Goal: Task Accomplishment & Management: Complete application form

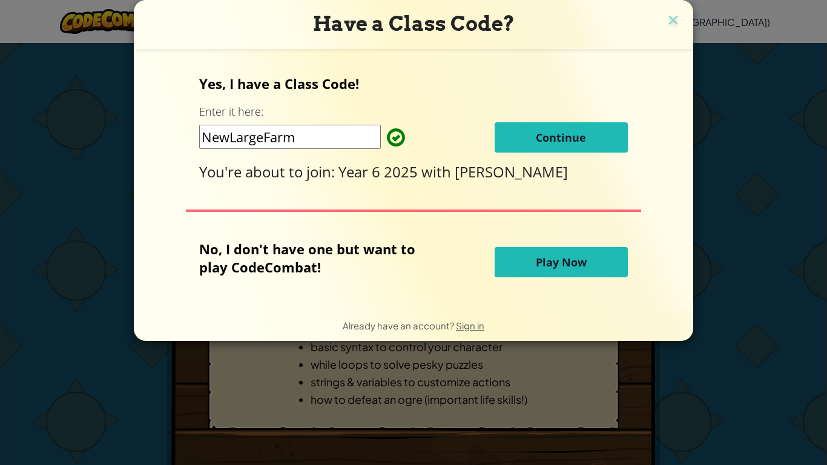
click at [661, 13] on h3 "Have a Class Code?" at bounding box center [414, 24] width 542 height 25
click at [672, 20] on img at bounding box center [674, 21] width 16 height 18
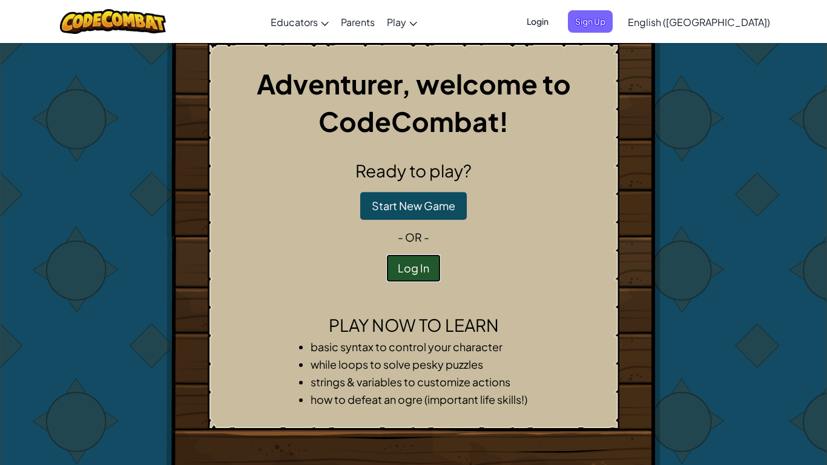
click at [420, 263] on button "Log In" at bounding box center [413, 268] width 55 height 28
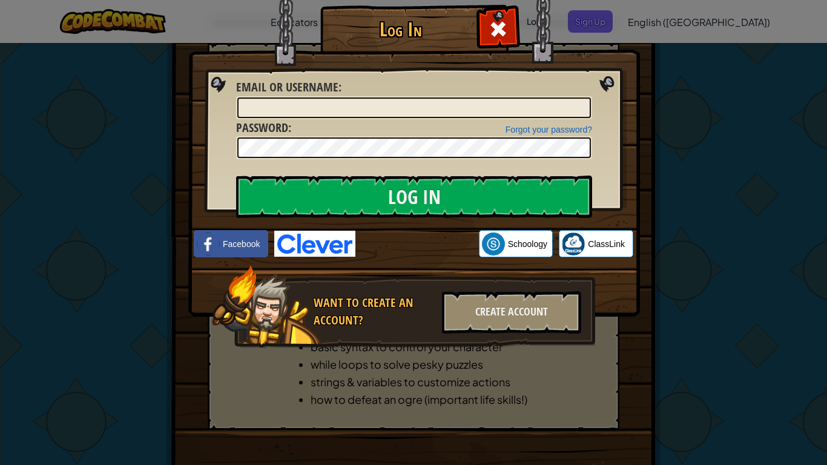
click at [613, 81] on img at bounding box center [414, 140] width 452 height 353
click at [500, 19] on span at bounding box center [498, 28] width 19 height 19
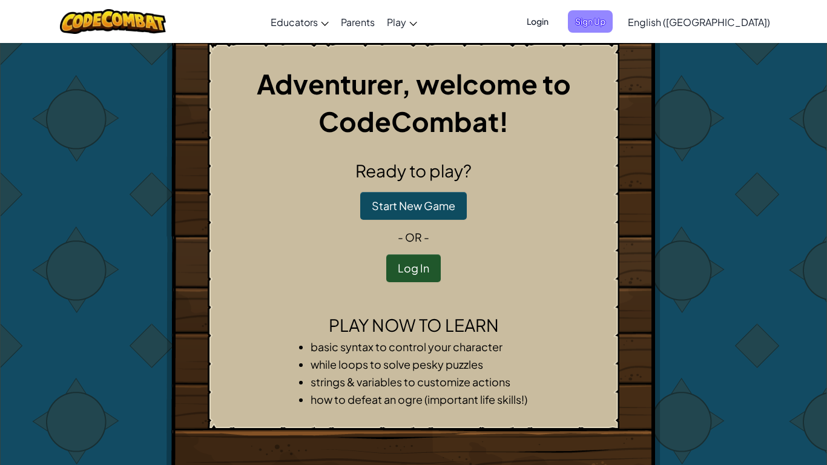
click at [613, 26] on span "Sign Up" at bounding box center [590, 21] width 45 height 22
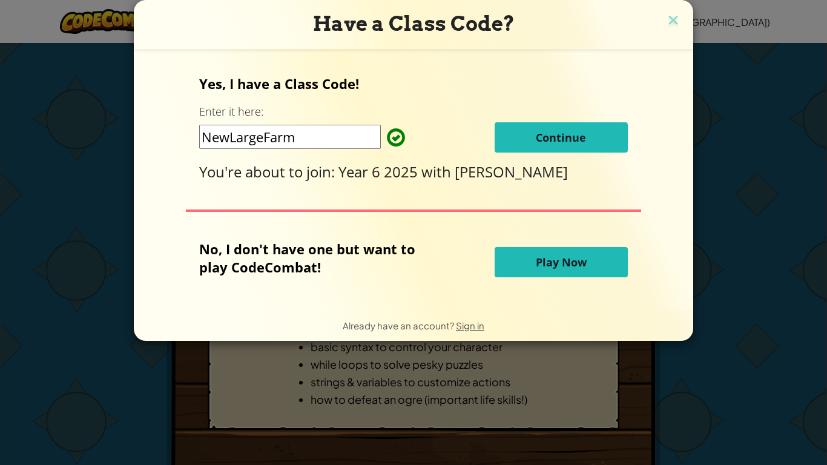
click at [550, 269] on span "Play Now" at bounding box center [561, 262] width 51 height 15
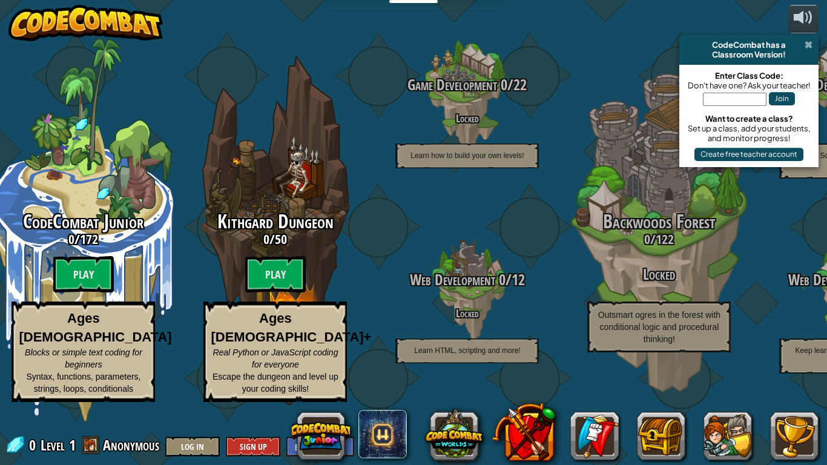
click at [808, 42] on span at bounding box center [809, 45] width 8 height 10
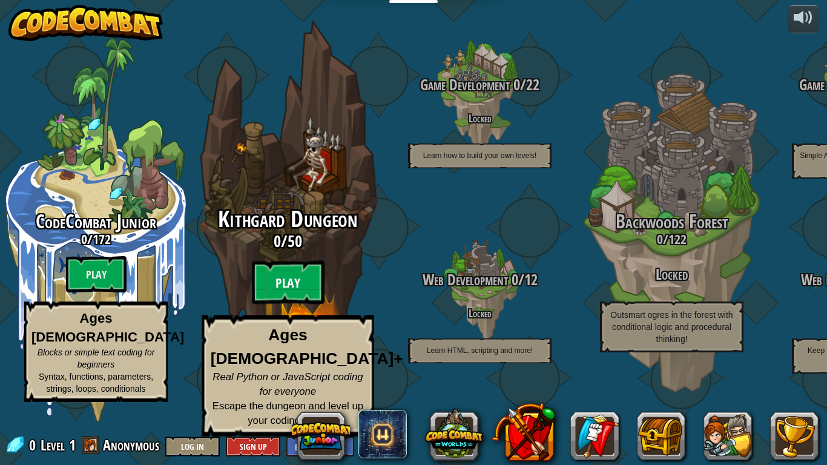
click at [304, 305] on btn "Play" at bounding box center [288, 283] width 73 height 44
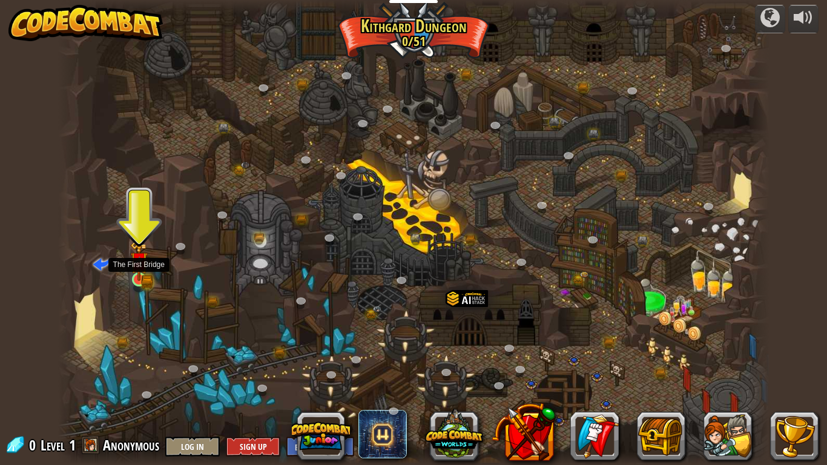
click at [151, 283] on img at bounding box center [147, 281] width 12 height 13
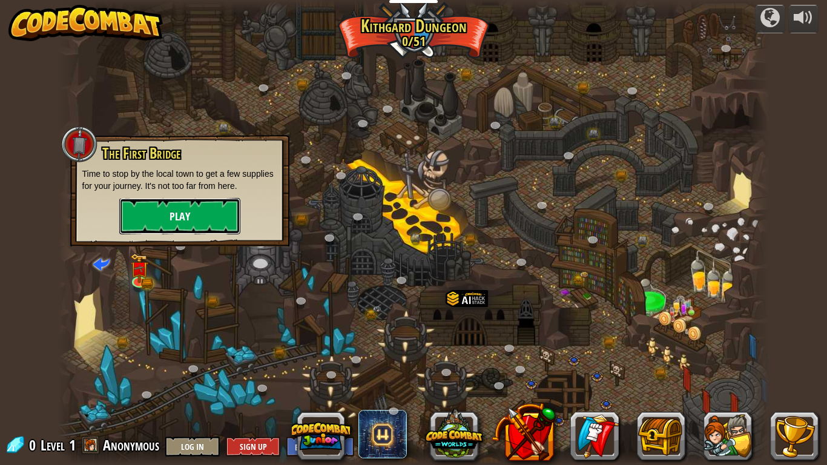
click at [180, 233] on button "Play" at bounding box center [179, 216] width 121 height 36
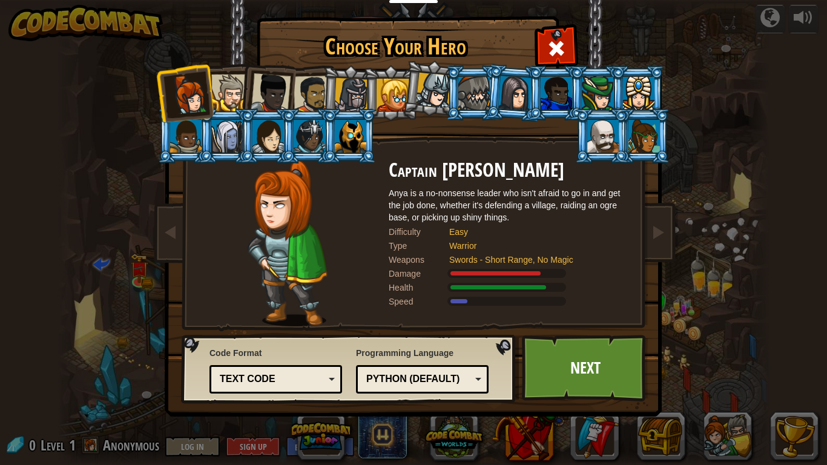
click at [246, 102] on li at bounding box center [266, 90] width 59 height 59
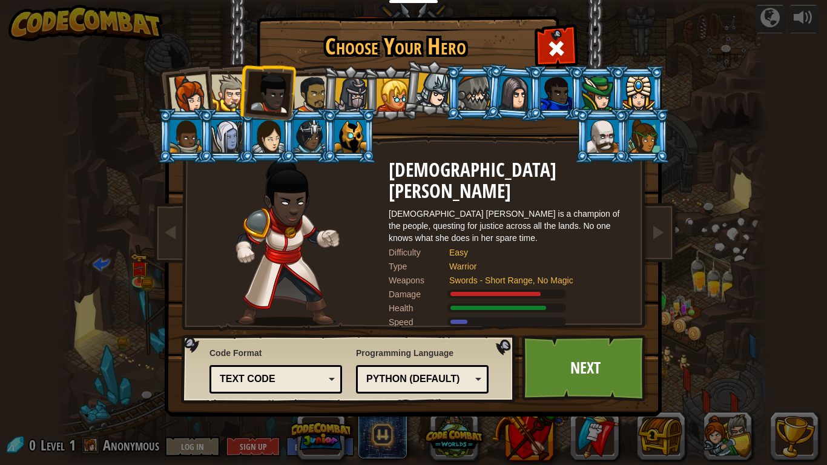
click at [371, 125] on li at bounding box center [349, 135] width 55 height 55
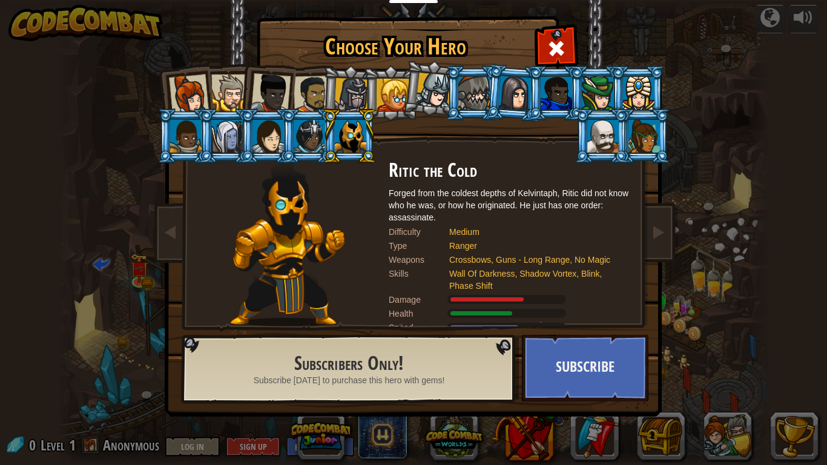
click at [441, 93] on div at bounding box center [434, 91] width 36 height 36
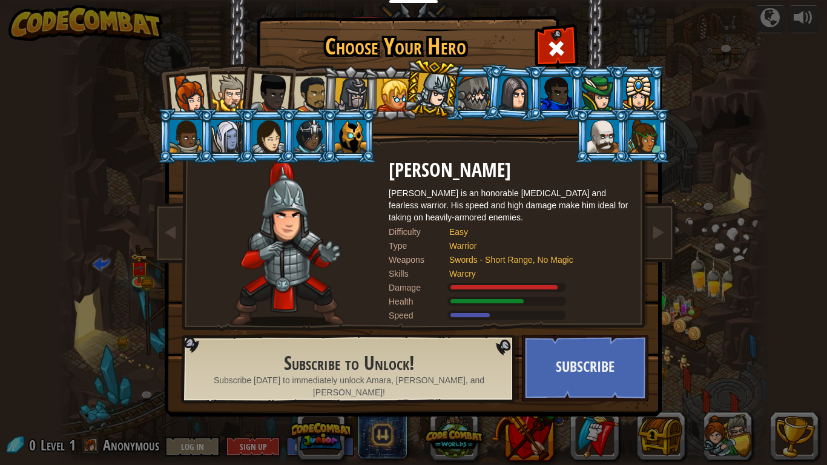
click at [390, 95] on div at bounding box center [393, 95] width 33 height 33
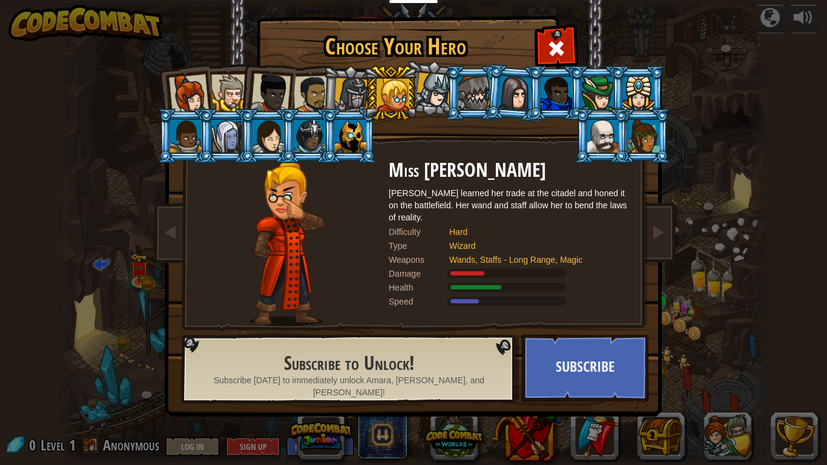
click at [355, 91] on div at bounding box center [351, 95] width 35 height 35
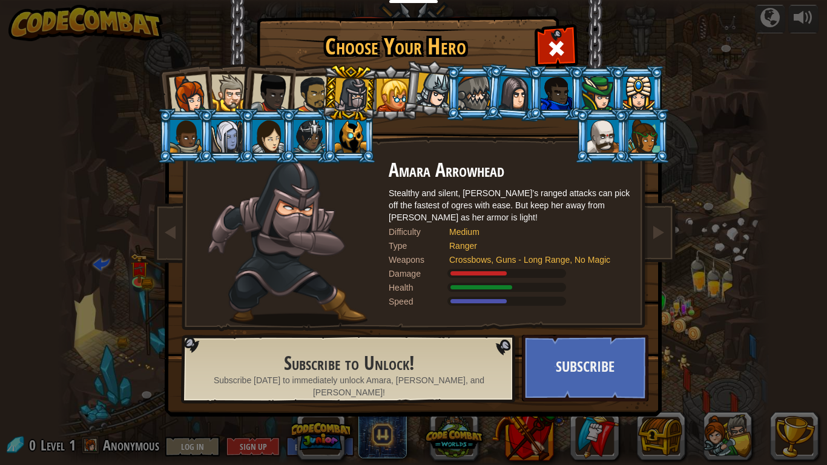
click at [428, 103] on div at bounding box center [434, 91] width 36 height 36
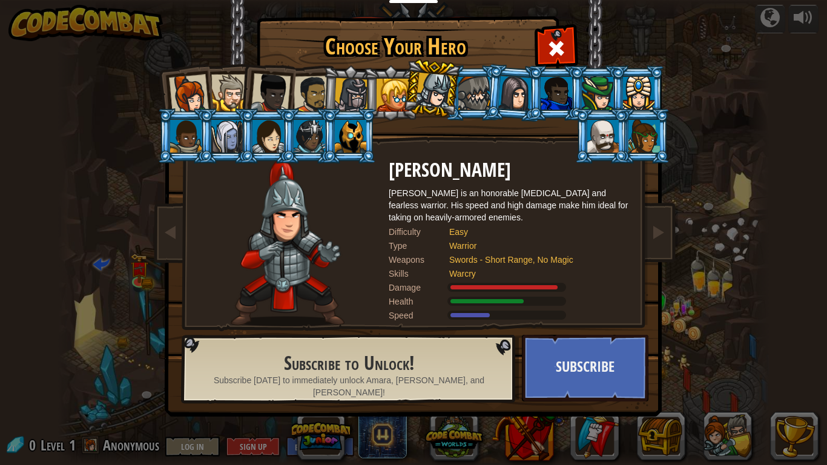
click at [368, 106] on li at bounding box center [390, 92] width 55 height 55
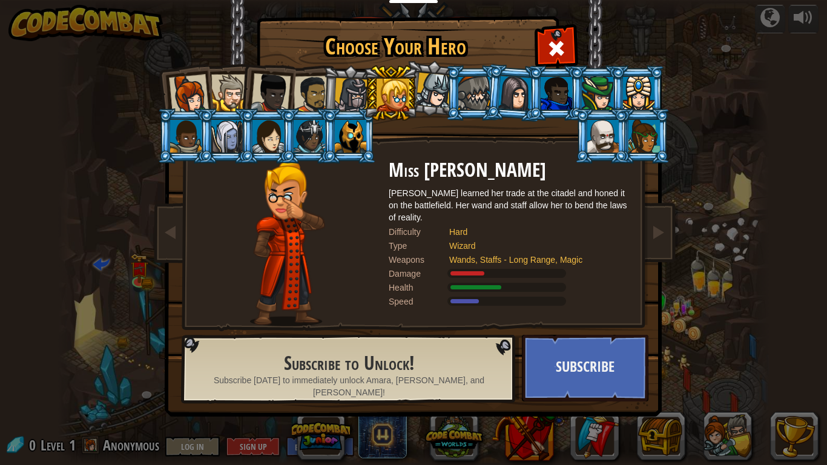
click at [363, 86] on li at bounding box center [390, 92] width 55 height 55
click at [351, 125] on div at bounding box center [351, 136] width 32 height 33
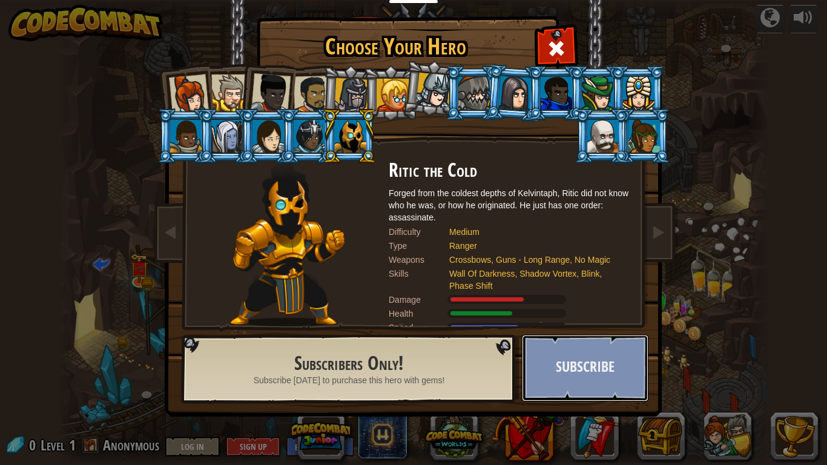
click at [548, 354] on button "Subscribe" at bounding box center [585, 368] width 127 height 67
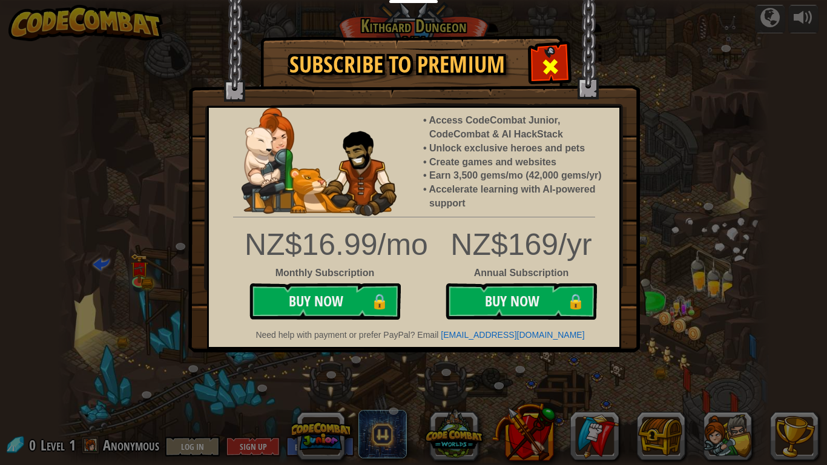
click at [552, 74] on span at bounding box center [550, 66] width 19 height 19
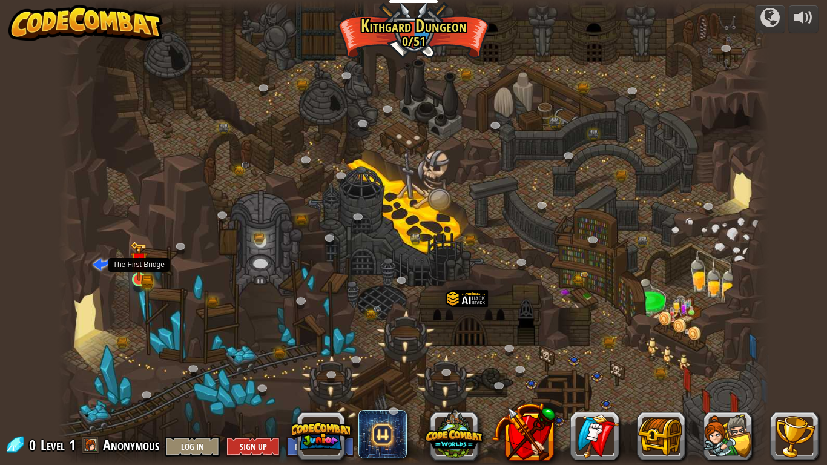
click at [139, 278] on img at bounding box center [139, 260] width 18 height 39
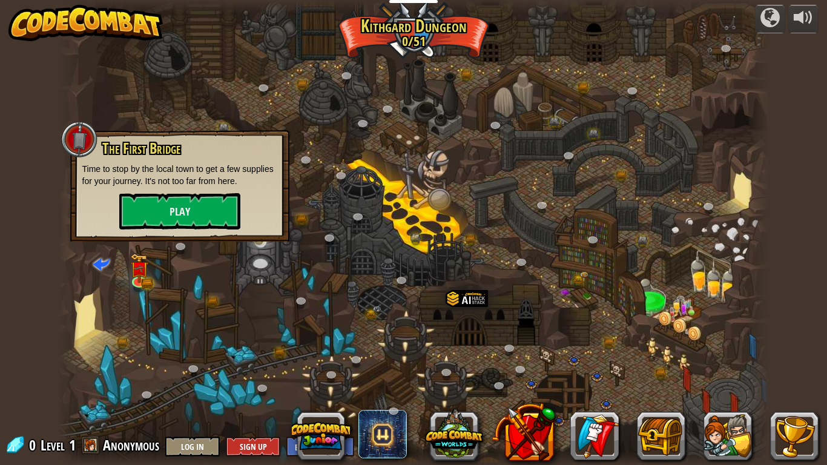
click at [214, 233] on div "The First Bridge Time to stop by the local town to get a few supplies for your …" at bounding box center [179, 185] width 219 height 111
click at [200, 211] on button "Play" at bounding box center [179, 211] width 121 height 36
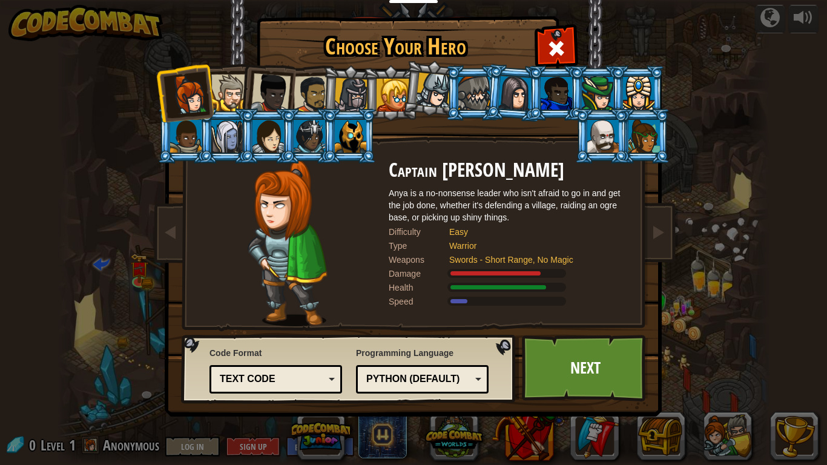
click at [313, 110] on li at bounding box center [308, 135] width 55 height 55
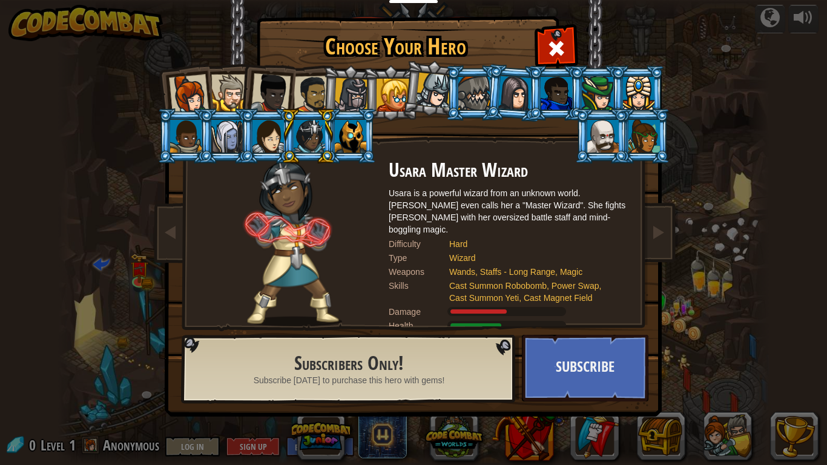
click at [311, 99] on div at bounding box center [313, 95] width 38 height 38
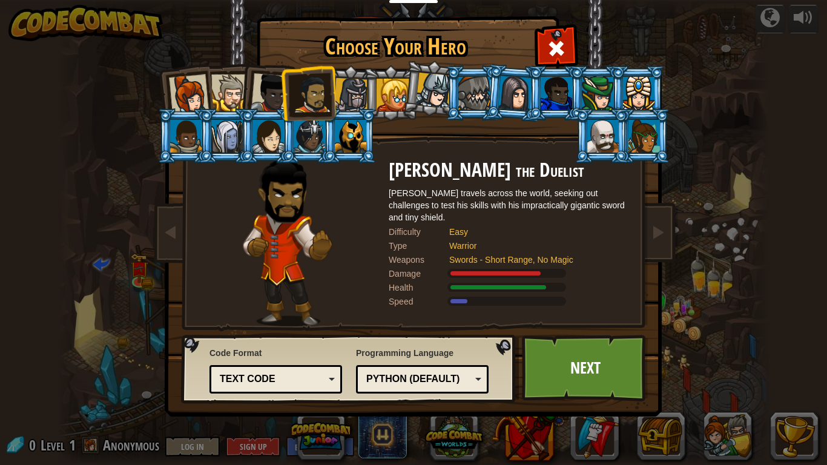
click at [224, 85] on div at bounding box center [229, 93] width 37 height 37
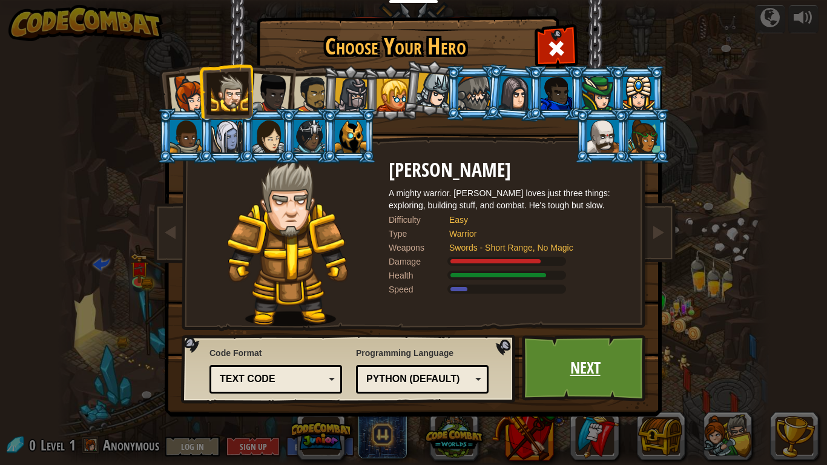
click at [546, 371] on link "Next" at bounding box center [585, 368] width 127 height 67
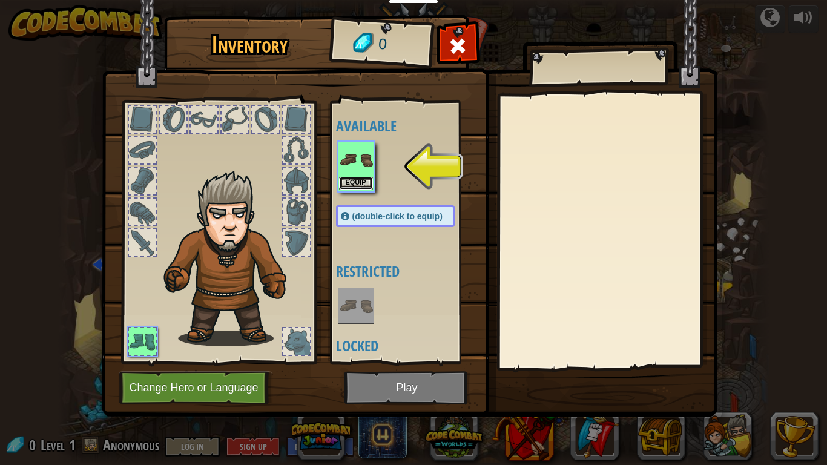
click at [357, 184] on button "Equip" at bounding box center [356, 183] width 34 height 13
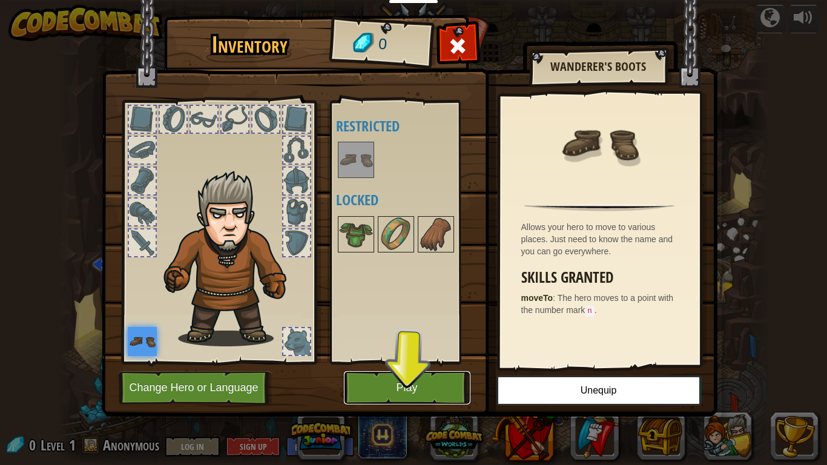
click at [419, 382] on button "Play" at bounding box center [407, 387] width 127 height 33
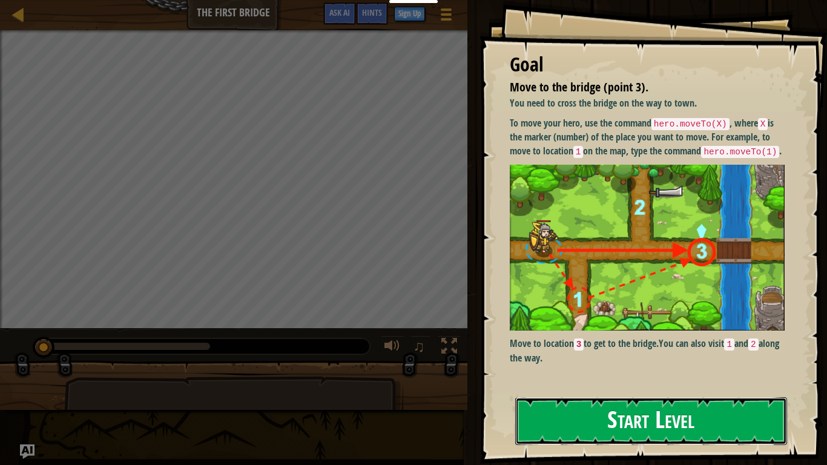
click at [540, 410] on button "Start Level" at bounding box center [652, 421] width 272 height 48
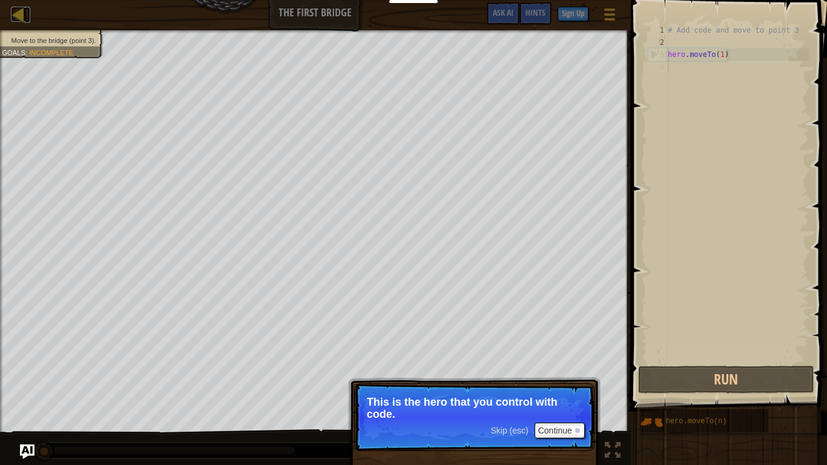
click at [18, 8] on div at bounding box center [18, 14] width 15 height 15
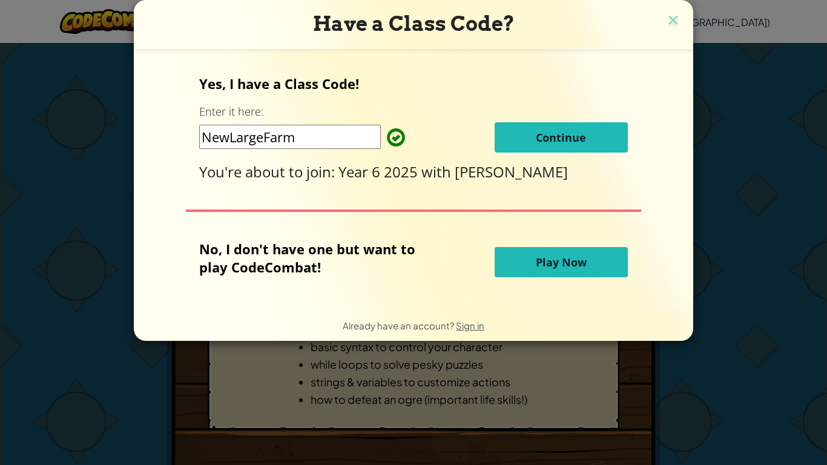
click at [547, 155] on div "Yes, I have a Class Code! Enter it here: NewLargeFarm Continue You're about to …" at bounding box center [413, 128] width 428 height 107
click at [542, 139] on span "Continue" at bounding box center [561, 137] width 50 height 15
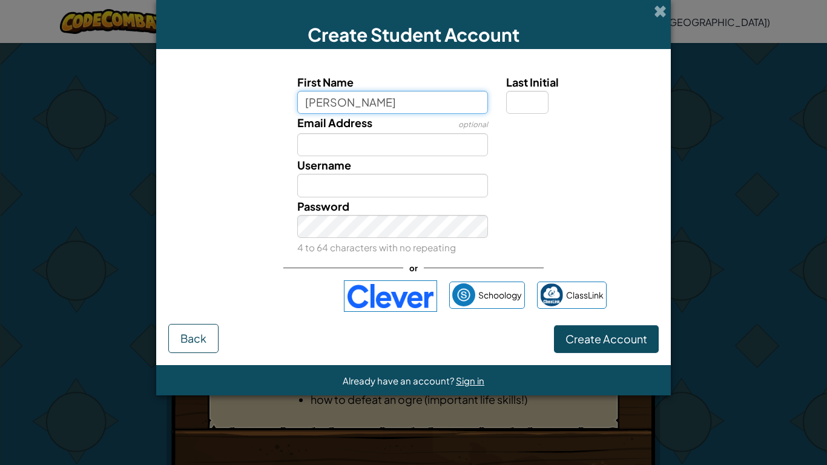
type input "olivier"
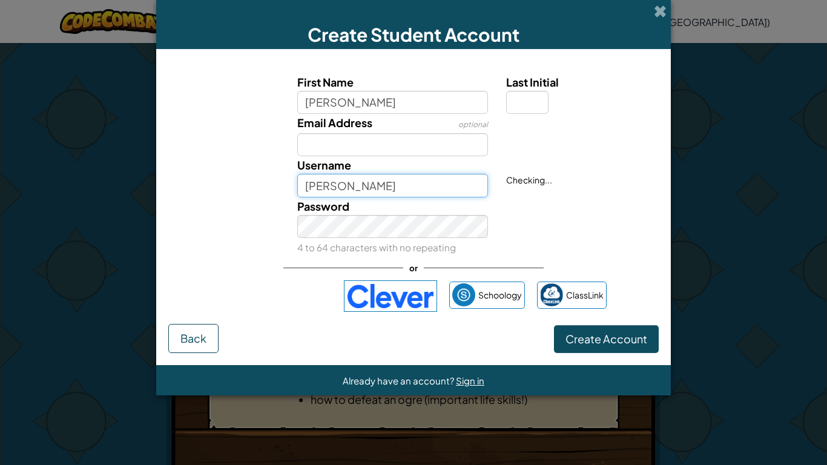
click at [391, 189] on input "Olivier" at bounding box center [392, 185] width 191 height 23
type input "Olivierllp"
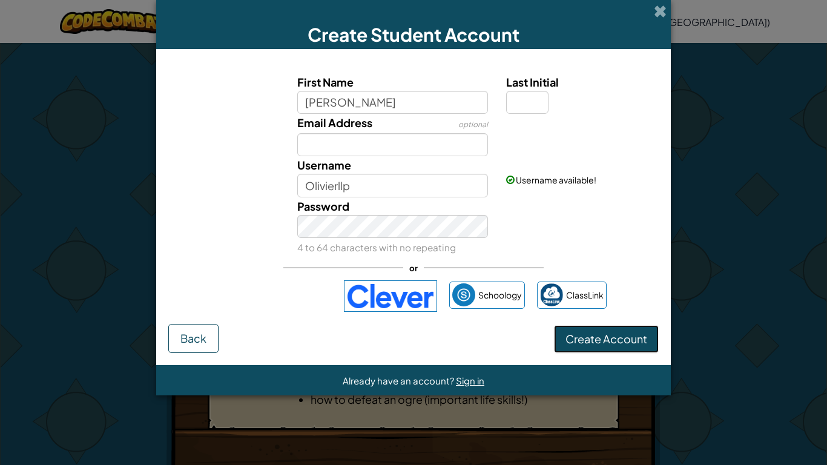
click at [582, 342] on span "Create Account" at bounding box center [607, 339] width 82 height 14
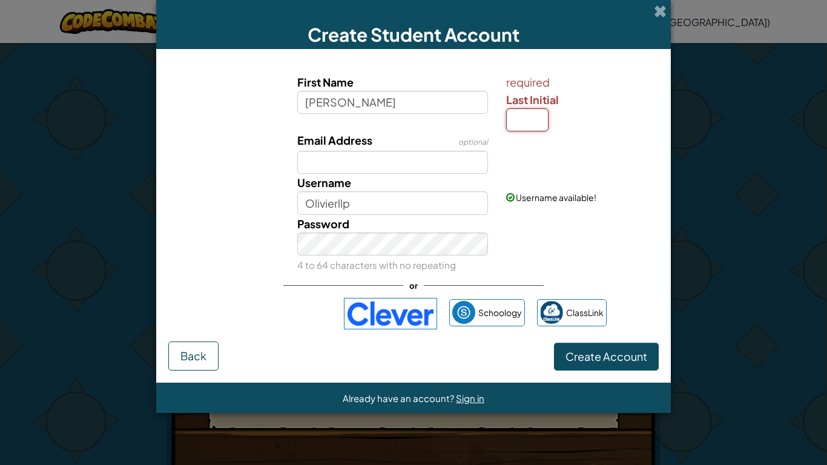
click at [541, 124] on input "Last Initial" at bounding box center [527, 119] width 42 height 23
type input "l"
click at [572, 363] on span "Create Account" at bounding box center [607, 357] width 82 height 14
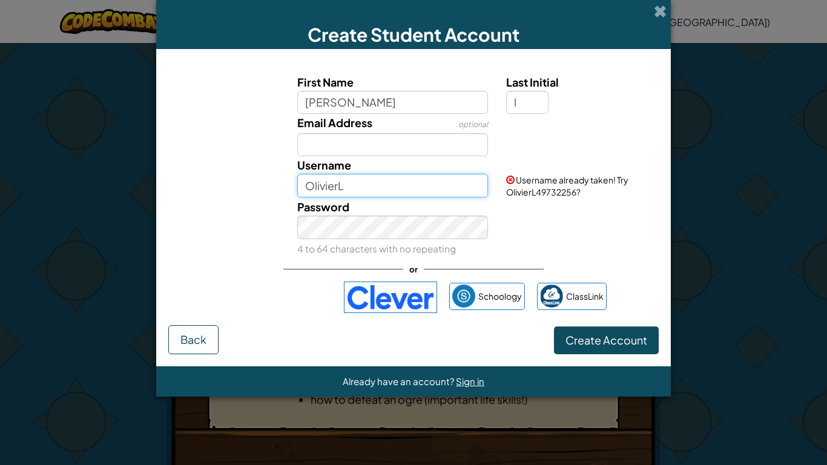
click at [382, 182] on input "OlivierL" at bounding box center [392, 185] width 191 height 23
type input "OlivierLp"
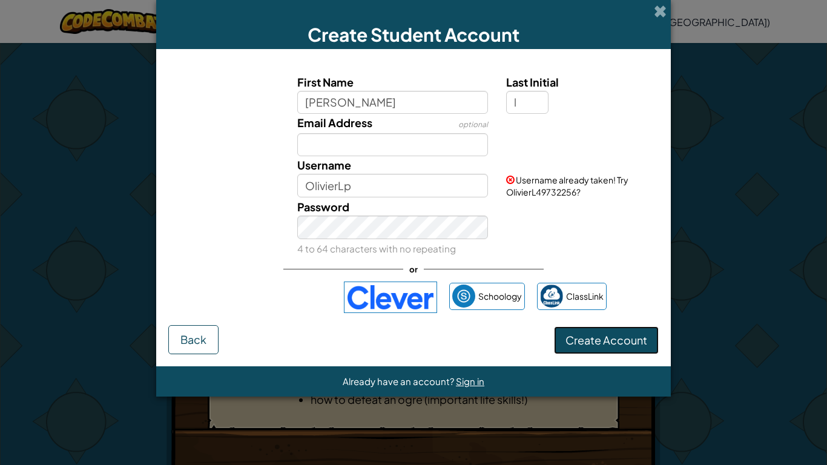
click at [605, 348] on button "Create Account" at bounding box center [606, 341] width 105 height 28
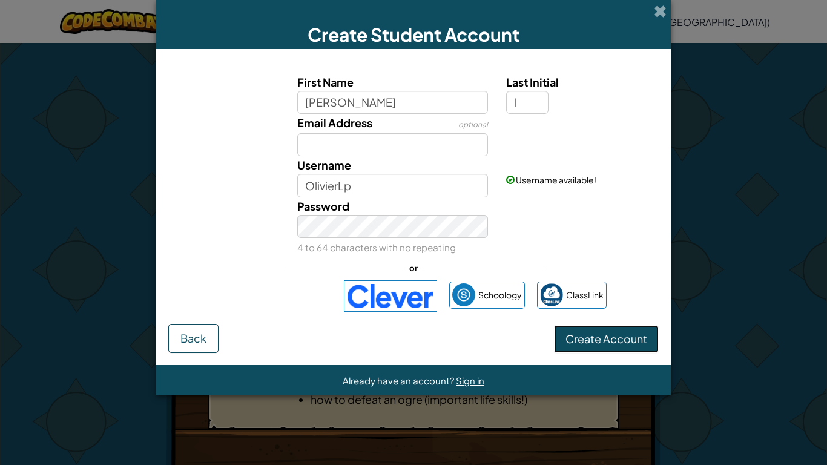
click at [579, 351] on button "Create Account" at bounding box center [606, 339] width 105 height 28
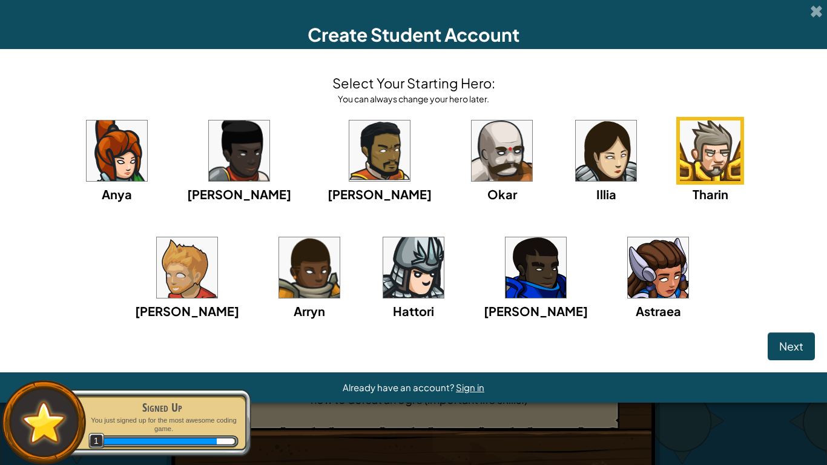
click at [680, 177] on img at bounding box center [710, 151] width 61 height 61
click at [472, 170] on img at bounding box center [502, 151] width 61 height 61
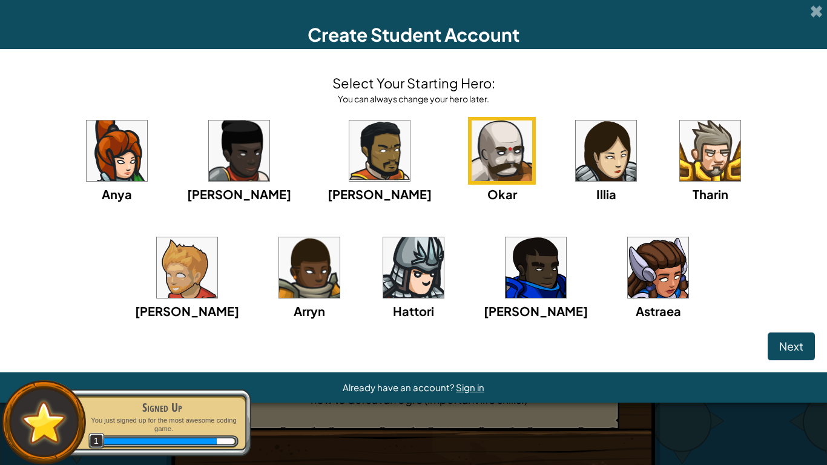
click at [472, 148] on img at bounding box center [502, 151] width 61 height 61
click at [680, 156] on img at bounding box center [710, 151] width 61 height 61
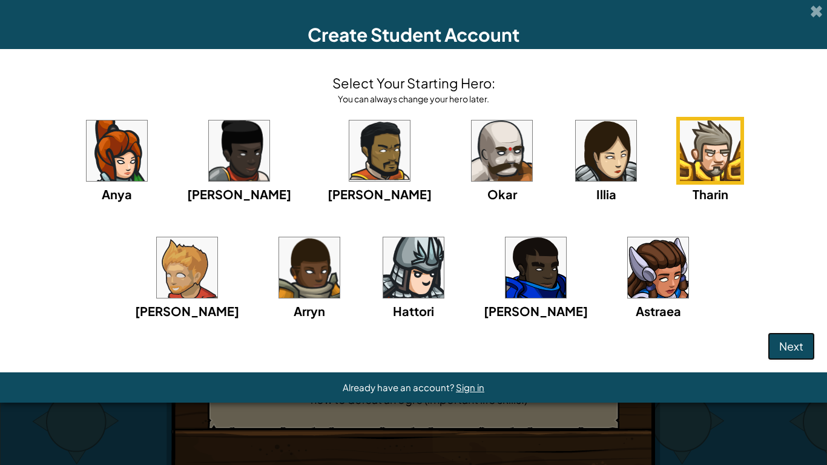
click at [797, 360] on button "Next" at bounding box center [791, 347] width 47 height 28
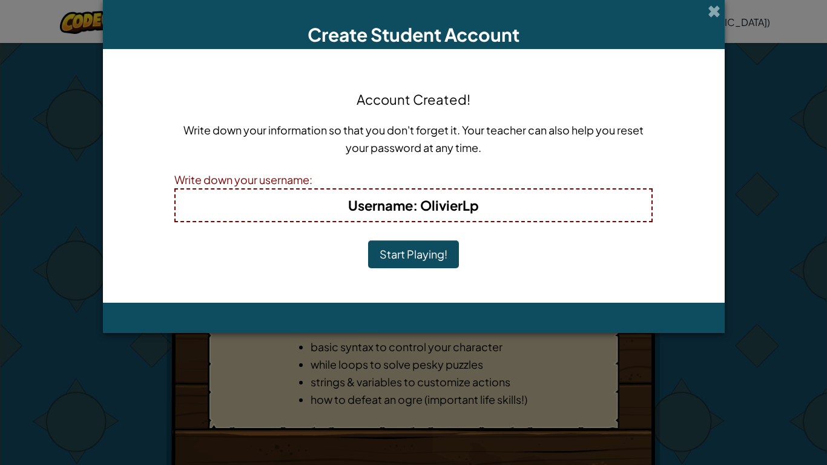
click at [426, 246] on button "Start Playing!" at bounding box center [413, 254] width 91 height 28
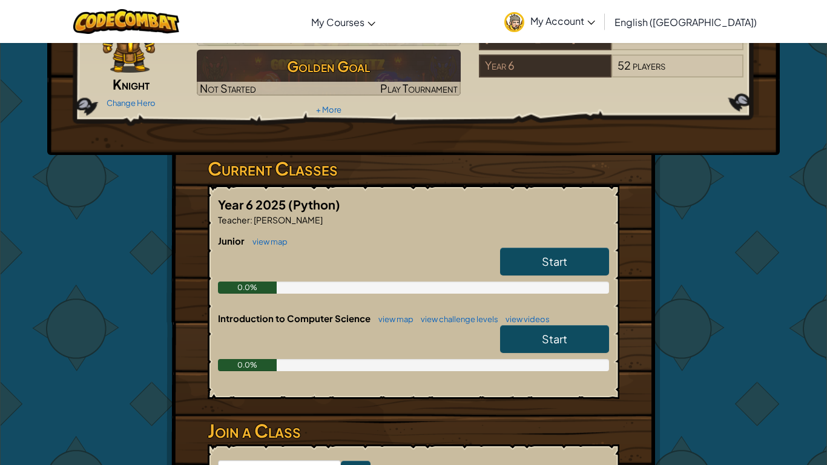
scroll to position [95, 0]
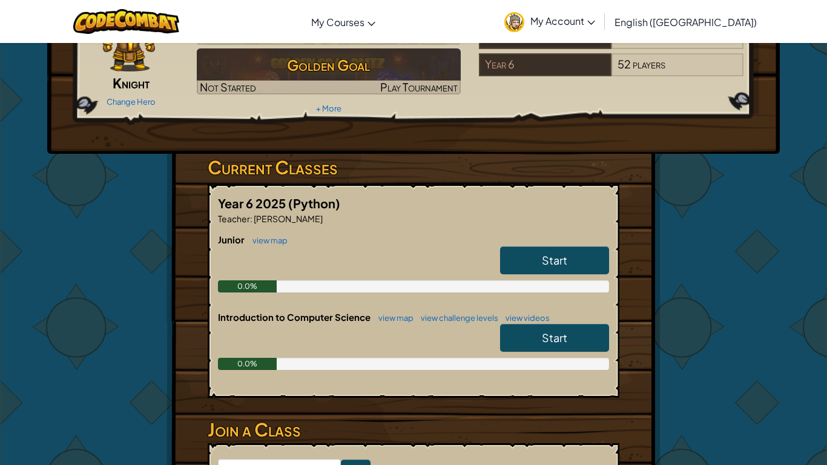
click at [538, 255] on link "Start" at bounding box center [554, 261] width 109 height 28
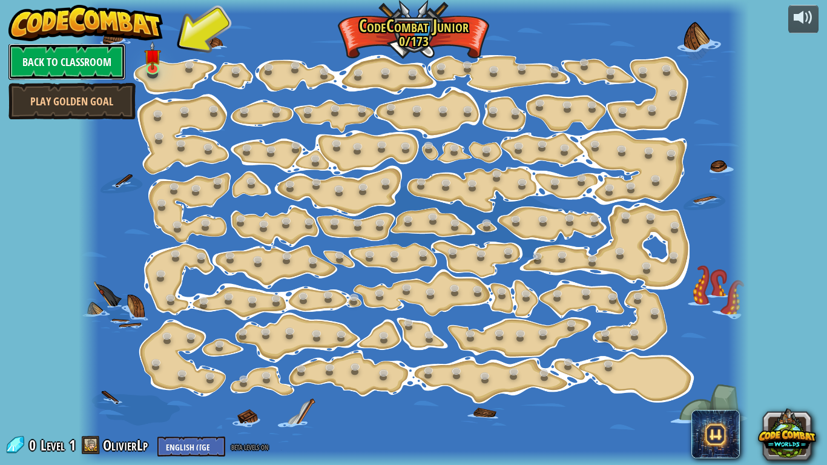
click at [85, 65] on link "Back to Classroom" at bounding box center [66, 62] width 117 height 36
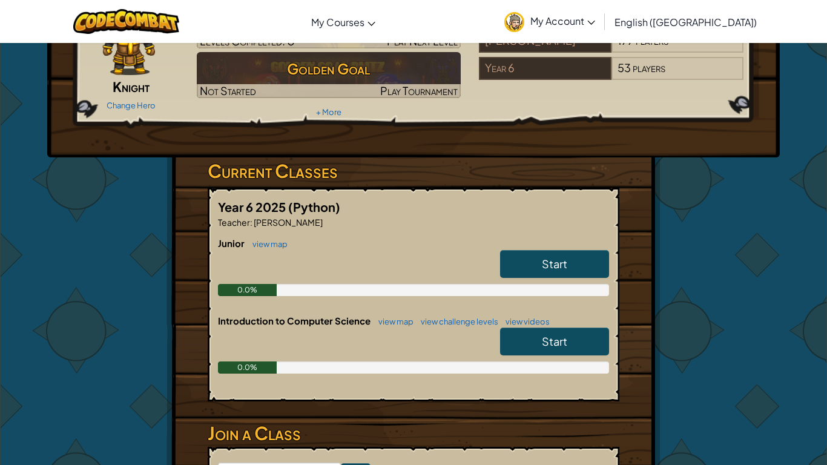
scroll to position [95, 0]
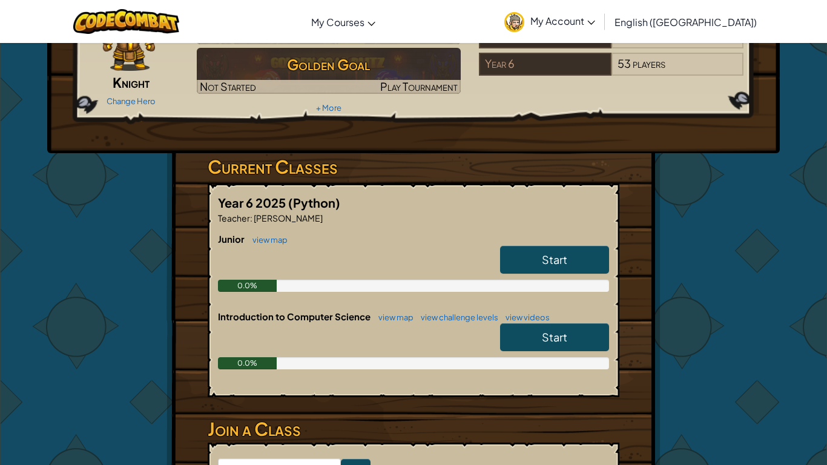
click at [540, 251] on link "Start" at bounding box center [554, 260] width 109 height 28
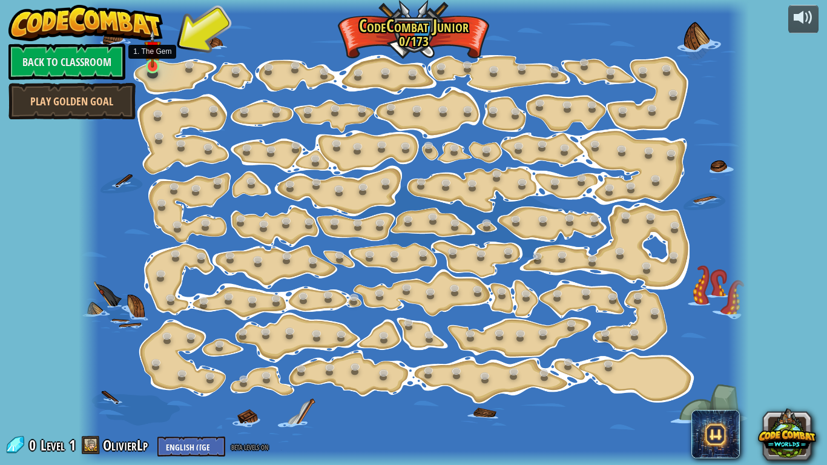
click at [154, 54] on img at bounding box center [152, 49] width 16 height 38
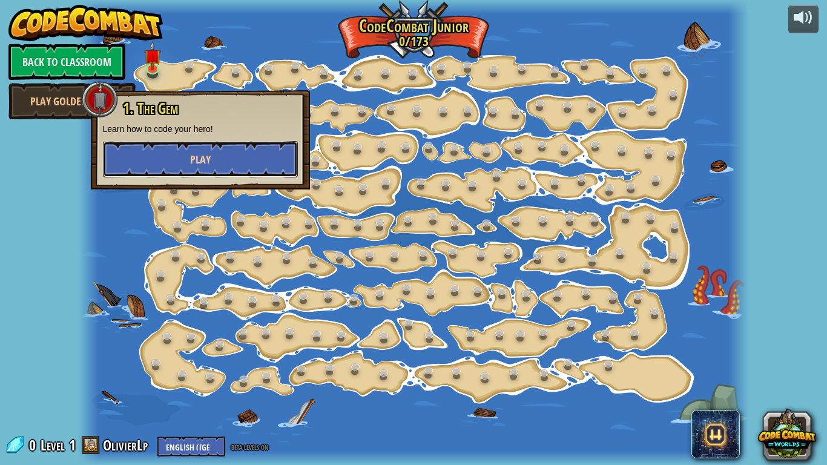
click at [224, 156] on button "Play" at bounding box center [200, 159] width 195 height 36
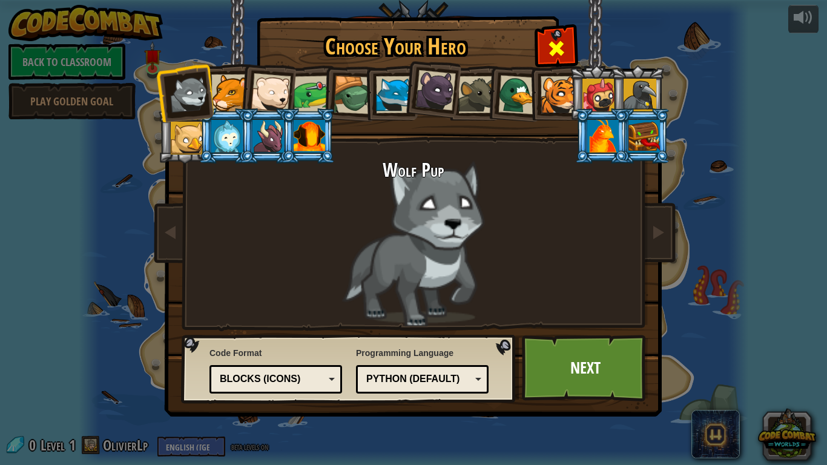
click at [559, 36] on div at bounding box center [556, 47] width 38 height 38
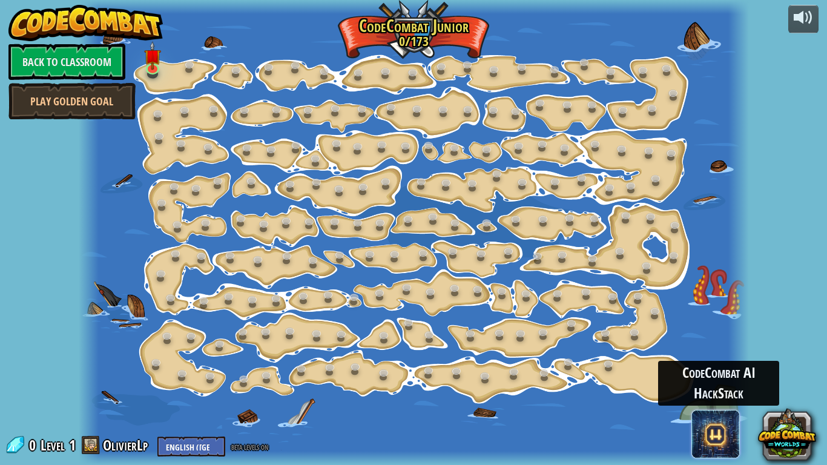
click at [709, 439] on span at bounding box center [716, 434] width 48 height 48
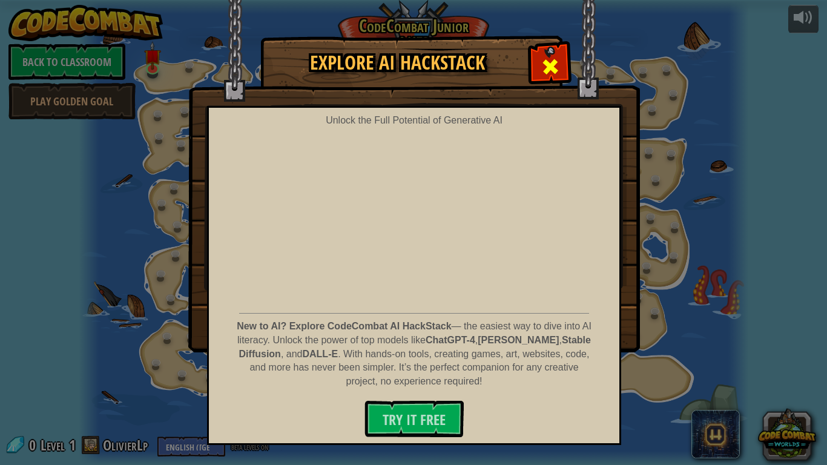
click at [541, 65] on span at bounding box center [550, 66] width 19 height 19
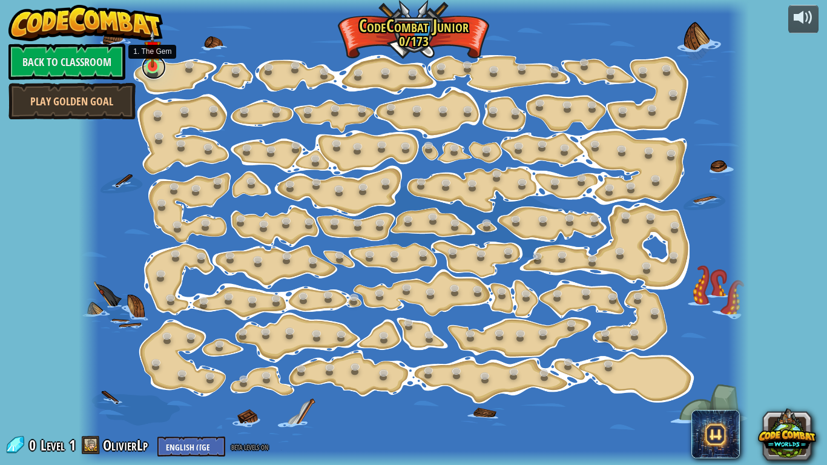
click at [156, 71] on link at bounding box center [154, 67] width 24 height 24
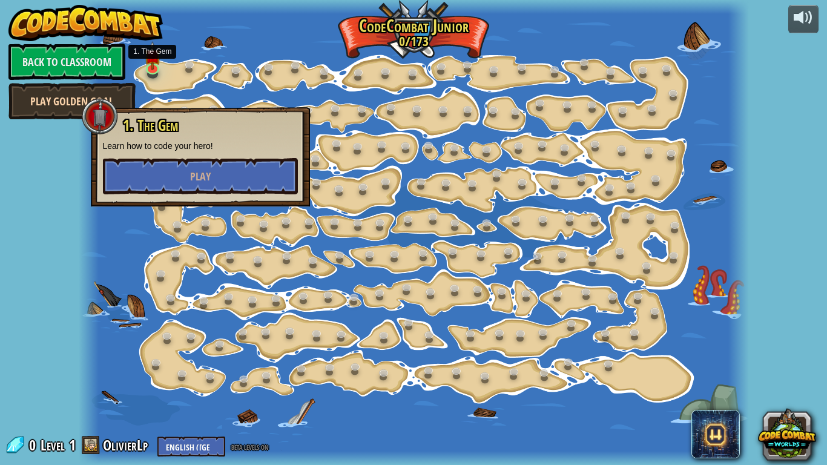
click at [61, 96] on link "Play Golden Goal" at bounding box center [71, 101] width 127 height 36
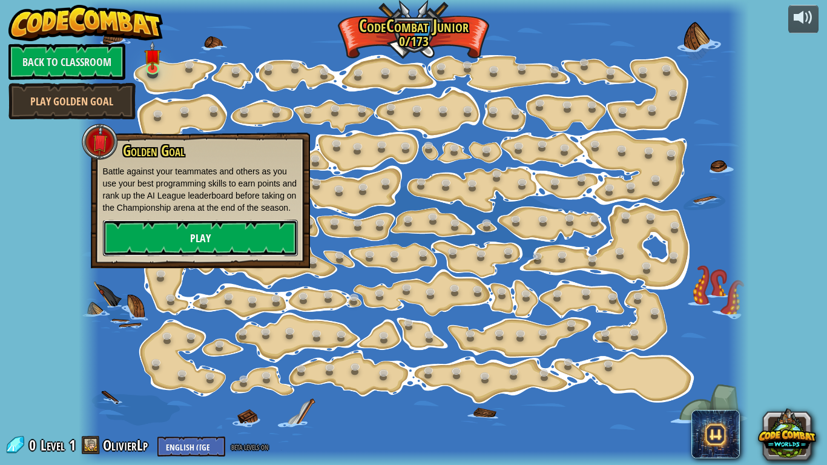
click at [234, 253] on link "Play" at bounding box center [200, 238] width 195 height 36
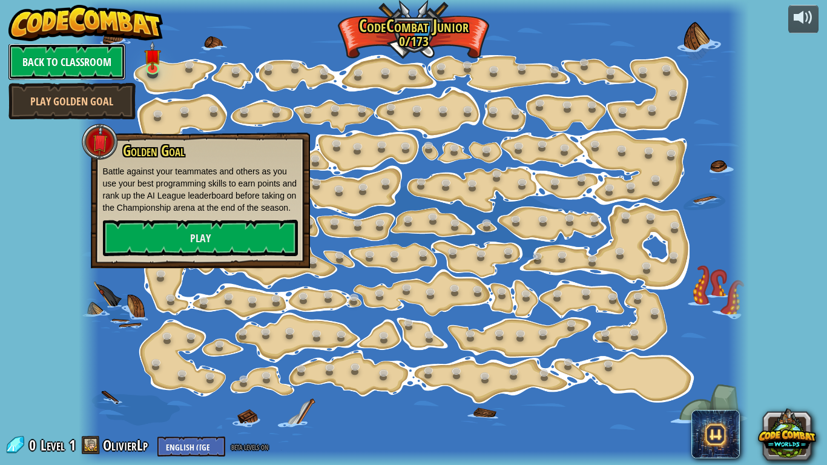
click at [82, 71] on link "Back to Classroom" at bounding box center [66, 62] width 117 height 36
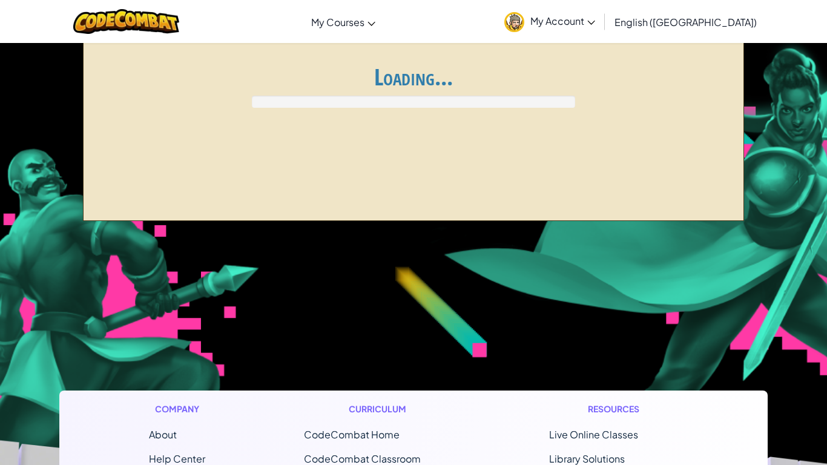
click at [391, 123] on div "Global AI League ends at [DATE] 7:59 PM Register for AI League Ladder My Matche…" at bounding box center [414, 130] width 662 height 182
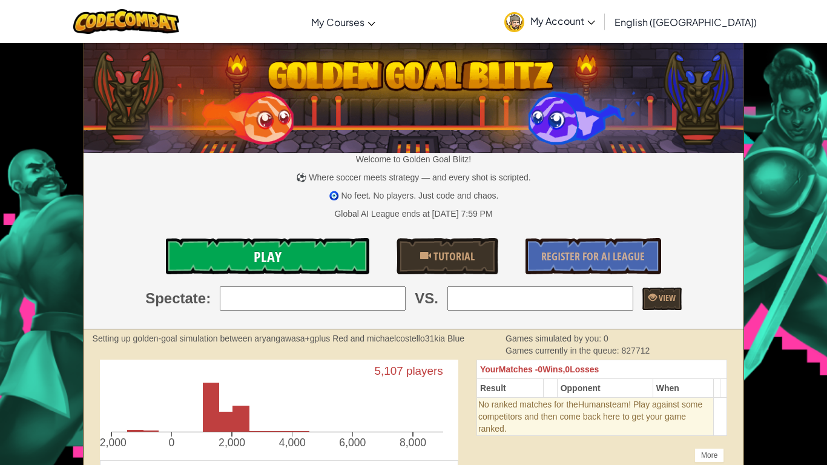
click at [321, 251] on link "Play" at bounding box center [268, 256] width 204 height 36
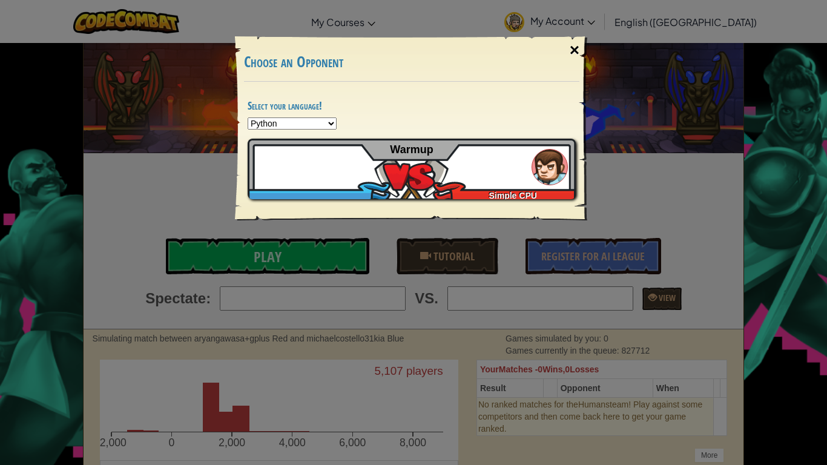
click at [577, 49] on div "×" at bounding box center [575, 50] width 28 height 35
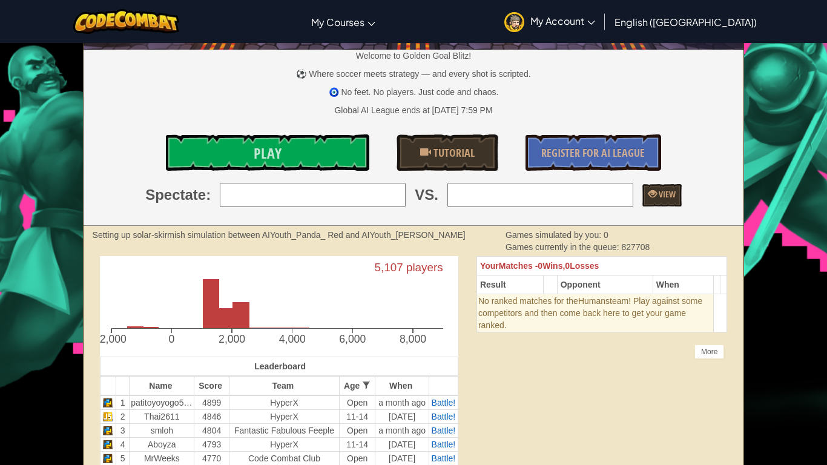
scroll to position [107, 0]
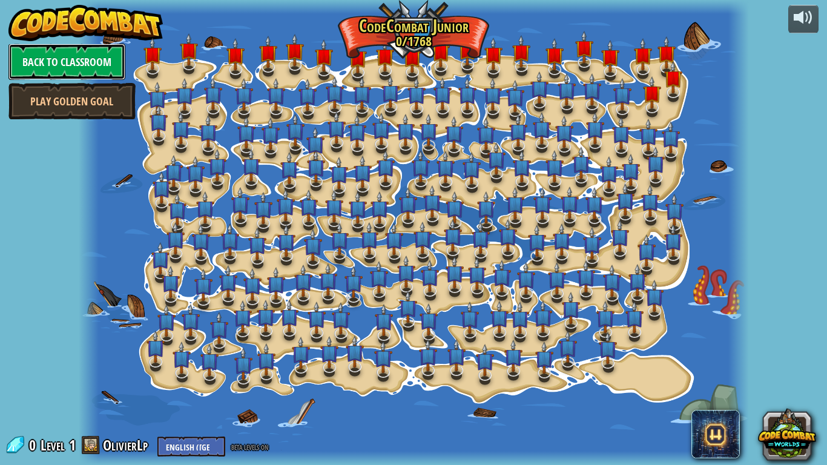
click at [44, 67] on link "Back to Classroom" at bounding box center [66, 62] width 117 height 36
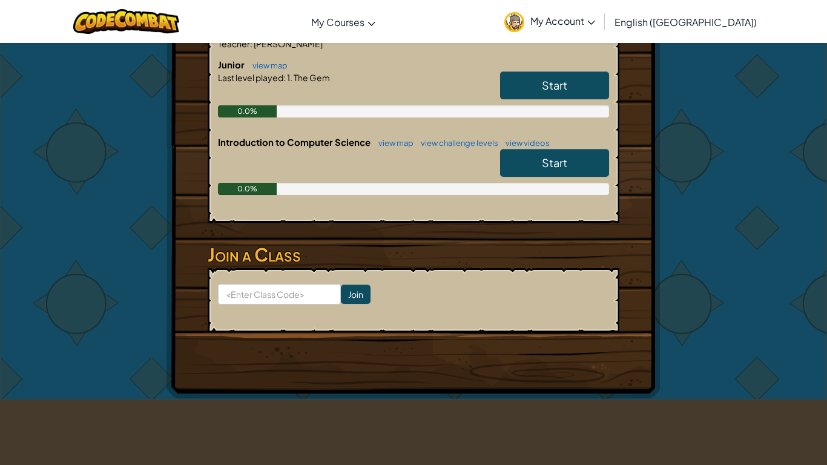
scroll to position [251, 0]
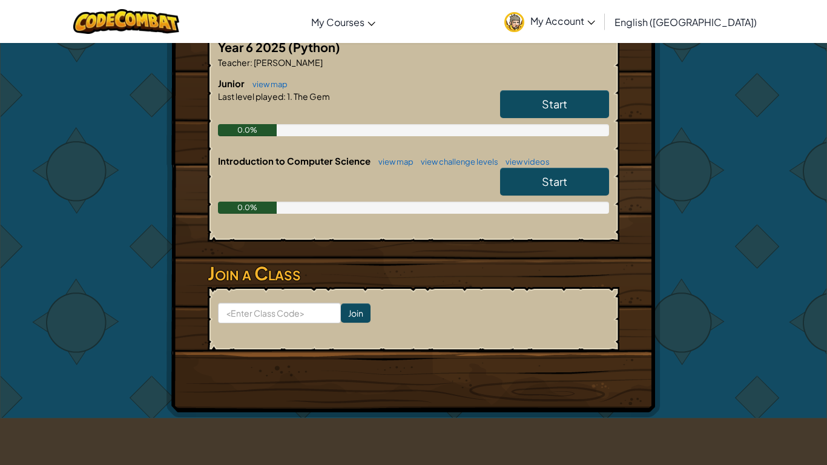
click at [475, 163] on link "view challenge levels" at bounding box center [457, 162] width 84 height 10
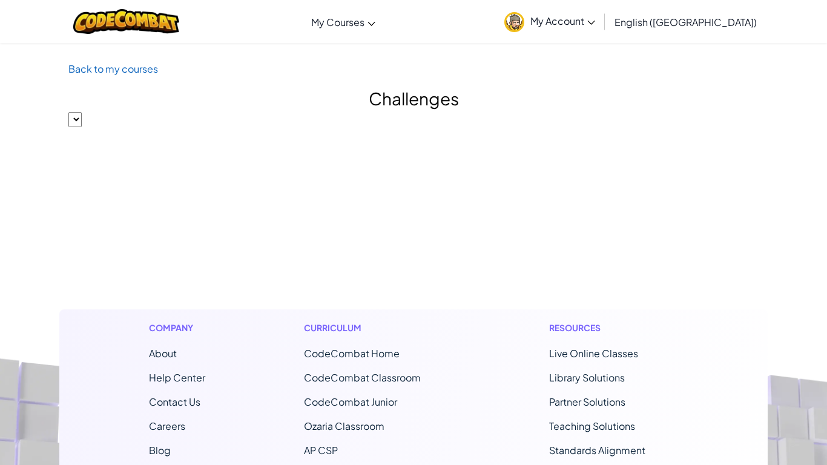
select select "560f1a9f22961295f9427742"
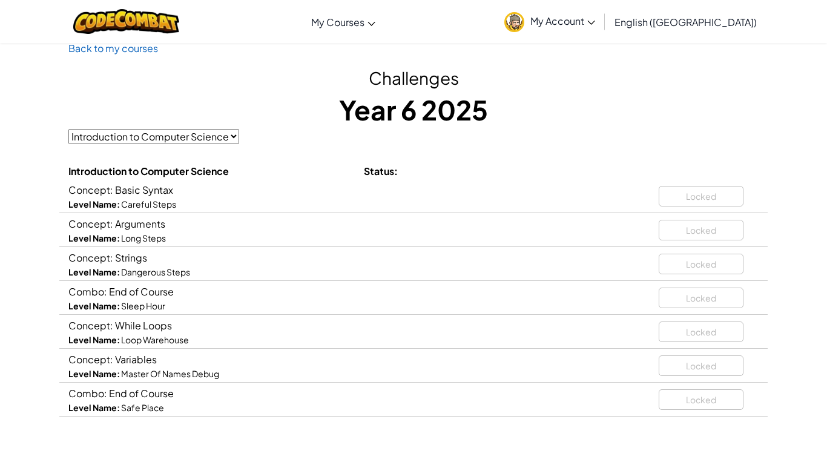
scroll to position [24, 0]
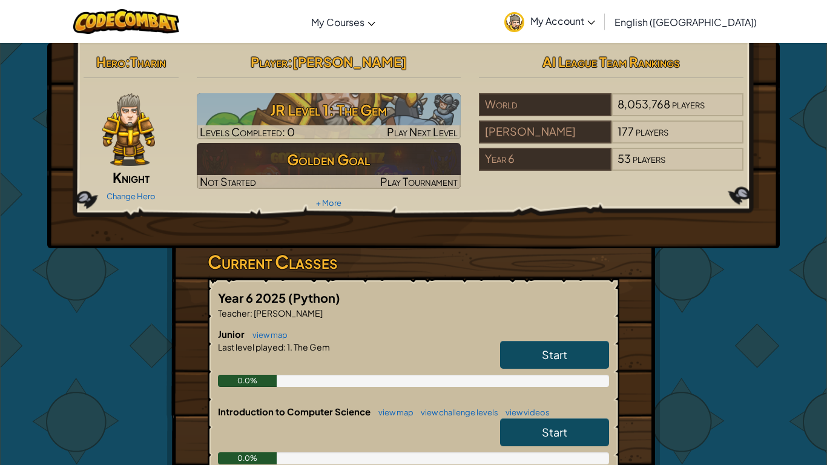
click at [533, 443] on link "Start" at bounding box center [554, 433] width 109 height 28
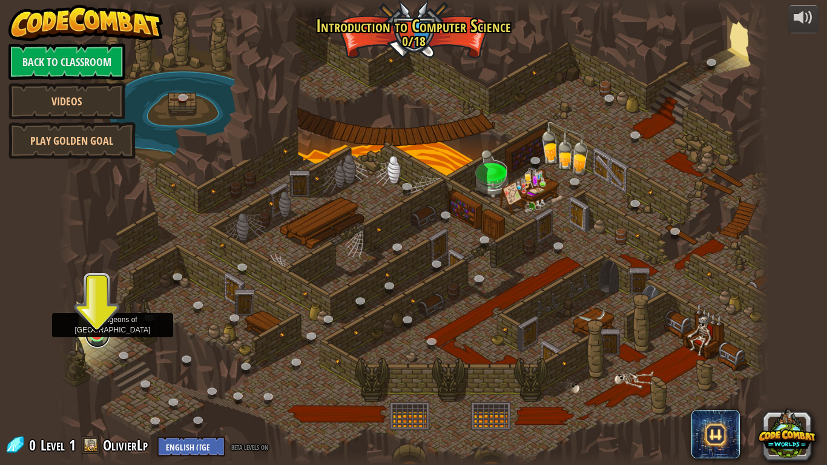
click at [97, 337] on link at bounding box center [97, 335] width 24 height 24
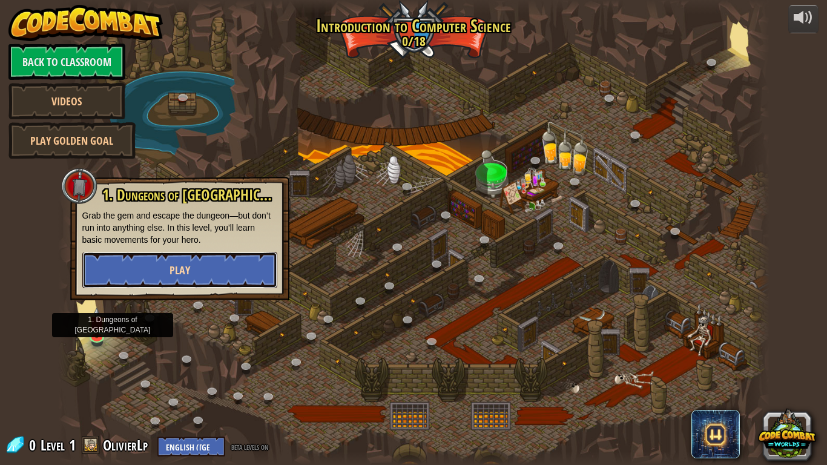
click at [145, 267] on button "Play" at bounding box center [179, 270] width 195 height 36
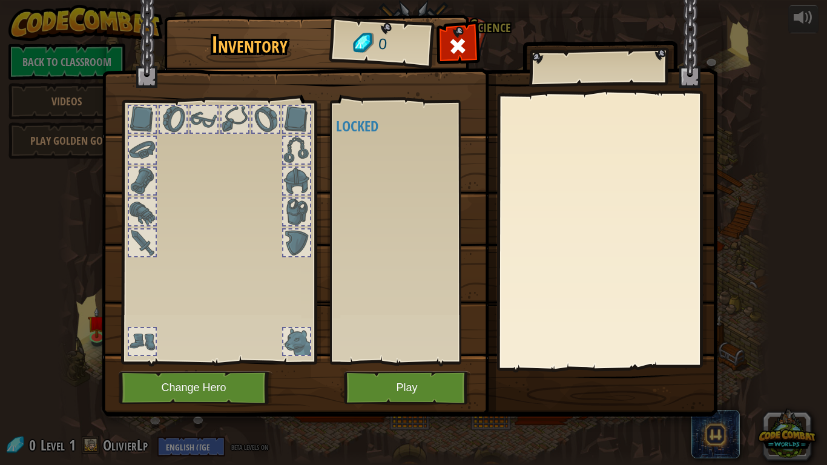
click at [148, 236] on div at bounding box center [142, 243] width 27 height 27
click at [291, 243] on div at bounding box center [297, 243] width 27 height 27
click at [410, 399] on button "Play" at bounding box center [407, 387] width 127 height 33
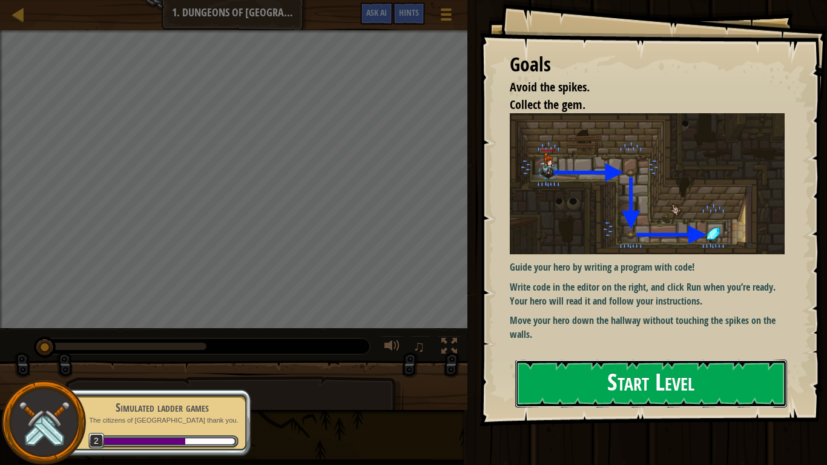
click at [683, 380] on button "Start Level" at bounding box center [652, 384] width 272 height 48
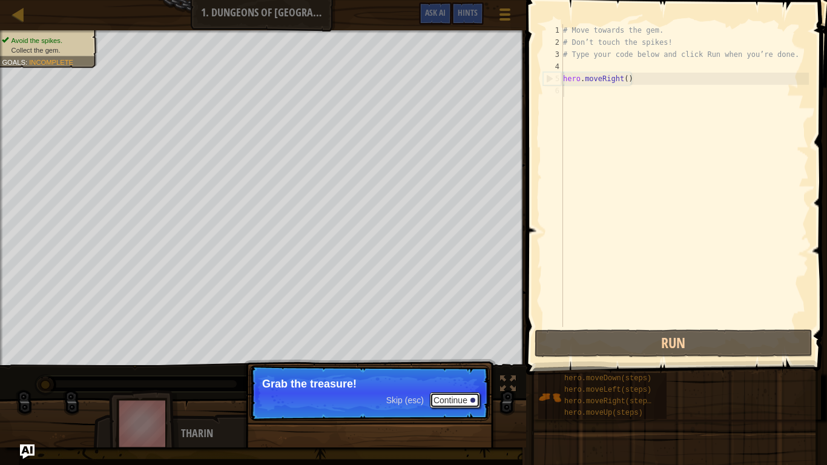
click at [473, 402] on div at bounding box center [473, 400] width 5 height 5
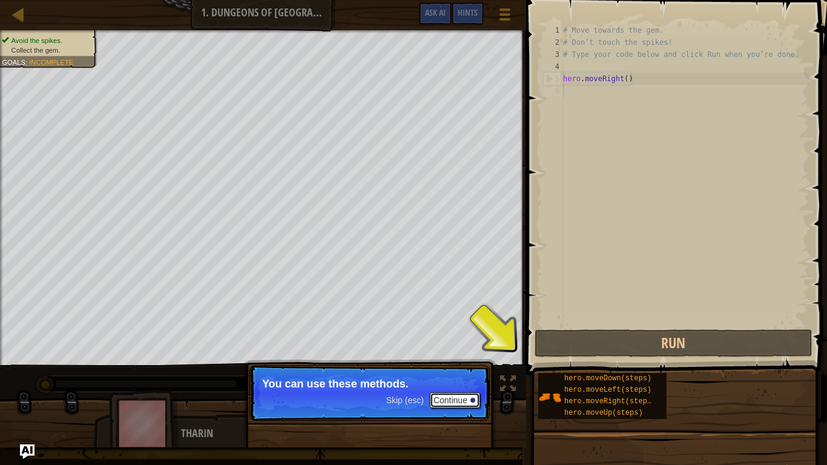
click at [468, 397] on button "Continue" at bounding box center [455, 401] width 50 height 16
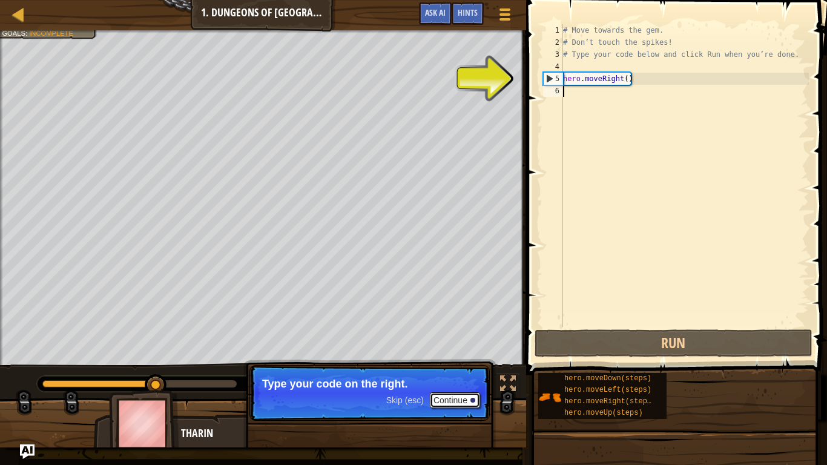
click at [459, 403] on button "Continue" at bounding box center [455, 401] width 50 height 16
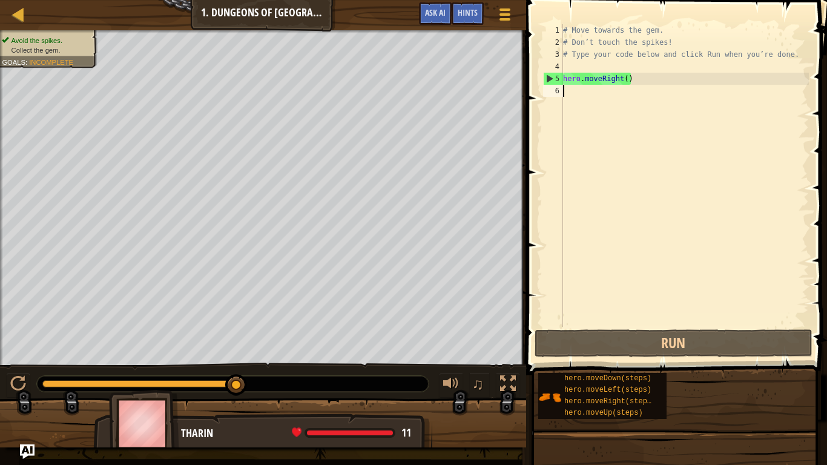
type textarea "h"
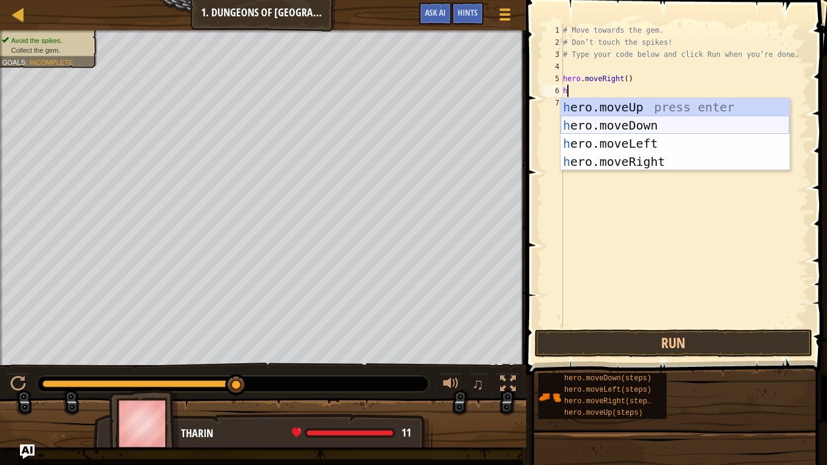
click at [620, 126] on div "h ero.moveUp press enter h ero.moveDown press enter h ero.moveLeft press enter …" at bounding box center [675, 152] width 229 height 109
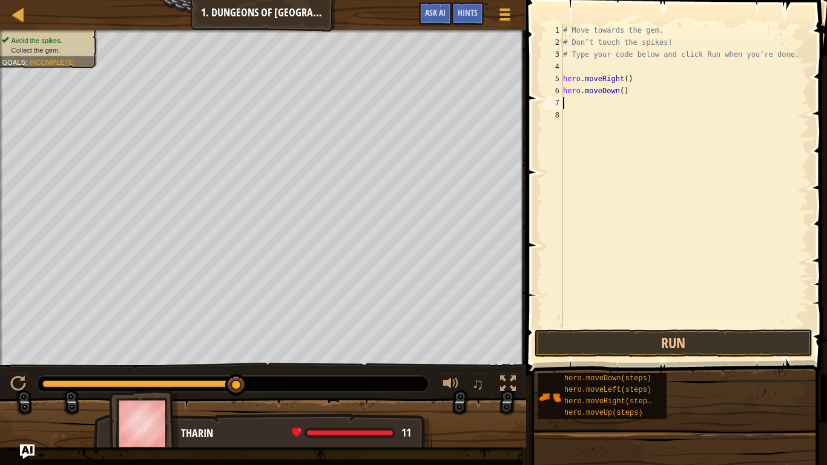
type textarea "h"
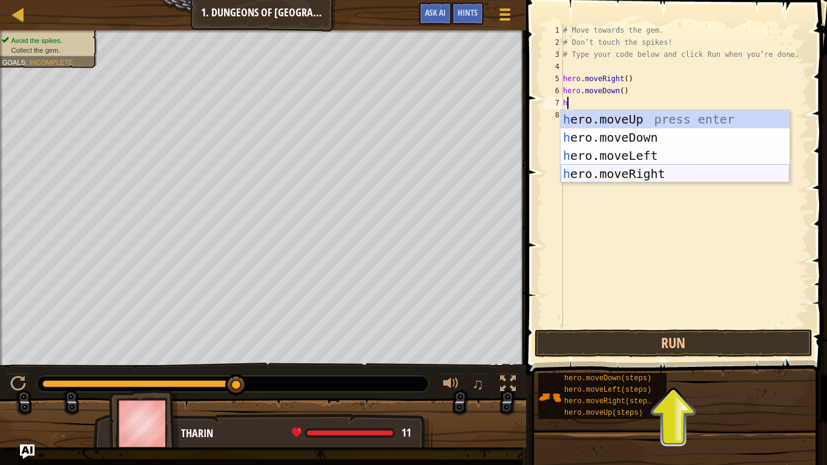
click at [630, 179] on div "h ero.moveUp press enter h ero.moveDown press enter h ero.moveLeft press enter …" at bounding box center [675, 164] width 229 height 109
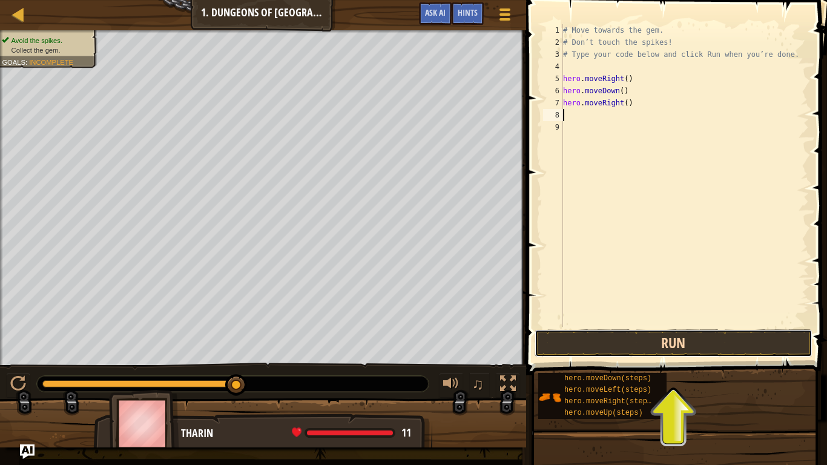
click at [614, 352] on button "Run" at bounding box center [674, 344] width 278 height 28
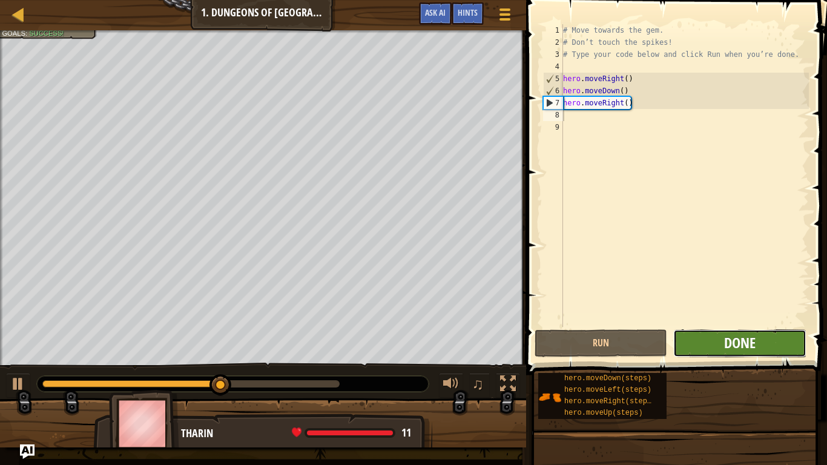
click at [752, 346] on span "Done" at bounding box center [741, 342] width 32 height 19
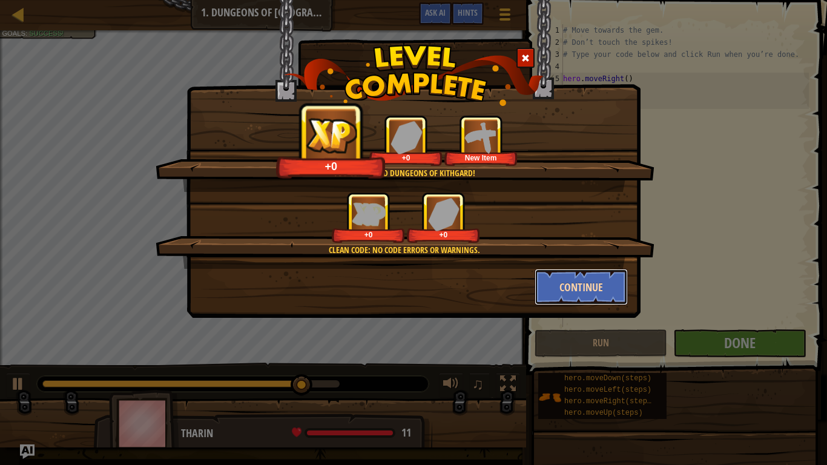
click at [585, 303] on button "Continue" at bounding box center [582, 287] width 94 height 36
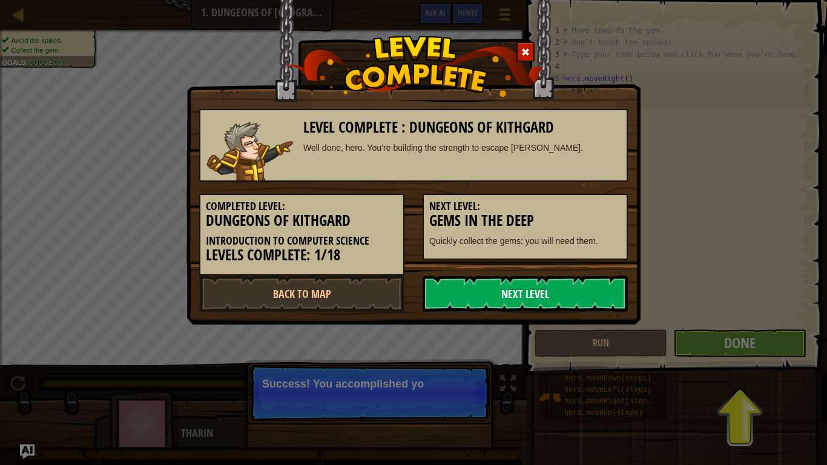
click at [569, 299] on link "Next Level" at bounding box center [525, 294] width 205 height 36
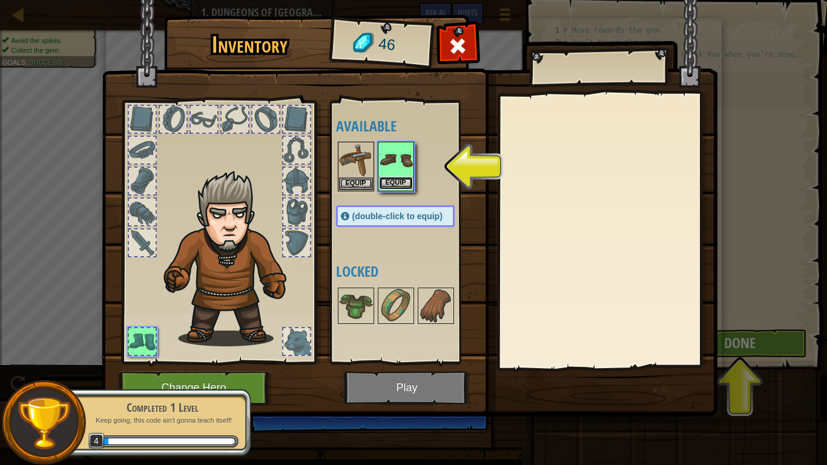
click at [396, 181] on button "Equip" at bounding box center [396, 183] width 34 height 13
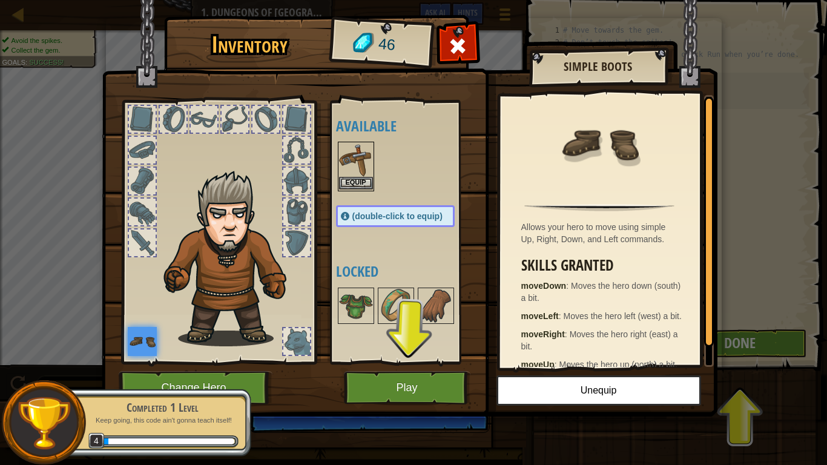
click at [361, 191] on div "Equip" at bounding box center [356, 167] width 36 height 50
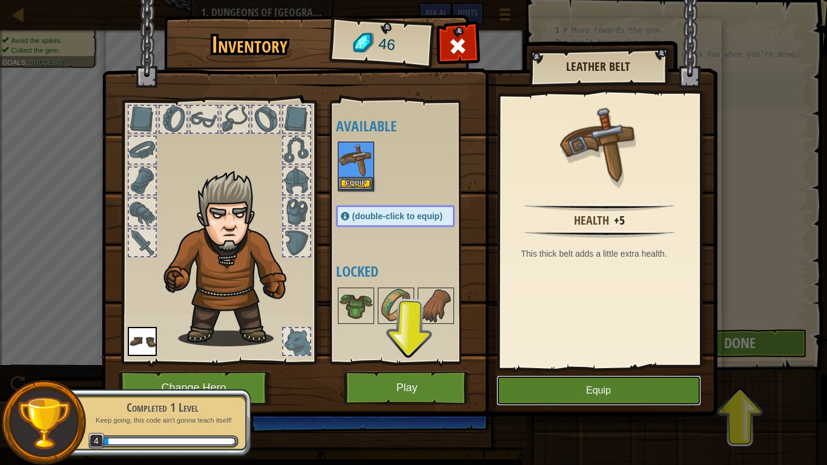
click at [634, 385] on button "Equip" at bounding box center [599, 391] width 205 height 30
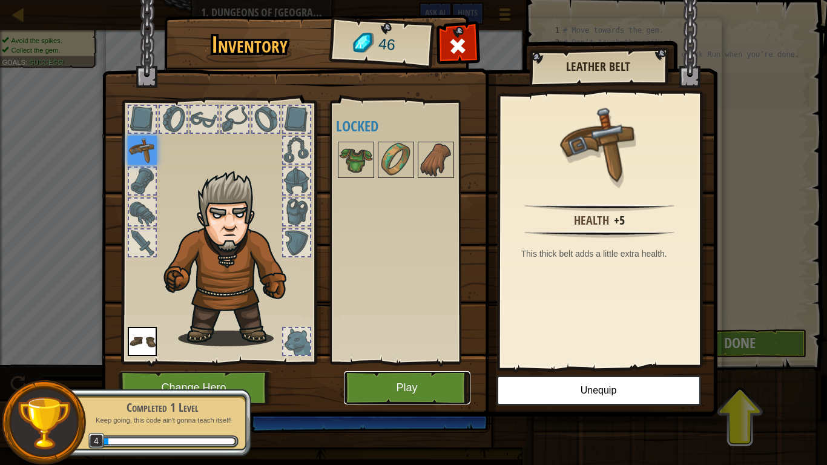
click at [388, 383] on button "Play" at bounding box center [407, 387] width 127 height 33
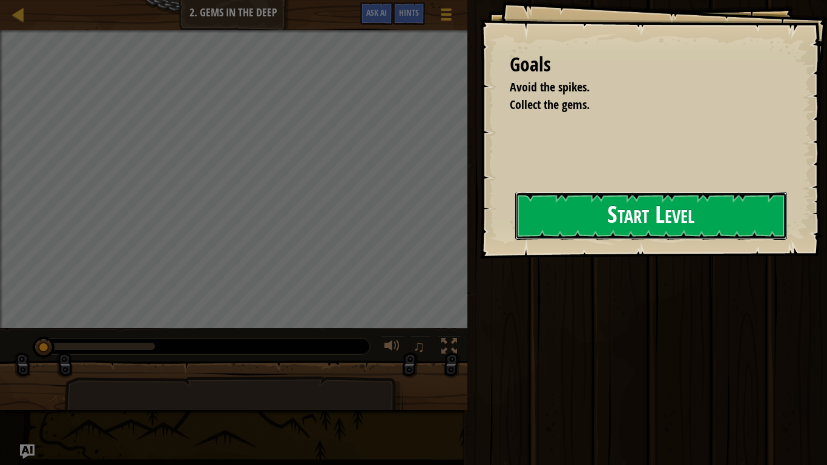
click at [525, 231] on button "Start Level" at bounding box center [652, 216] width 272 height 48
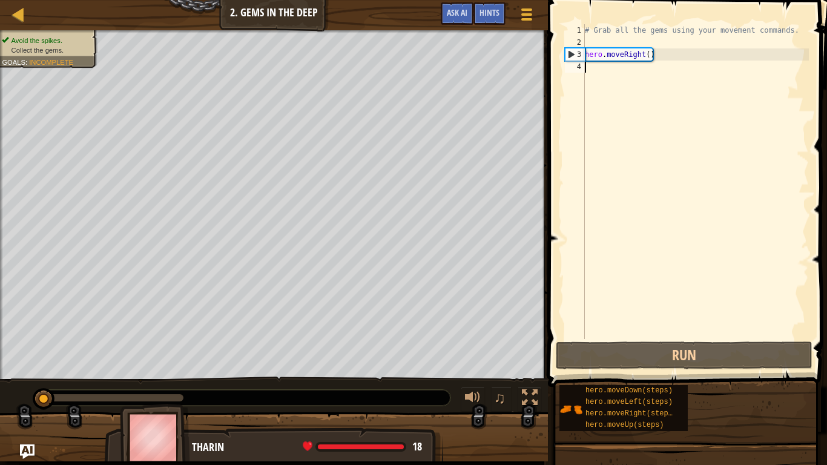
type textarea "h"
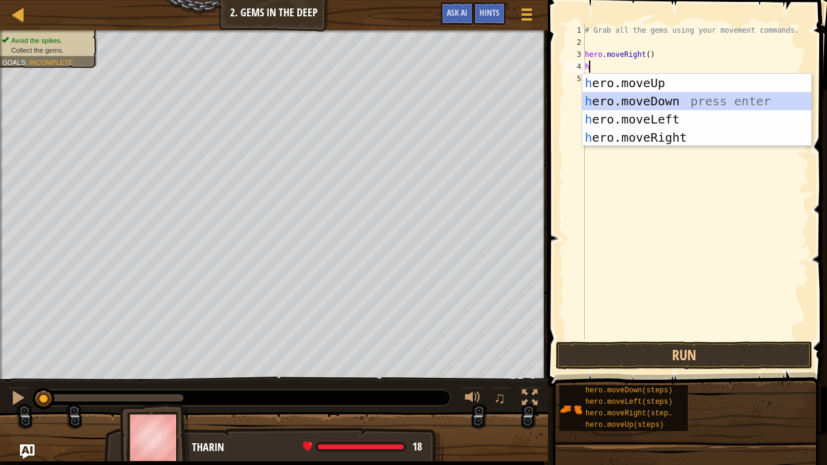
click at [620, 106] on div "h ero.moveUp press enter h ero.moveDown press enter h ero.moveLeft press enter …" at bounding box center [697, 128] width 229 height 109
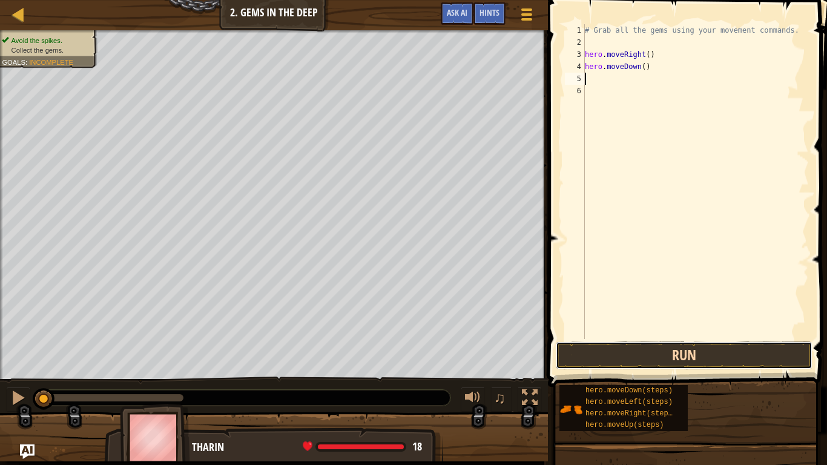
click at [621, 357] on button "Run" at bounding box center [684, 356] width 257 height 28
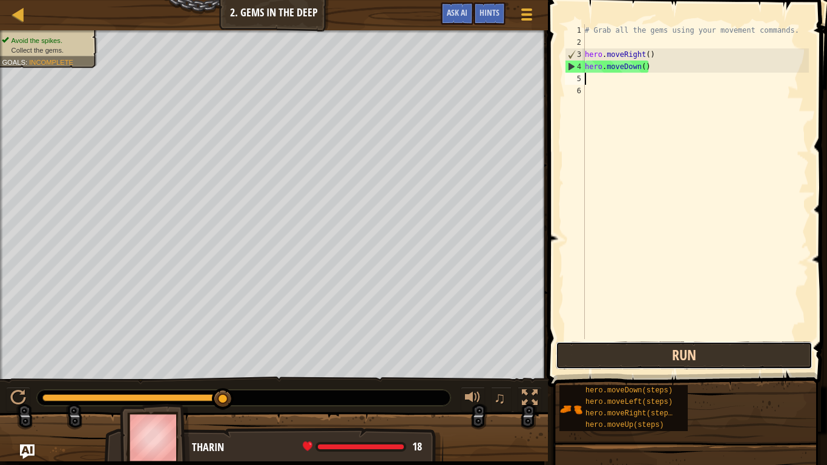
click at [634, 356] on button "Run" at bounding box center [684, 356] width 257 height 28
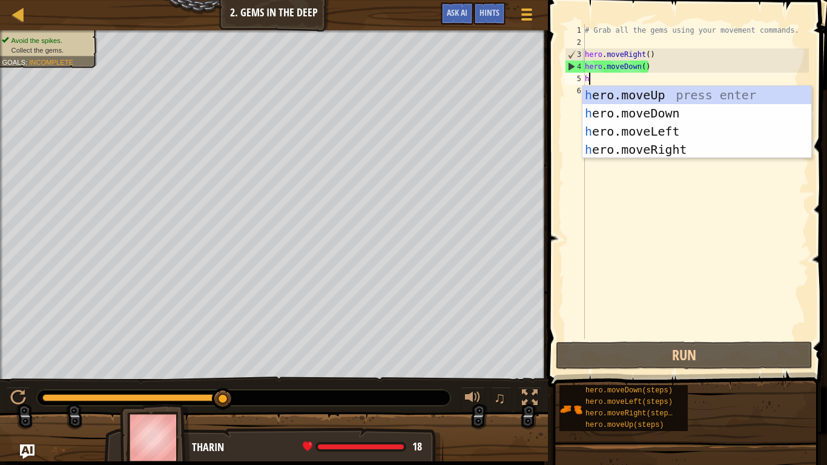
type textarea "h"
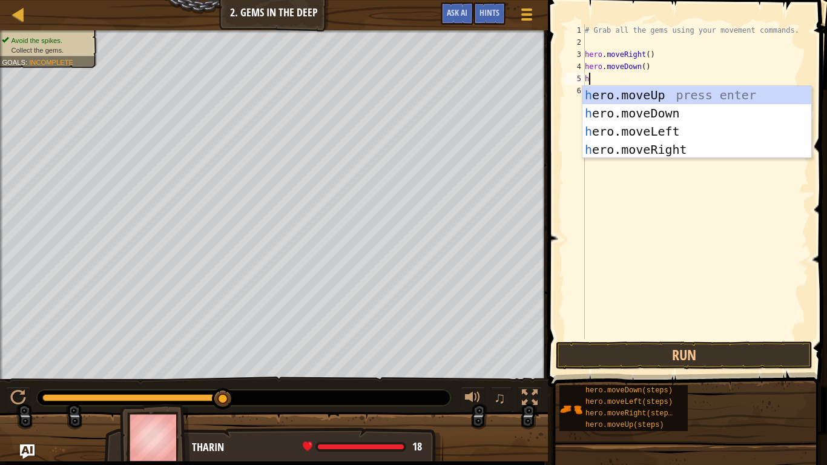
click at [639, 158] on div "# Grab all the gems using your movement commands. hero . moveRight ( ) hero . m…" at bounding box center [696, 193] width 227 height 339
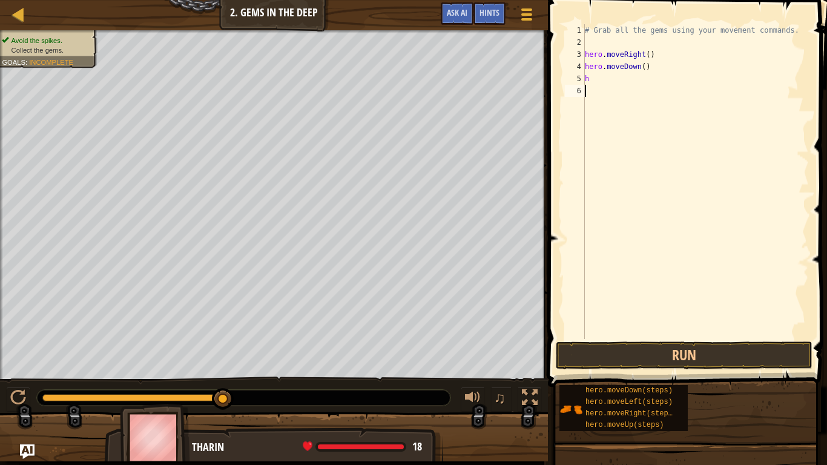
type textarea "h"
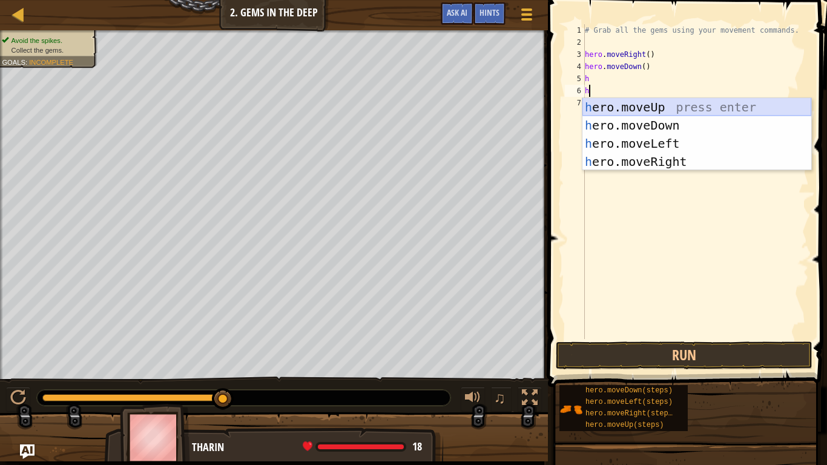
click at [638, 111] on div "h ero.moveUp press enter h ero.moveDown press enter h ero.moveLeft press enter …" at bounding box center [697, 152] width 229 height 109
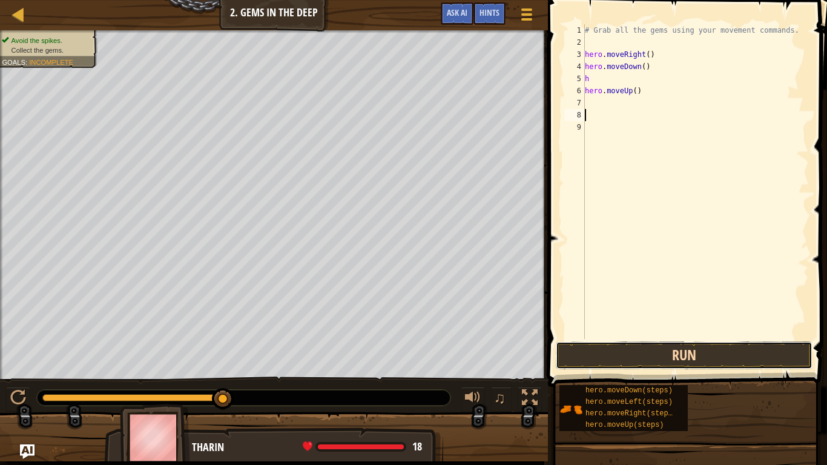
click at [645, 348] on button "Run" at bounding box center [684, 356] width 257 height 28
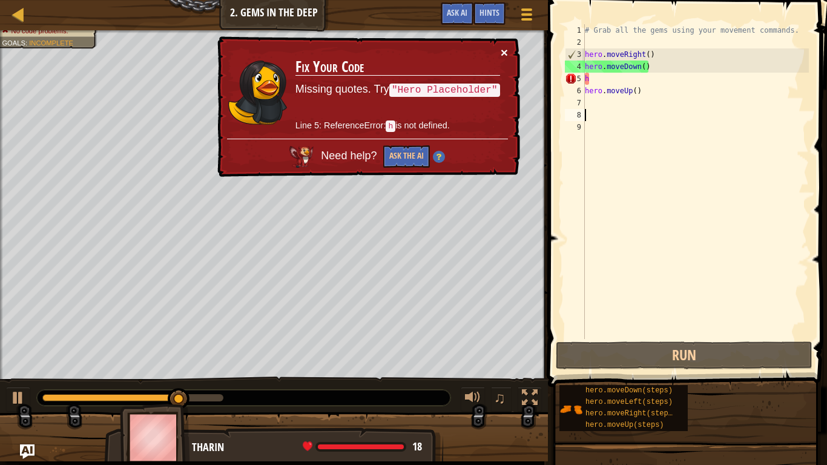
click at [503, 46] on button "×" at bounding box center [504, 52] width 7 height 13
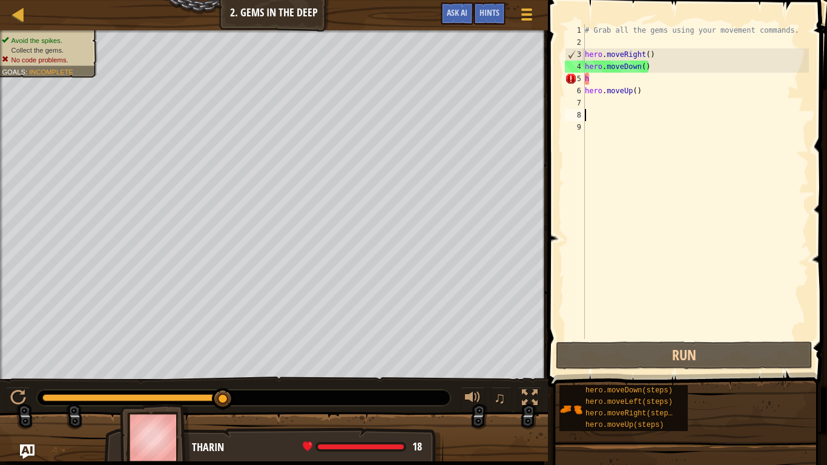
click at [606, 81] on div "# Grab all the gems using your movement commands. hero . moveRight ( ) hero . m…" at bounding box center [696, 193] width 227 height 339
type textarea "h"
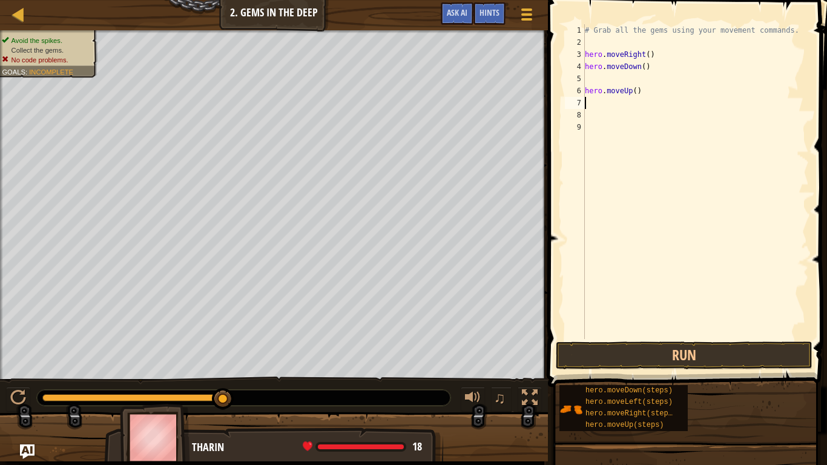
click at [605, 97] on div "# Grab all the gems using your movement commands. hero . moveRight ( ) hero . m…" at bounding box center [696, 193] width 227 height 339
click at [610, 93] on div "# Grab all the gems using your movement commands. hero . moveRight ( ) hero . m…" at bounding box center [696, 193] width 227 height 339
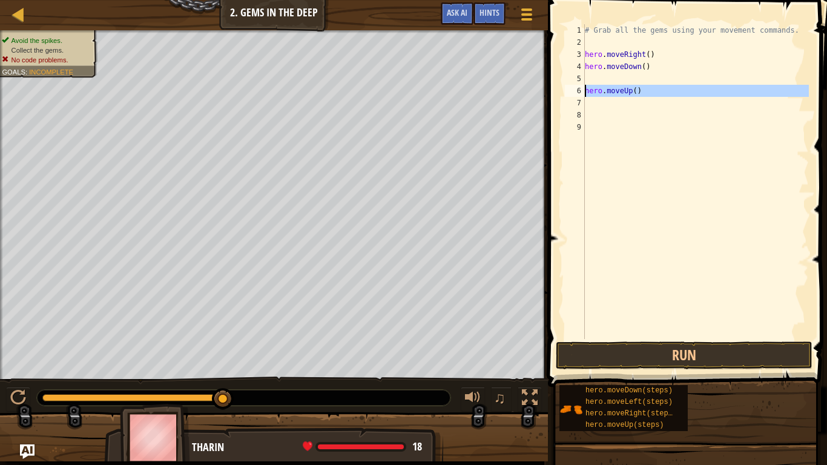
drag, startPoint x: 642, startPoint y: 98, endPoint x: 574, endPoint y: 87, distance: 68.6
click at [574, 87] on div "hero.moveUp() 1 2 3 4 5 6 7 8 9 # Grab all the gems using your movement command…" at bounding box center [686, 181] width 247 height 315
type textarea "hero.moveUp()"
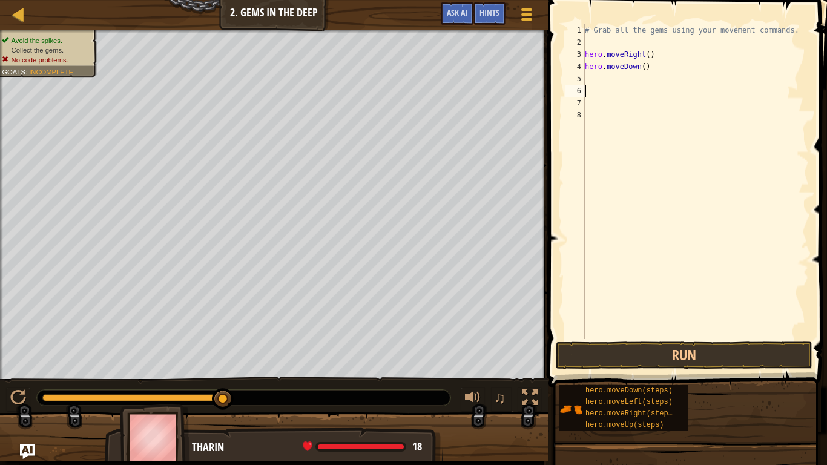
click at [585, 79] on div "# Grab all the gems using your movement commands. hero . moveRight ( ) hero . m…" at bounding box center [696, 193] width 227 height 339
type textarea "h"
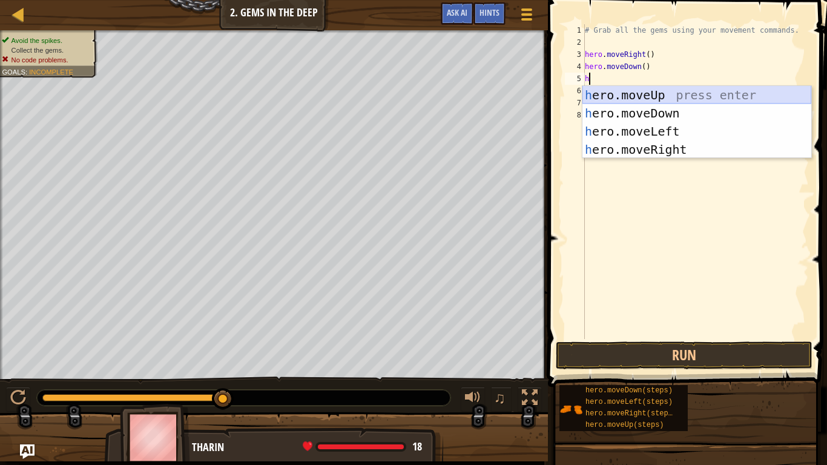
click at [661, 101] on div "h ero.moveUp press enter h ero.moveDown press enter h ero.moveLeft press enter …" at bounding box center [697, 140] width 229 height 109
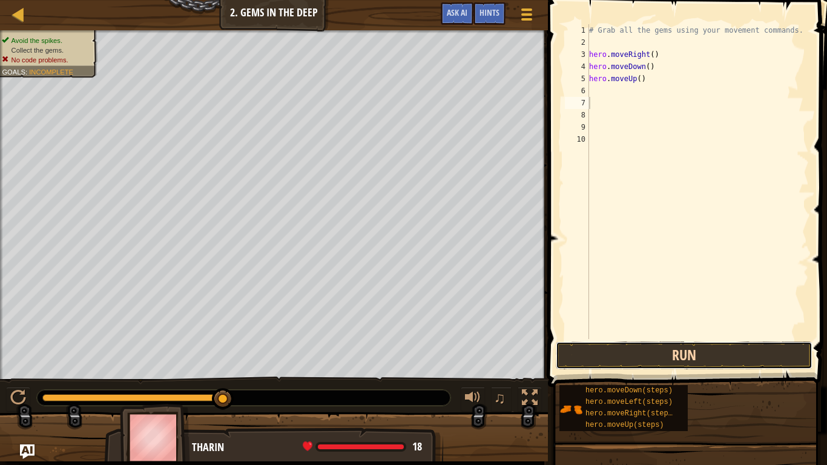
click at [629, 345] on button "Run" at bounding box center [684, 356] width 257 height 28
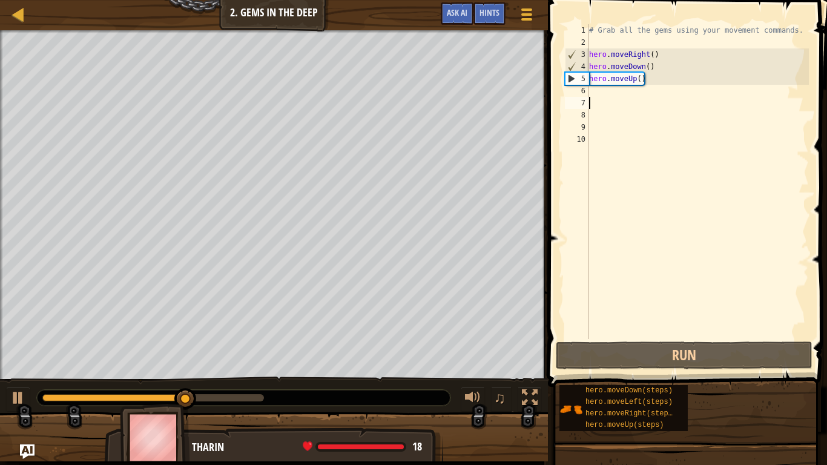
type textarea "h"
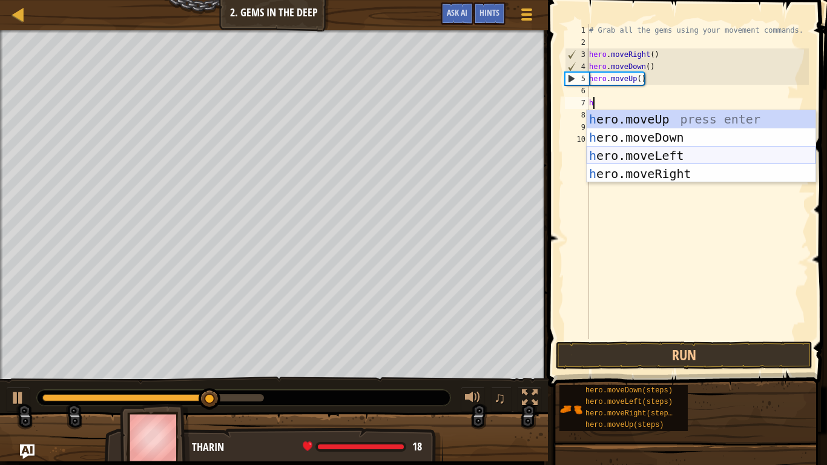
click at [627, 162] on div "h ero.moveUp press enter h ero.moveDown press enter h ero.moveLeft press enter …" at bounding box center [701, 164] width 229 height 109
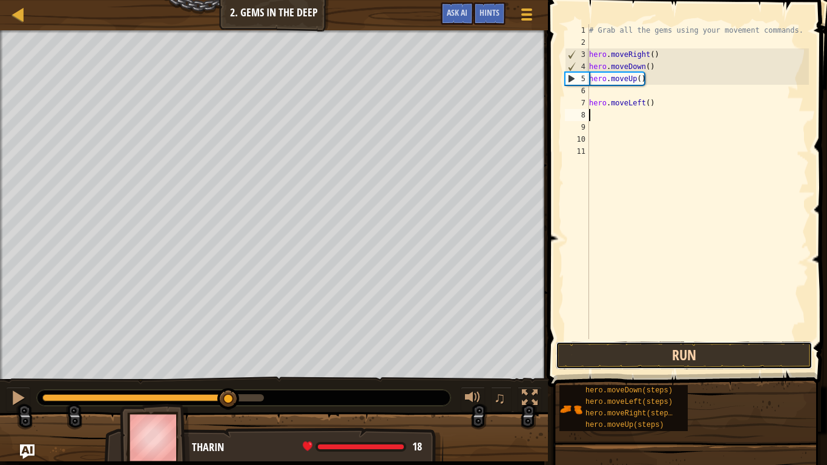
click at [644, 360] on button "Run" at bounding box center [684, 356] width 257 height 28
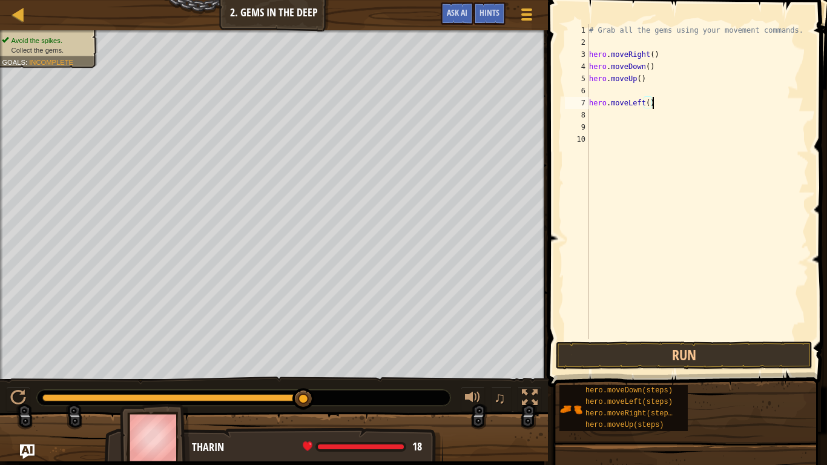
drag, startPoint x: 652, startPoint y: 107, endPoint x: 622, endPoint y: 101, distance: 31.5
click at [622, 101] on div "# Grab all the gems using your movement commands. hero . moveRight ( ) hero . m…" at bounding box center [698, 193] width 222 height 339
click at [586, 100] on div "7" at bounding box center [577, 103] width 24 height 12
click at [600, 102] on div "# Grab all the gems using your movement commands. hero . moveRight ( ) hero . m…" at bounding box center [698, 193] width 222 height 339
click at [584, 102] on div "7" at bounding box center [577, 103] width 24 height 12
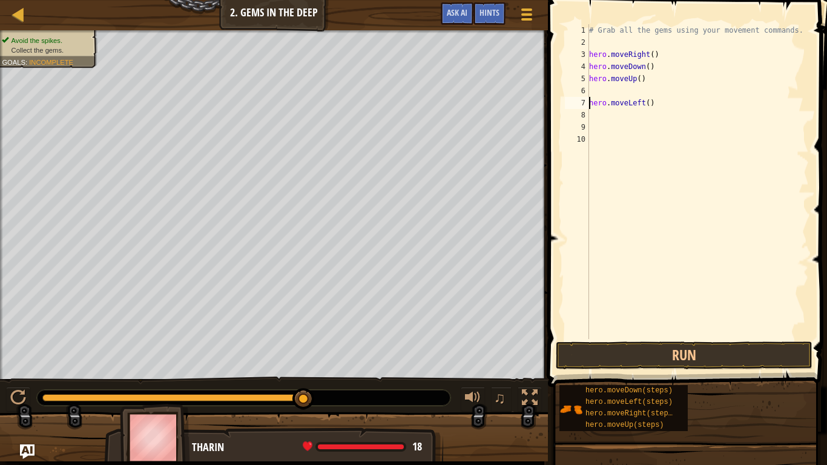
click at [584, 102] on div "7" at bounding box center [577, 103] width 24 height 12
type textarea "hero.moveLeft()"
drag, startPoint x: 594, startPoint y: 101, endPoint x: 600, endPoint y: 99, distance: 6.2
click at [600, 99] on div "# Grab all the gems using your movement commands. hero . moveRight ( ) hero . m…" at bounding box center [698, 193] width 222 height 339
click at [542, 104] on div "Map Introduction to Computer Science 2. Gems in the Deep Game Menu Done Hints A…" at bounding box center [413, 232] width 827 height 465
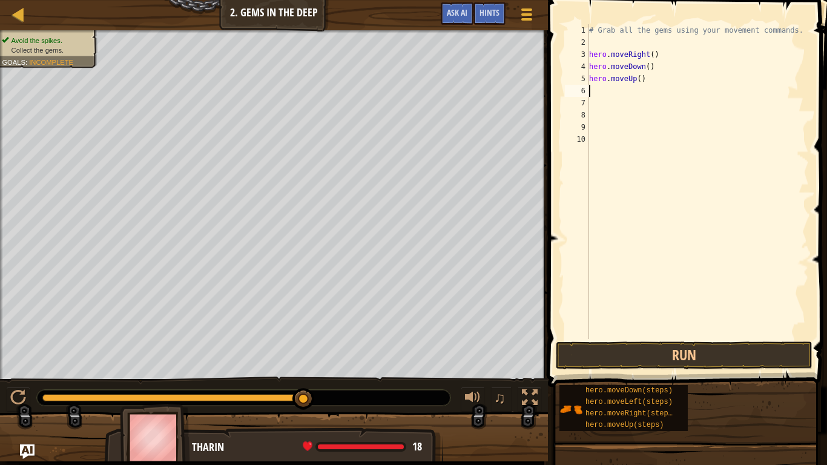
click at [597, 96] on div "# Grab all the gems using your movement commands. hero . moveRight ( ) hero . m…" at bounding box center [698, 193] width 222 height 339
type textarea "h"
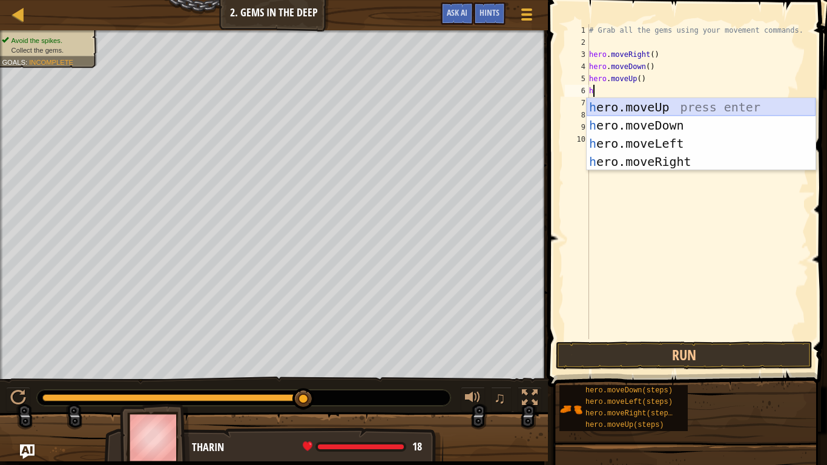
click at [669, 110] on div "h ero.moveUp press enter h ero.moveDown press enter h ero.moveLeft press enter …" at bounding box center [701, 152] width 229 height 109
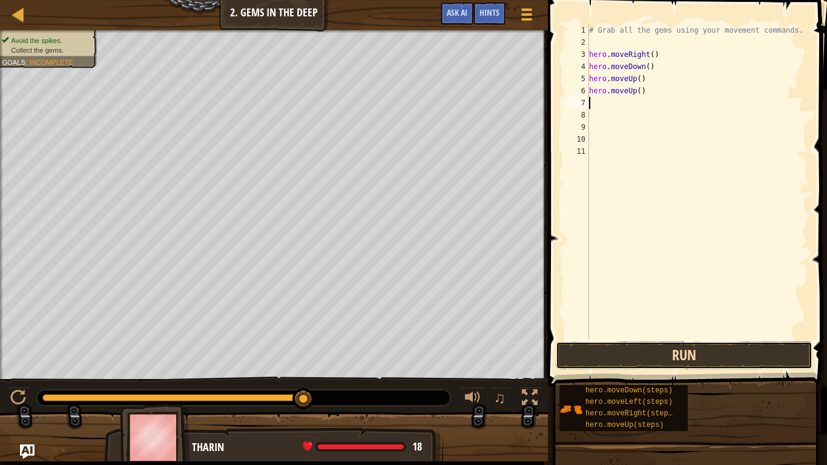
click at [637, 349] on button "Run" at bounding box center [684, 356] width 257 height 28
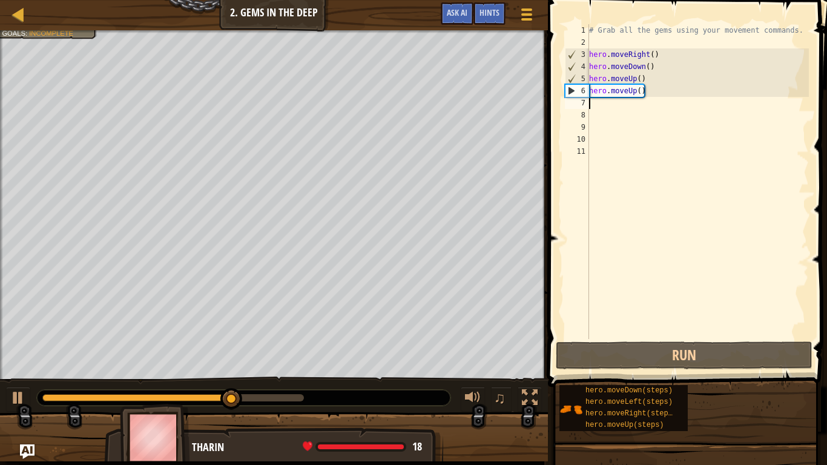
type textarea "h"
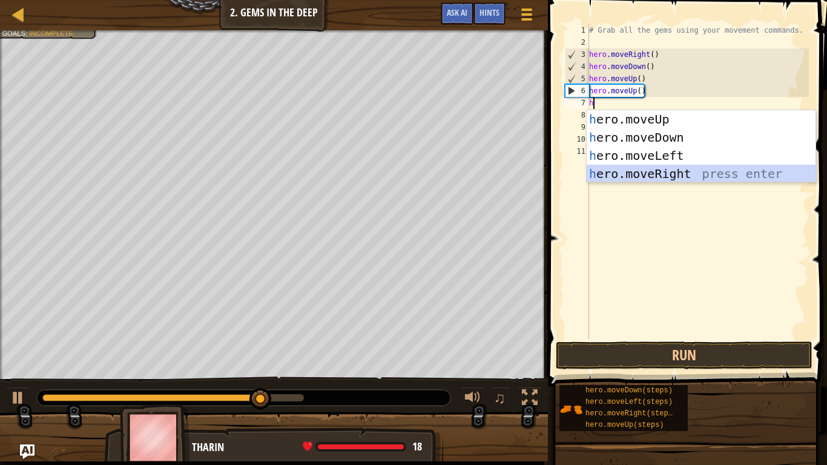
click at [649, 176] on div "h ero.moveUp press enter h ero.moveDown press enter h ero.moveLeft press enter …" at bounding box center [701, 164] width 229 height 109
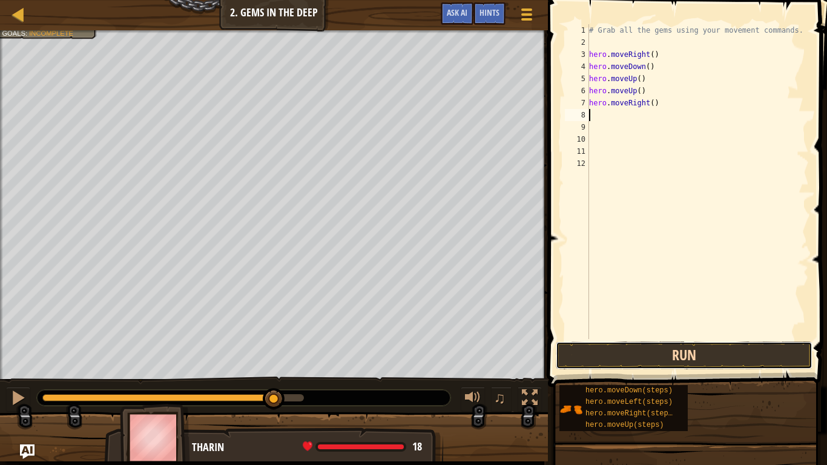
click at [667, 352] on button "Run" at bounding box center [684, 356] width 257 height 28
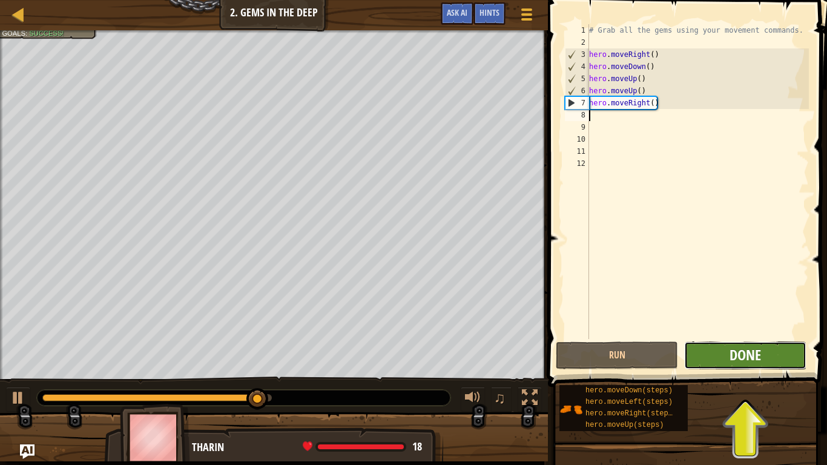
click at [747, 350] on span "Done" at bounding box center [746, 354] width 32 height 19
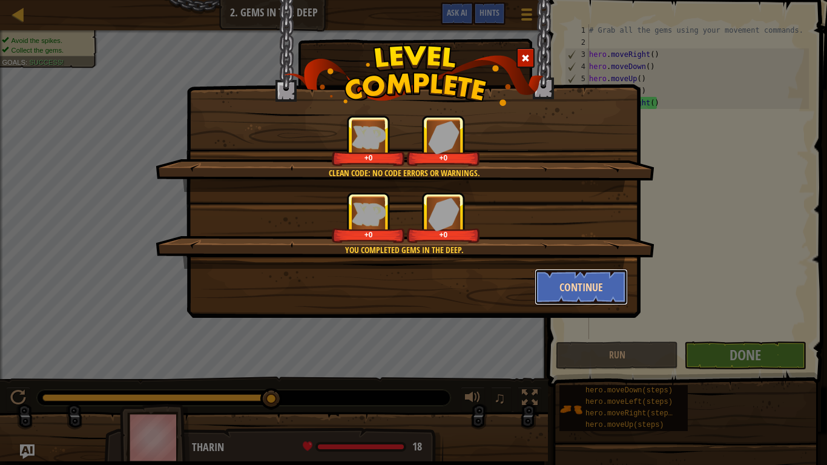
click at [586, 287] on button "Continue" at bounding box center [582, 287] width 94 height 36
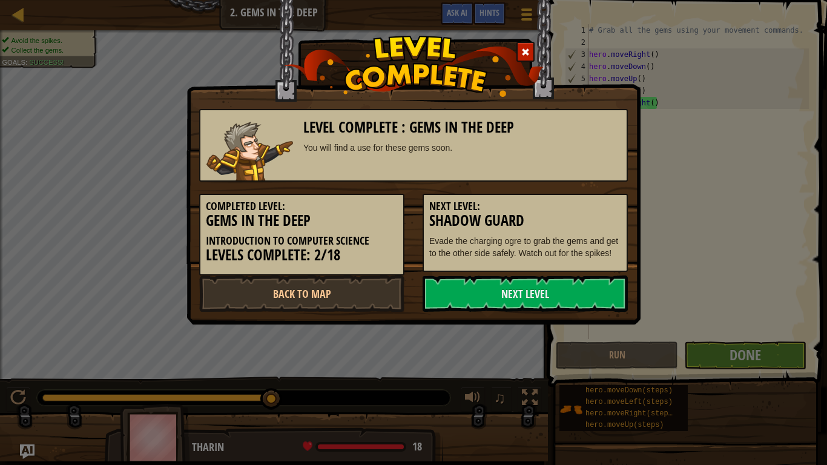
click at [562, 272] on div "Next Level: Shadow Guard Evade the charging ogre to grab the gems and get to th…" at bounding box center [525, 233] width 205 height 78
click at [520, 312] on link "Next Level" at bounding box center [525, 294] width 205 height 36
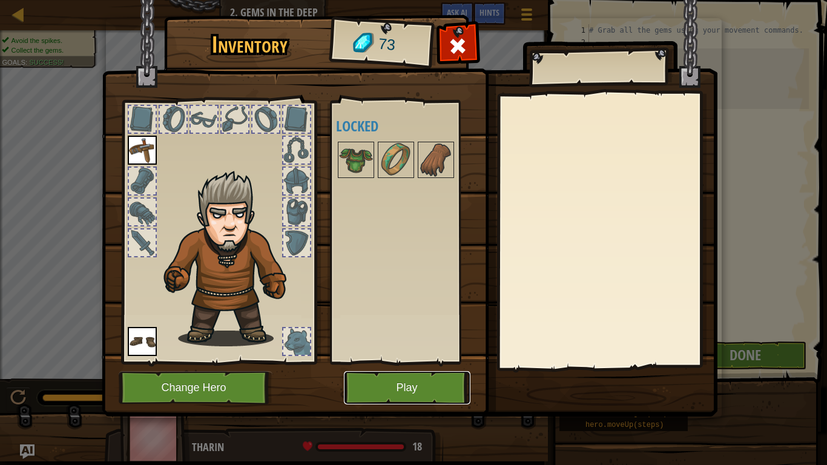
click at [427, 396] on button "Play" at bounding box center [407, 387] width 127 height 33
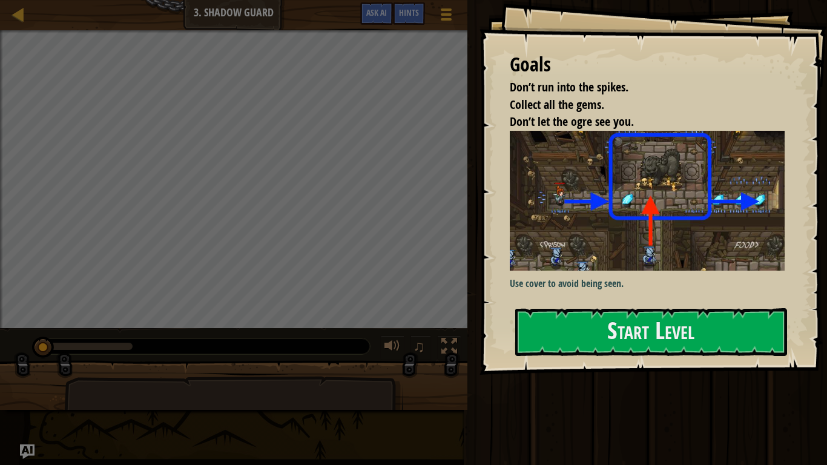
click at [548, 228] on img at bounding box center [647, 201] width 275 height 140
click at [612, 343] on button "Start Level" at bounding box center [652, 332] width 272 height 48
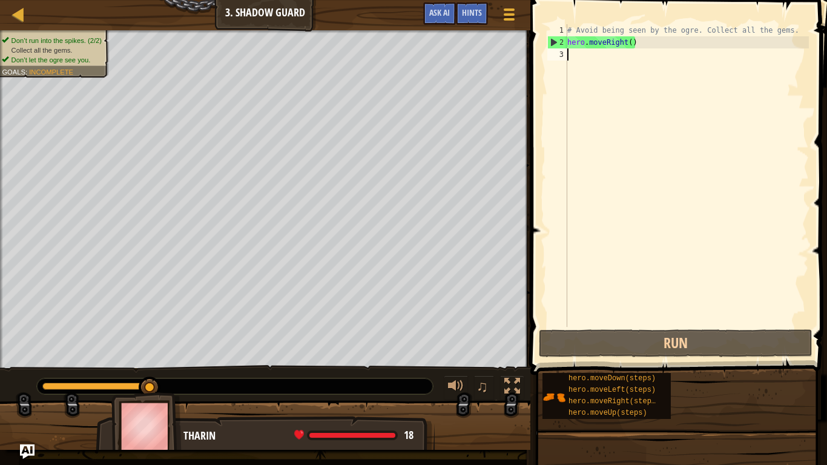
type textarea "h"
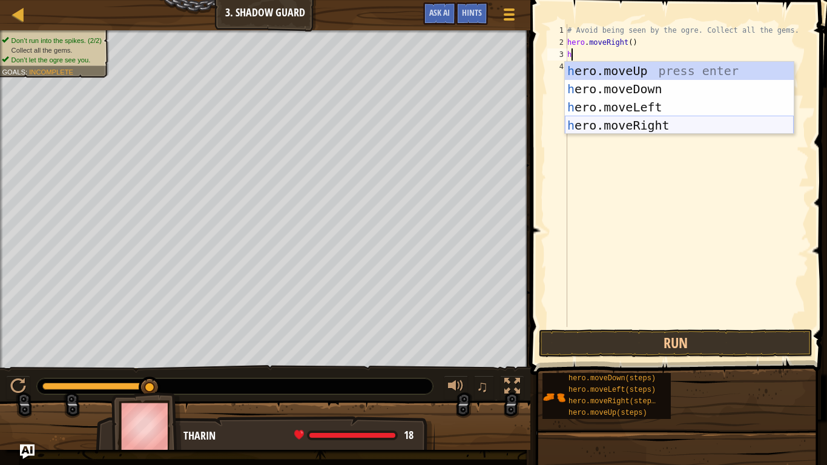
click at [643, 123] on div "h ero.moveUp press enter h ero.moveDown press enter h ero.moveLeft press enter …" at bounding box center [679, 116] width 229 height 109
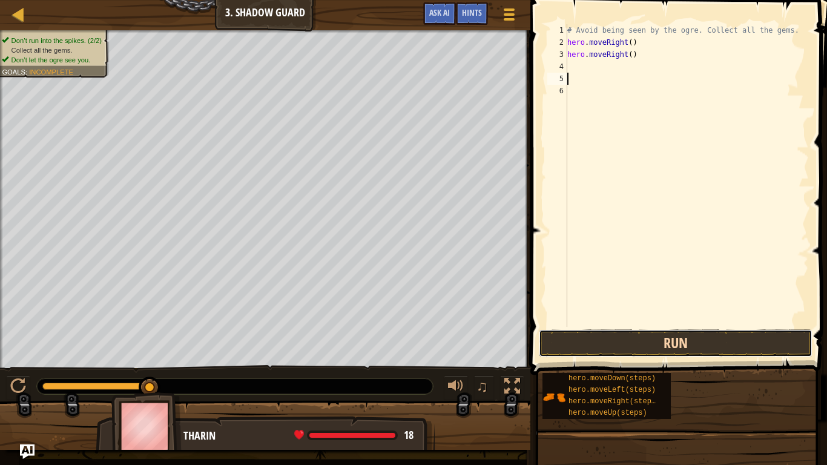
click at [674, 340] on button "Run" at bounding box center [676, 344] width 274 height 28
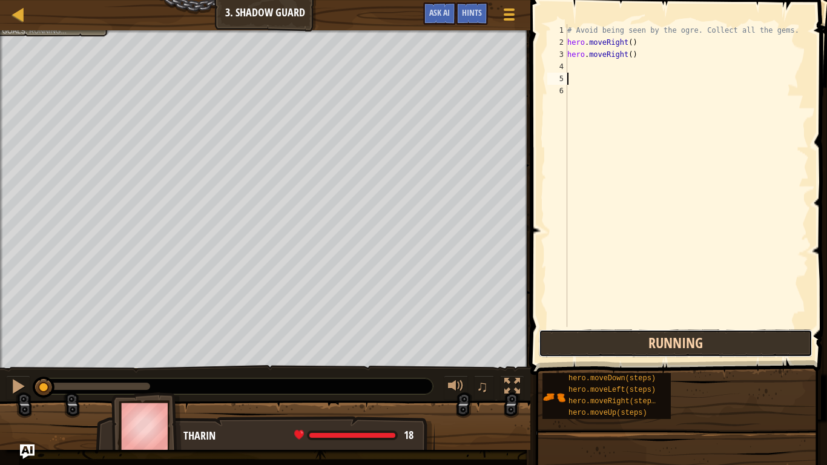
click at [660, 357] on button "Running" at bounding box center [676, 344] width 274 height 28
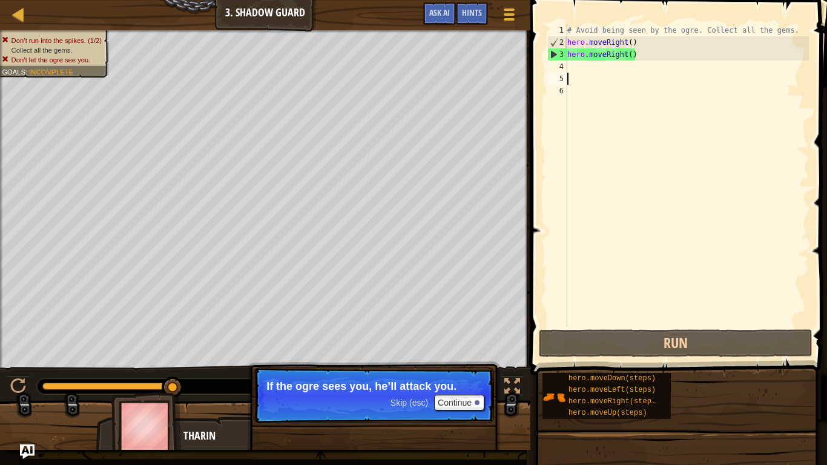
click at [618, 59] on div "# Avoid being seen by the ogre. Collect all the gems. hero . moveRight ( ) hero…" at bounding box center [687, 187] width 244 height 327
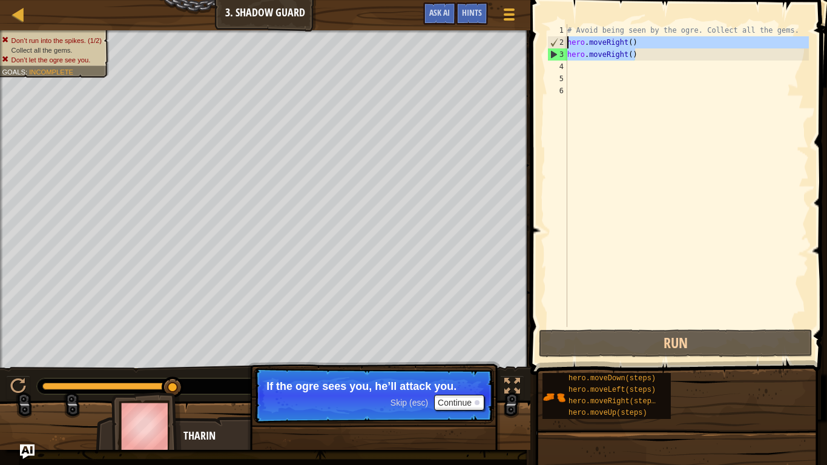
click at [516, 38] on div "Map Introduction to Computer Science 3. Shadow Guard Game Menu Done Hints Ask A…" at bounding box center [413, 232] width 827 height 465
click at [465, 397] on button "Continue" at bounding box center [459, 403] width 50 height 16
type textarea "hero.moveRight()"
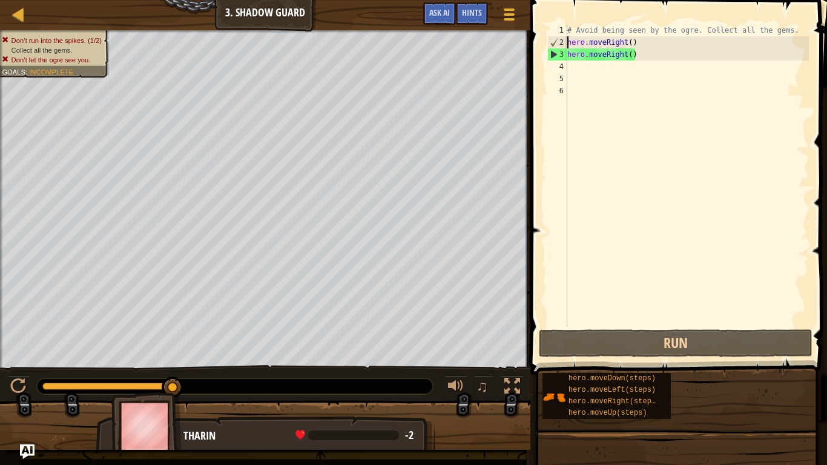
click at [617, 56] on div "# Avoid being seen by the ogre. Collect all the gems. hero . moveRight ( ) hero…" at bounding box center [687, 187] width 244 height 327
drag, startPoint x: 637, startPoint y: 53, endPoint x: 546, endPoint y: 60, distance: 91.1
click at [546, 60] on div "hero.moveRight() 1 2 3 4 5 6 # Avoid being seen by the ogre. Collect all the ge…" at bounding box center [677, 175] width 264 height 303
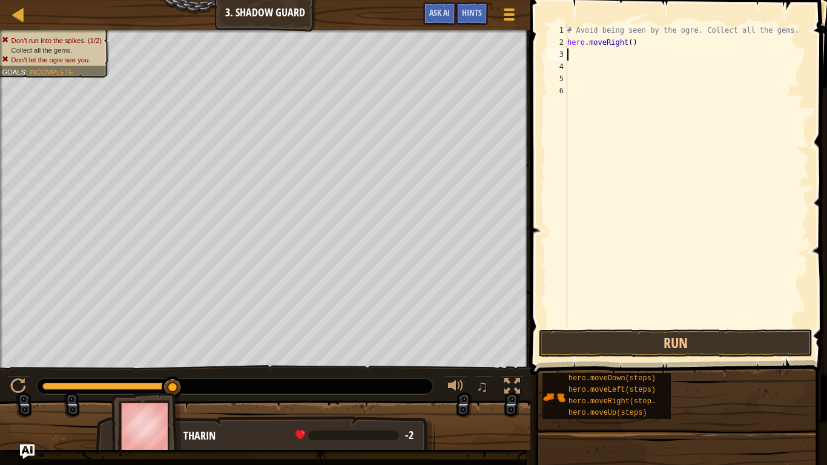
type textarea "h"
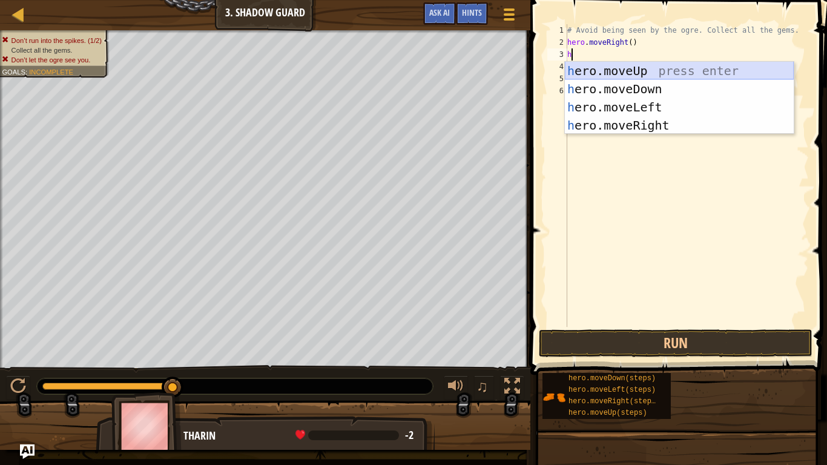
click at [662, 68] on div "h ero.moveUp press enter h ero.moveDown press enter h ero.moveLeft press enter …" at bounding box center [679, 116] width 229 height 109
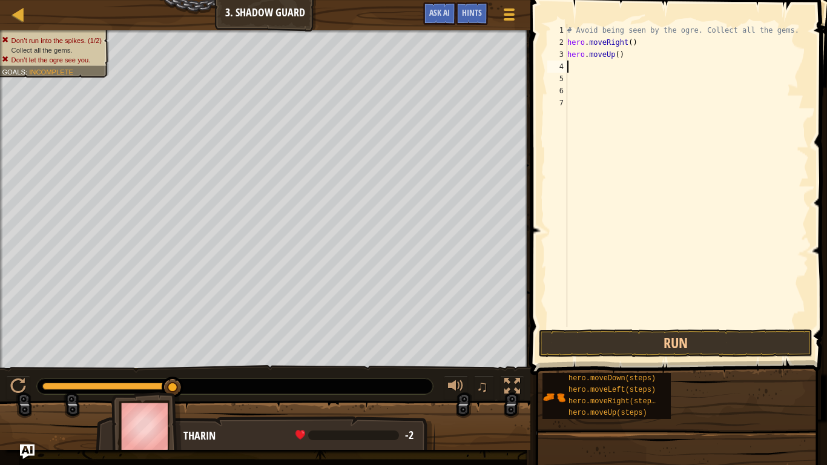
click at [588, 70] on div "# Avoid being seen by the ogre. Collect all the gems. hero . moveRight ( ) hero…" at bounding box center [687, 187] width 244 height 327
click at [575, 69] on div "# Avoid being seen by the ogre. Collect all the gems. hero . moveRight ( ) hero…" at bounding box center [687, 187] width 244 height 327
click at [574, 64] on div "# Avoid being seen by the ogre. Collect all the gems. hero . moveRight ( ) hero…" at bounding box center [687, 187] width 244 height 327
type textarea "h"
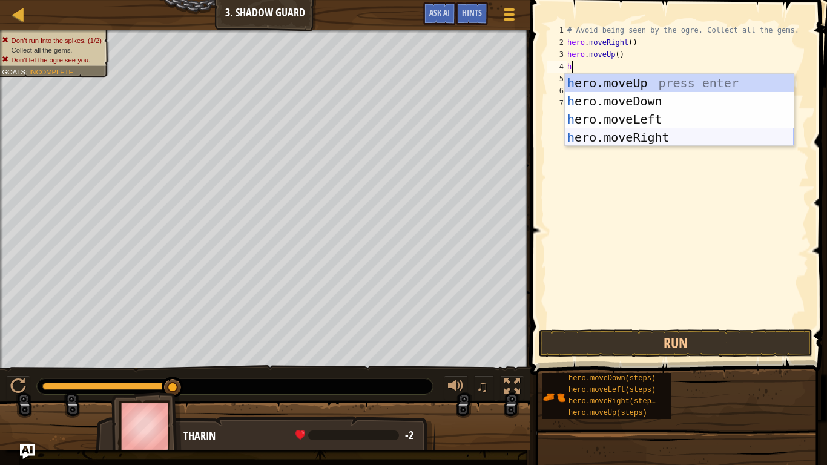
click at [651, 135] on div "h ero.moveUp press enter h ero.moveDown press enter h ero.moveLeft press enter …" at bounding box center [679, 128] width 229 height 109
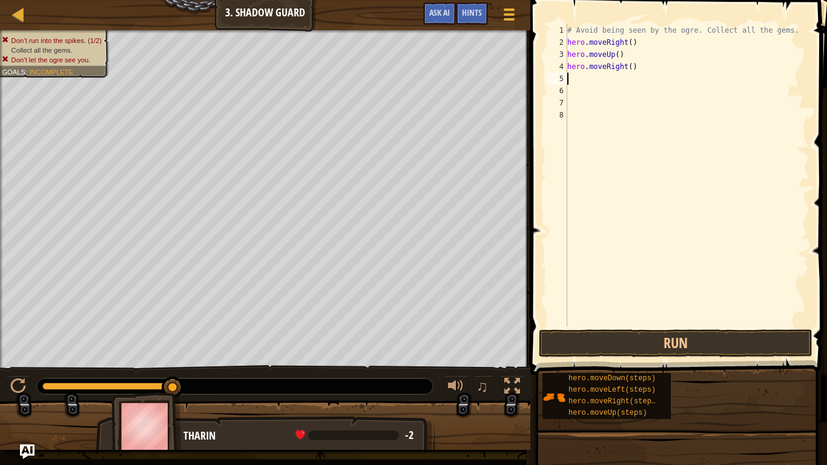
click at [573, 84] on div "# Avoid being seen by the ogre. Collect all the gems. hero . moveRight ( ) hero…" at bounding box center [687, 187] width 244 height 327
type textarea "h"
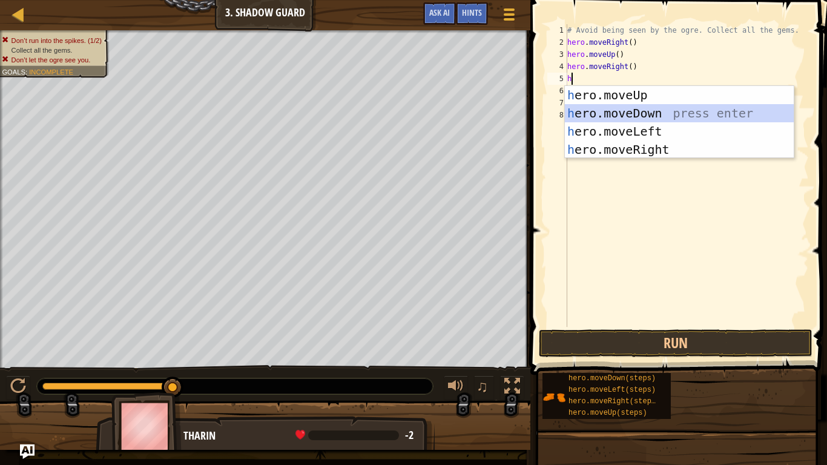
click at [620, 110] on div "h ero.moveUp press enter h ero.moveDown press enter h ero.moveLeft press enter …" at bounding box center [679, 140] width 229 height 109
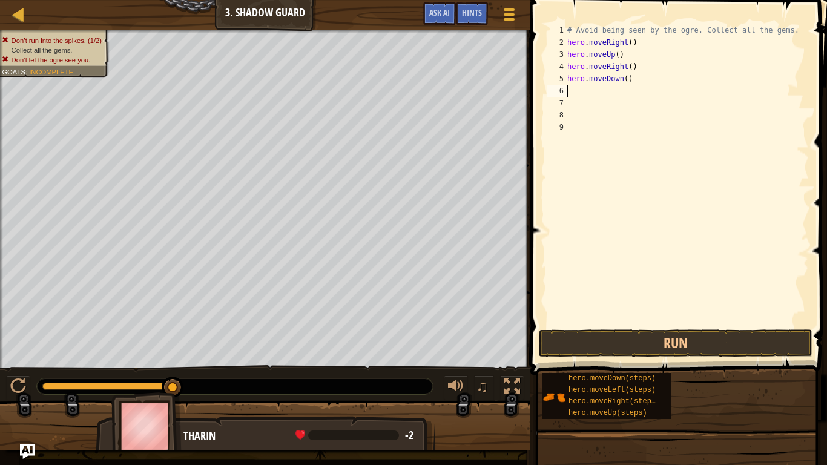
type textarea "h"
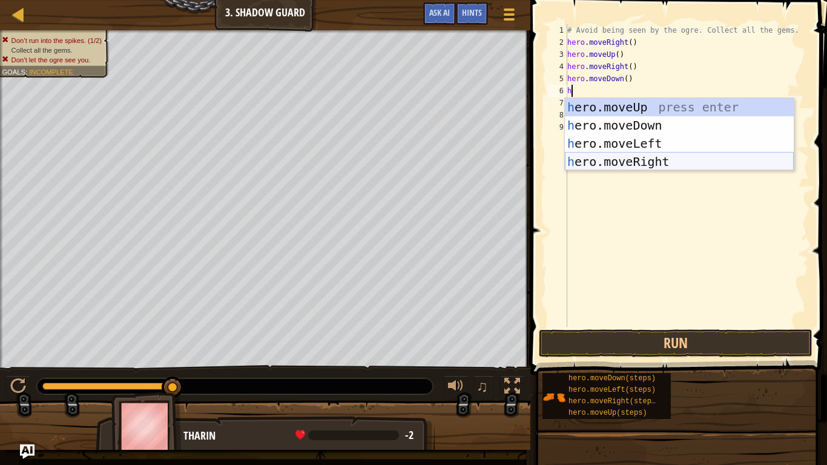
click at [617, 159] on div "h ero.moveUp press enter h ero.moveDown press enter h ero.moveLeft press enter …" at bounding box center [679, 152] width 229 height 109
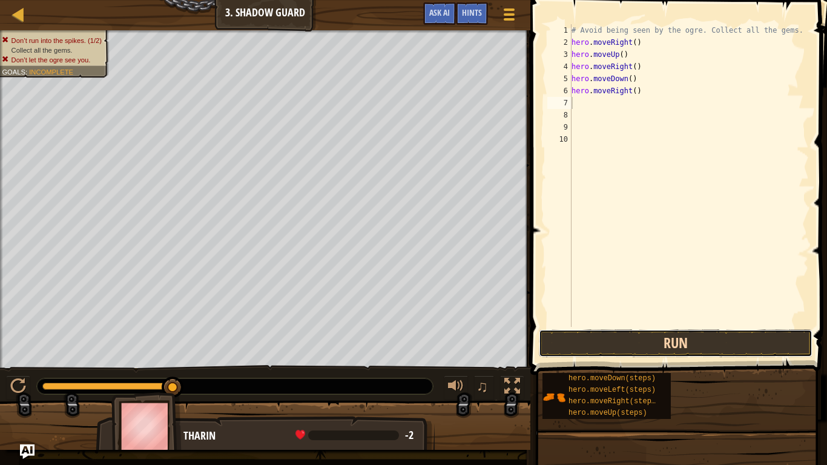
click at [617, 347] on button "Run" at bounding box center [676, 344] width 274 height 28
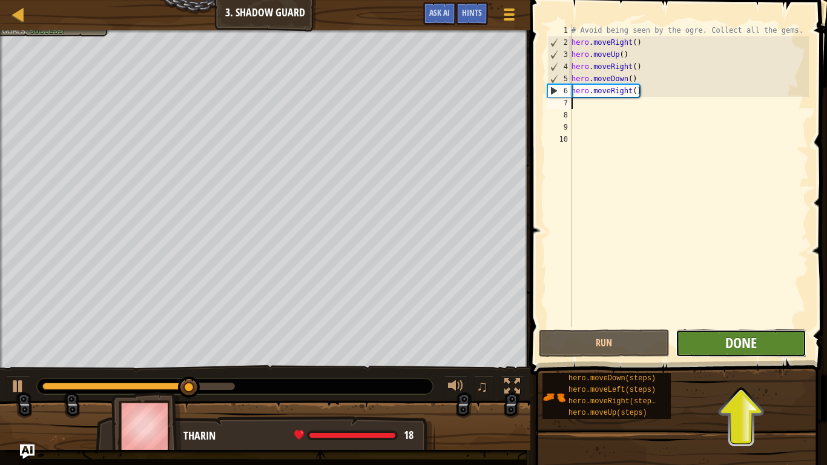
click at [748, 346] on span "Done" at bounding box center [742, 342] width 32 height 19
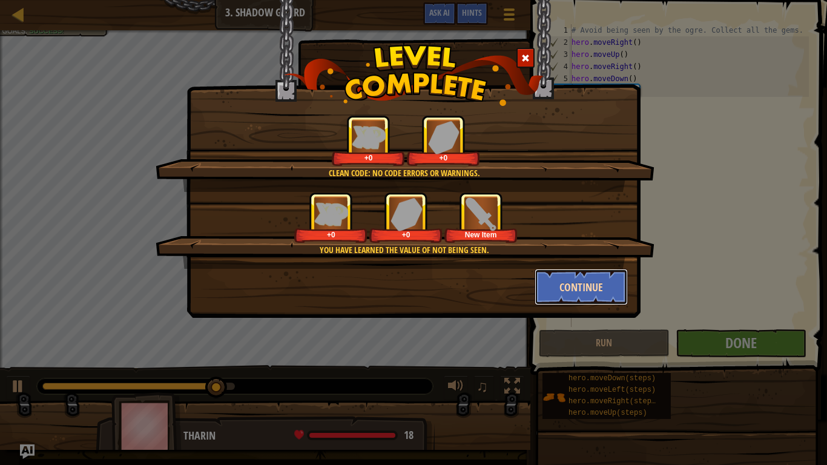
click at [577, 295] on button "Continue" at bounding box center [582, 287] width 94 height 36
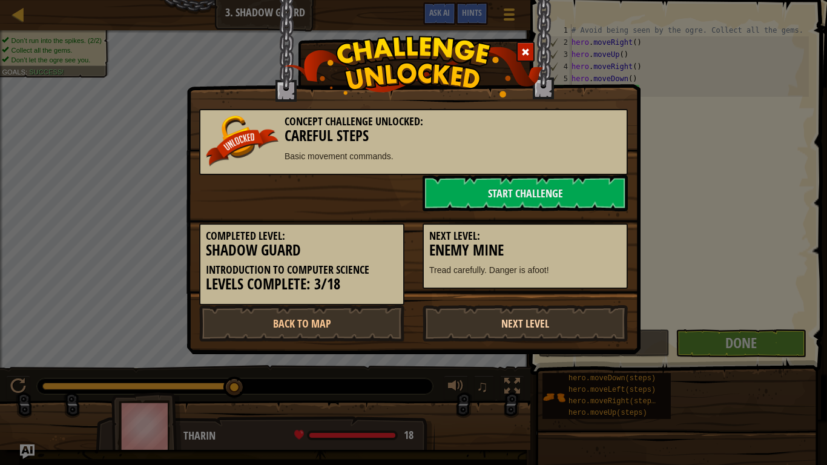
click at [501, 336] on link "Next Level" at bounding box center [525, 323] width 205 height 36
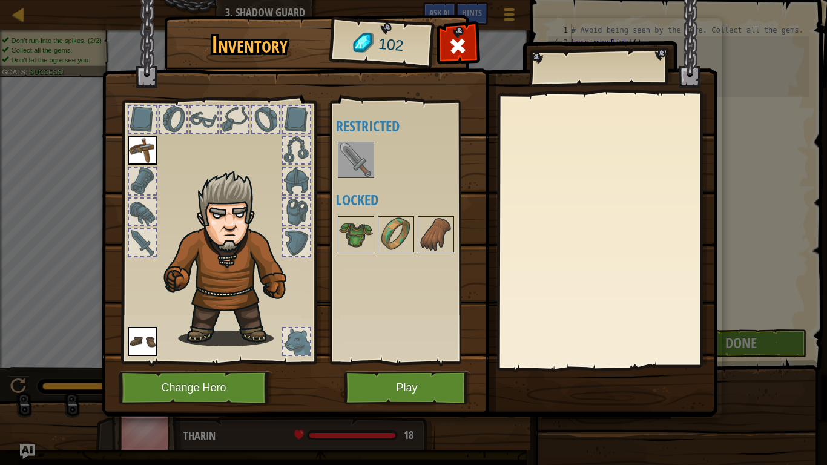
click at [354, 158] on img at bounding box center [356, 160] width 34 height 34
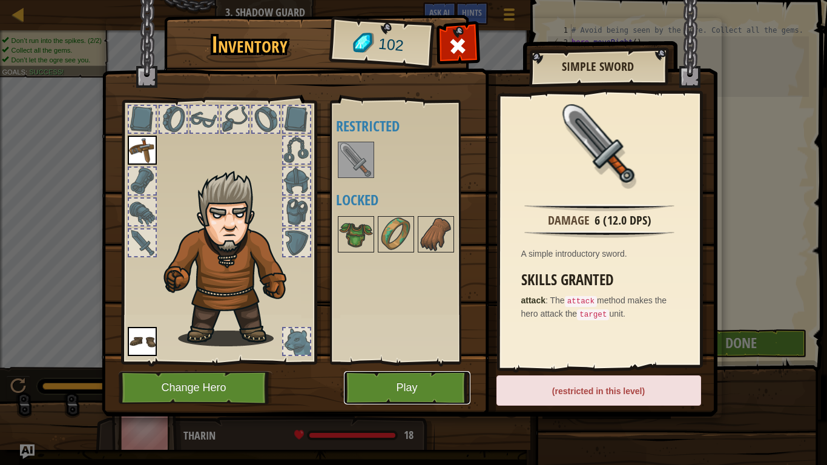
click at [466, 387] on button "Play" at bounding box center [407, 387] width 127 height 33
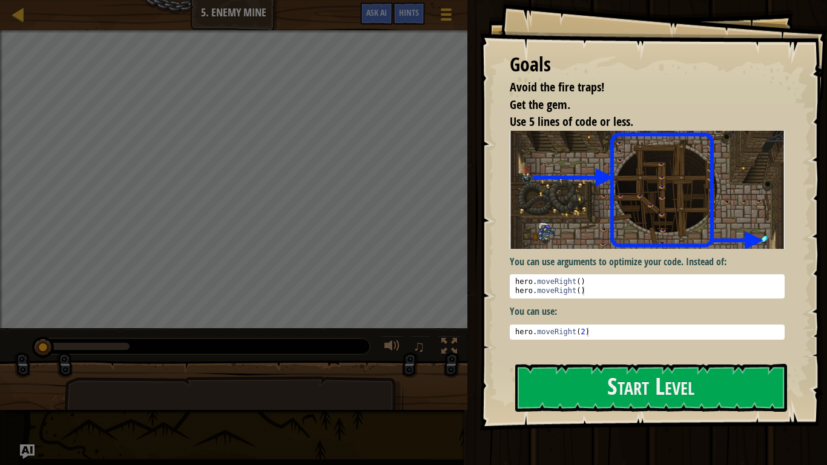
click at [637, 211] on img at bounding box center [647, 190] width 275 height 118
click at [600, 394] on button "Start Level" at bounding box center [652, 388] width 272 height 48
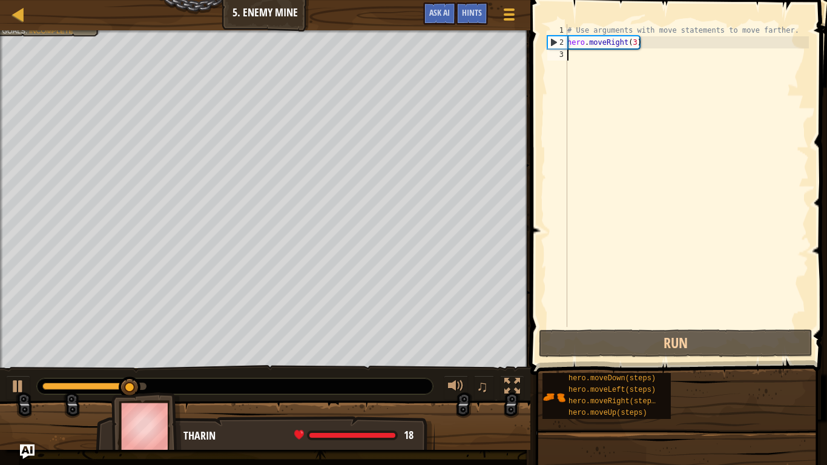
type textarea "h"
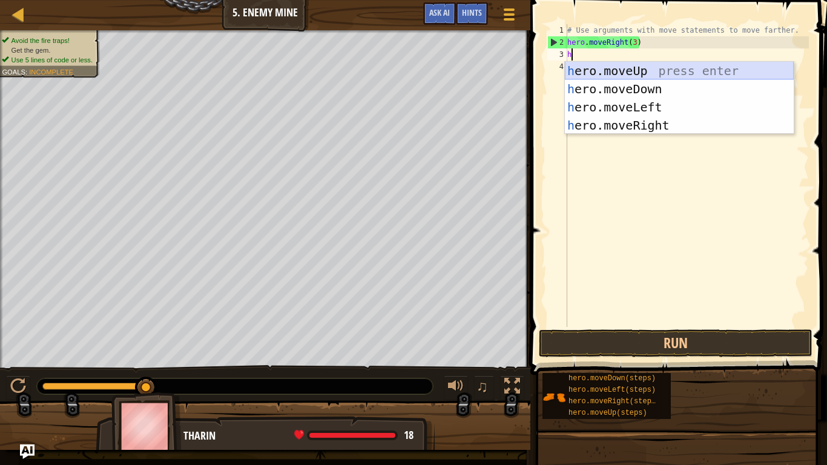
click at [629, 70] on div "h ero.moveUp press enter h ero.moveDown press enter h ero.moveLeft press enter …" at bounding box center [679, 116] width 229 height 109
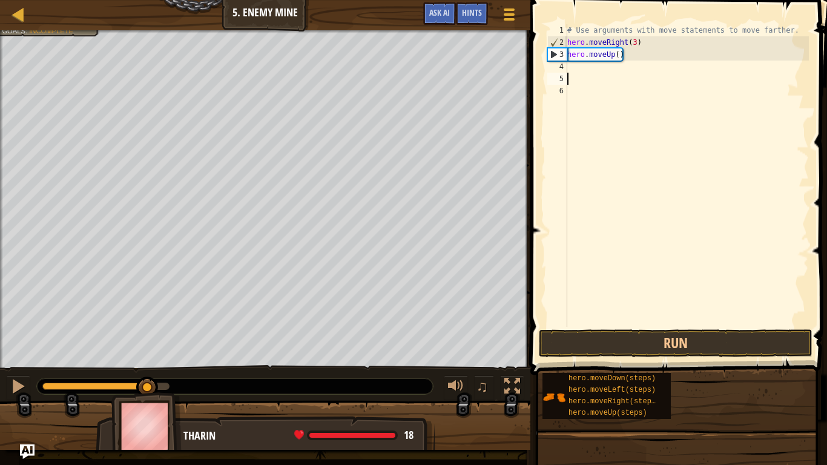
type textarea "h"
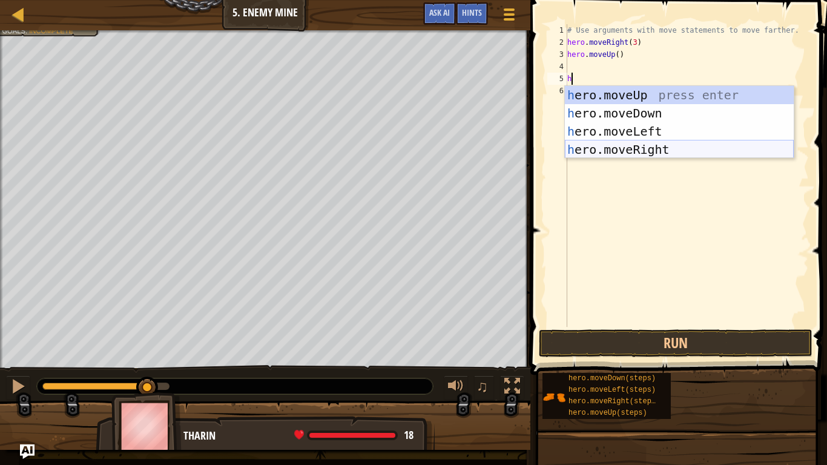
click at [638, 148] on div "h ero.moveUp press enter h ero.moveDown press enter h ero.moveLeft press enter …" at bounding box center [679, 140] width 229 height 109
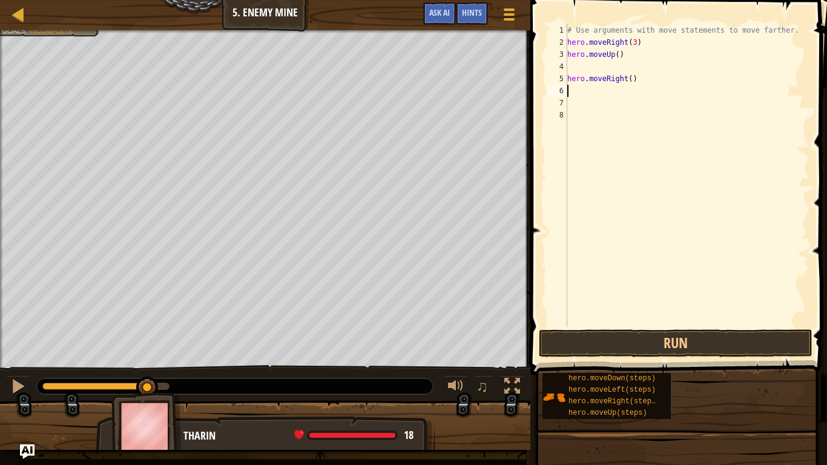
click at [572, 93] on div "# Use arguments with move statements to move farther. hero . moveRight ( 3 ) he…" at bounding box center [687, 187] width 244 height 327
type textarea "h"
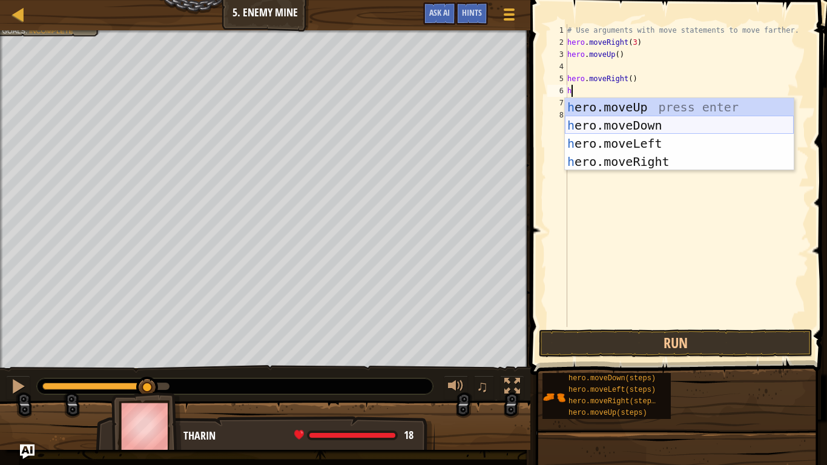
click at [622, 133] on div "h ero.moveUp press enter h ero.moveDown press enter h ero.moveLeft press enter …" at bounding box center [679, 152] width 229 height 109
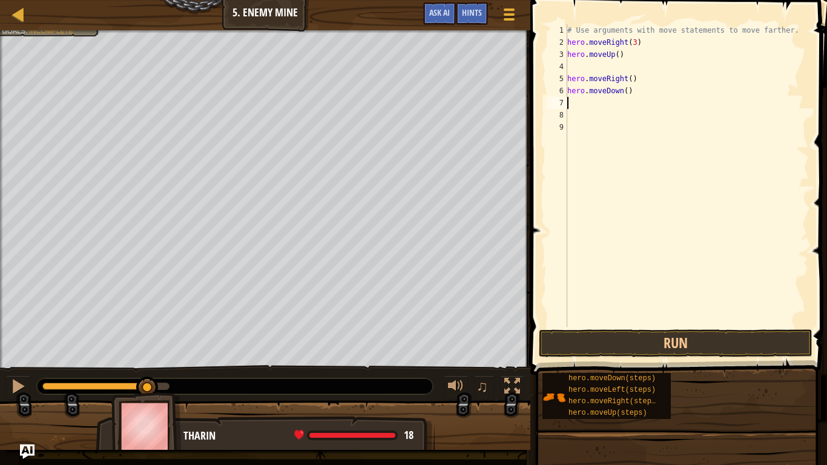
type textarea "h"
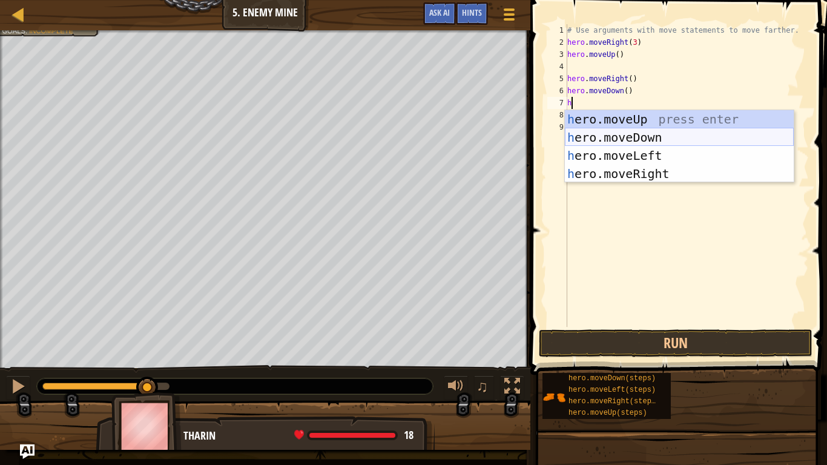
click at [613, 143] on div "h ero.moveUp press enter h ero.moveDown press enter h ero.moveLeft press enter …" at bounding box center [679, 164] width 229 height 109
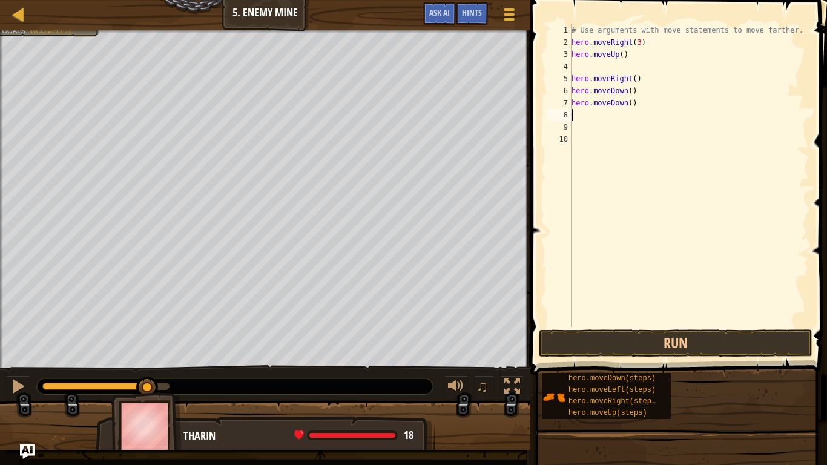
type textarea "h"
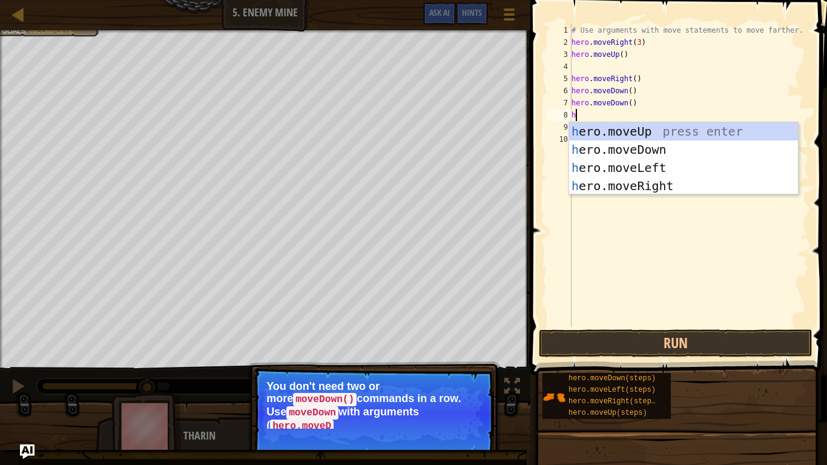
click at [598, 263] on div "# Use arguments with move statements to move farther. hero . moveRight ( 3 ) he…" at bounding box center [689, 187] width 240 height 327
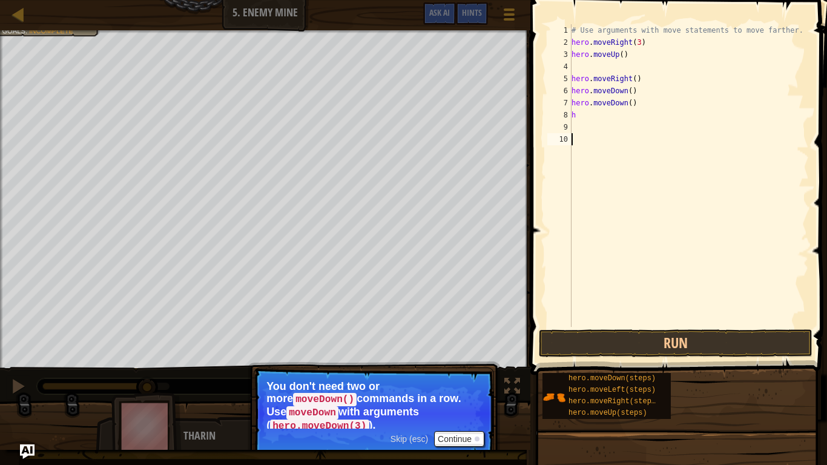
click at [577, 113] on div "# Use arguments with move statements to move farther. hero . moveRight ( 3 ) he…" at bounding box center [689, 187] width 240 height 327
type textarea "h"
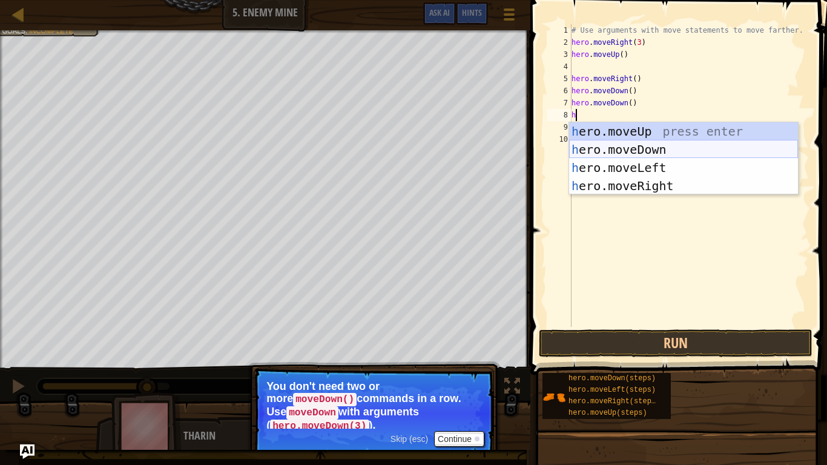
click at [642, 150] on div "h ero.moveUp press enter h ero.moveDown press enter h ero.moveLeft press enter …" at bounding box center [683, 176] width 229 height 109
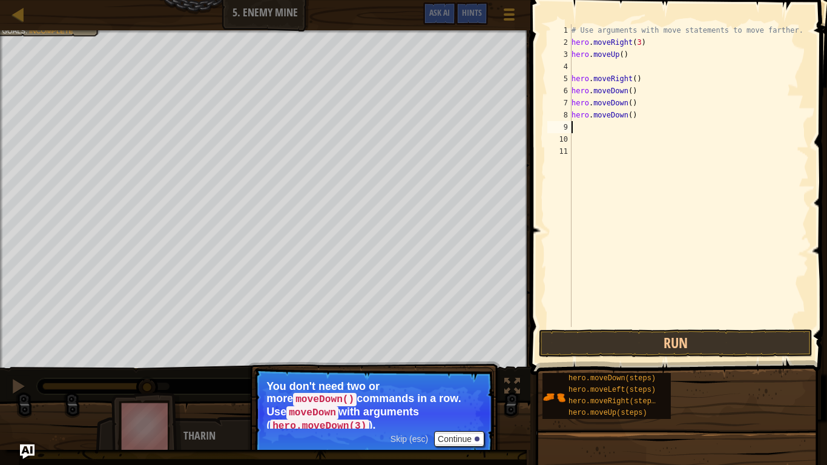
type textarea "h"
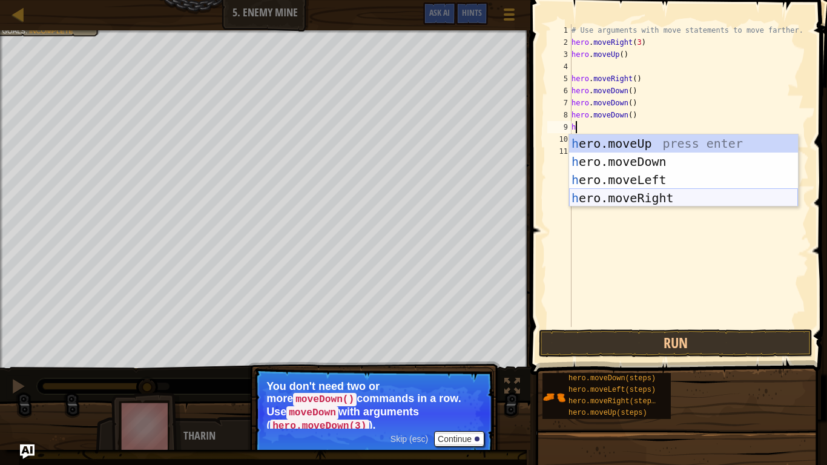
click at [646, 199] on div "h ero.moveUp press enter h ero.moveDown press enter h ero.moveLeft press enter …" at bounding box center [683, 188] width 229 height 109
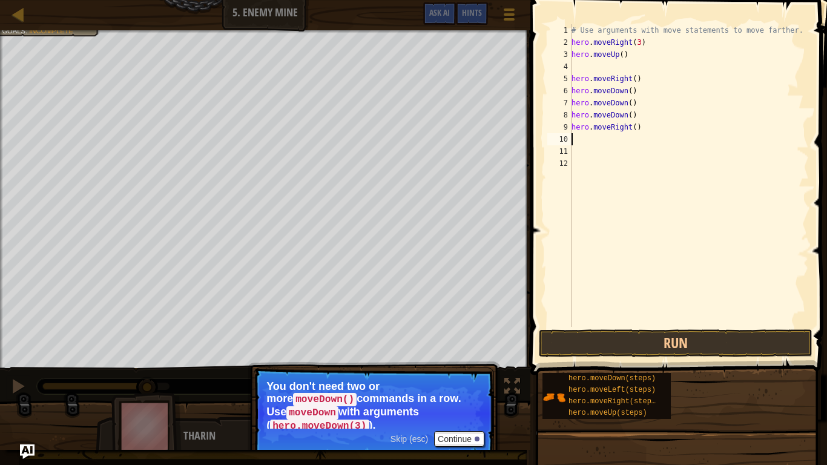
type textarea "h"
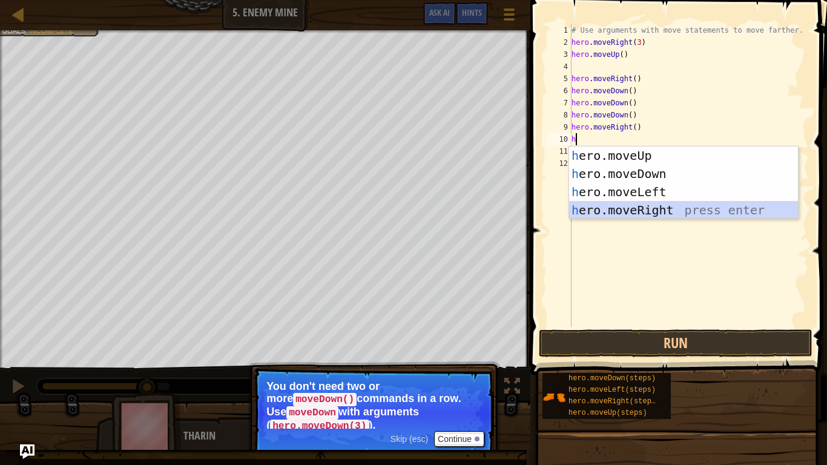
click at [622, 216] on div "h ero.moveUp press enter h ero.moveDown press enter h ero.moveLeft press enter …" at bounding box center [683, 201] width 229 height 109
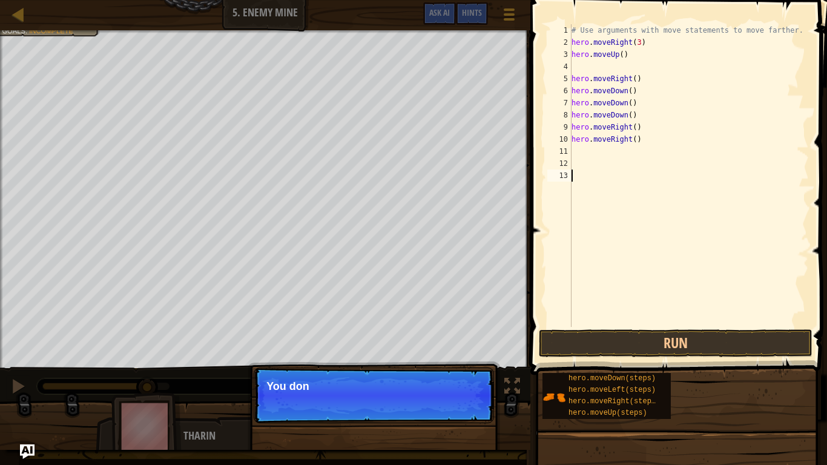
click at [655, 325] on div "# Use arguments with move statements to move farther. hero . moveRight ( 3 ) he…" at bounding box center [689, 187] width 240 height 327
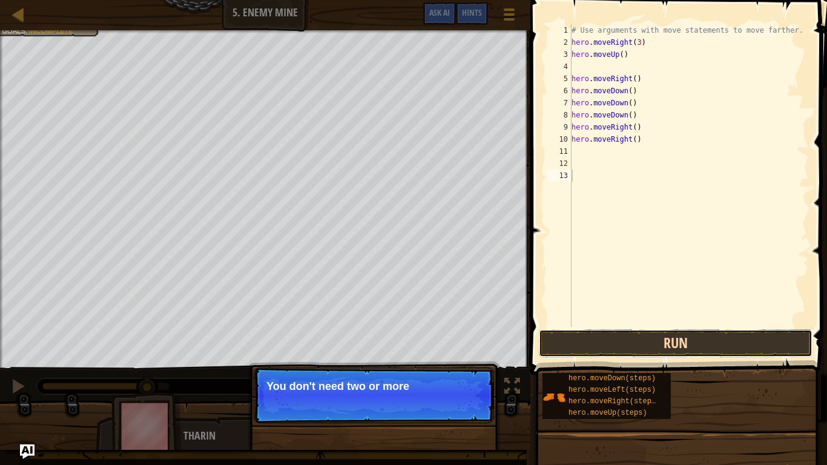
click at [646, 343] on button "Run" at bounding box center [676, 344] width 274 height 28
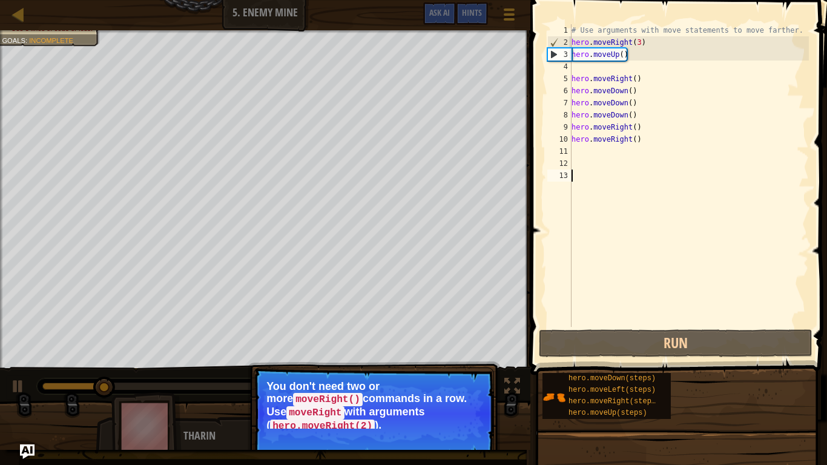
type textarea "h"
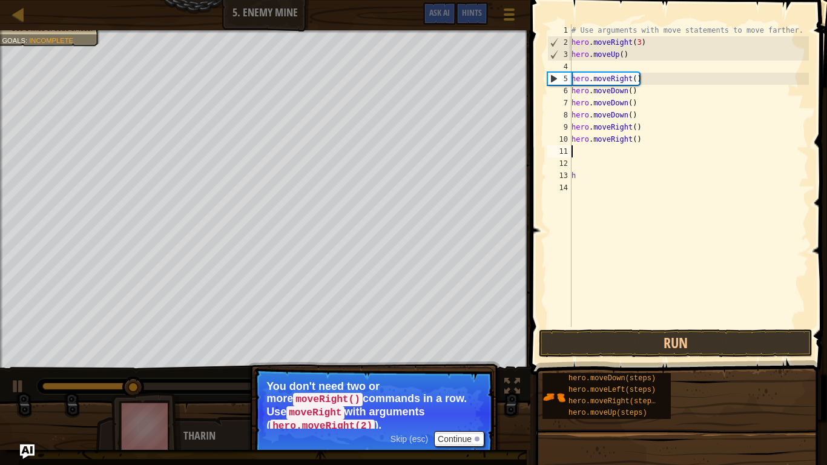
click at [596, 148] on div "# Use arguments with move statements to move farther. hero . moveRight ( 3 ) he…" at bounding box center [689, 187] width 240 height 327
type textarea "h"
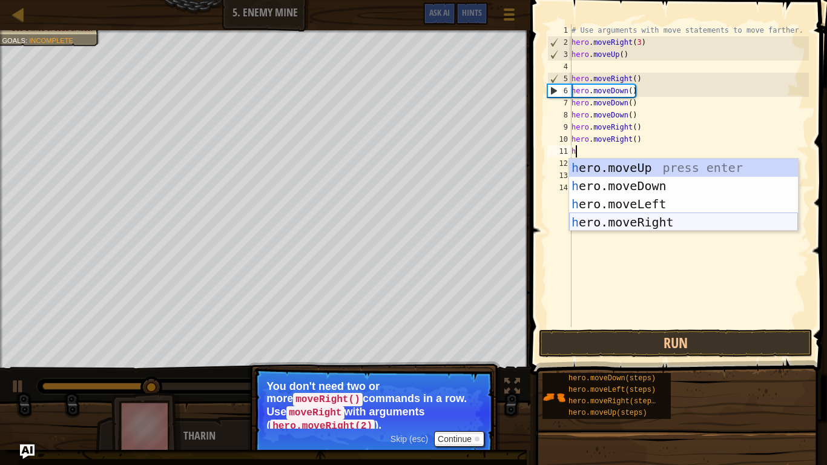
click at [615, 219] on div "h ero.moveUp press enter h ero.moveDown press enter h ero.moveLeft press enter …" at bounding box center [683, 213] width 229 height 109
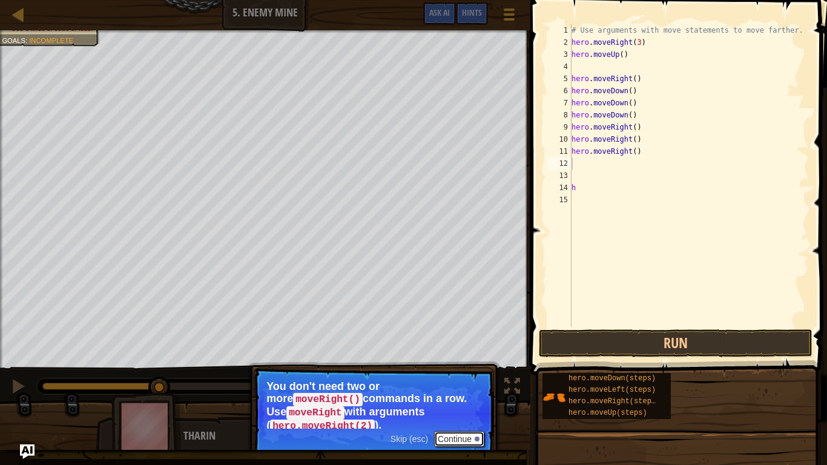
click at [462, 440] on button "Continue" at bounding box center [459, 439] width 50 height 16
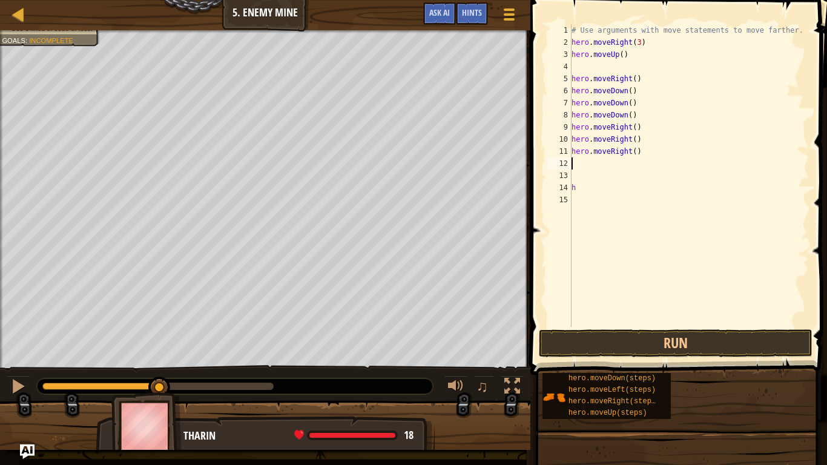
click at [462, 440] on div at bounding box center [265, 430] width 531 height 61
click at [576, 126] on div "# Use arguments with move statements to move farther. hero . moveRight ( 3 ) he…" at bounding box center [689, 187] width 240 height 327
click at [639, 119] on div "# Use arguments with move statements to move farther. hero . moveRight ( 3 ) he…" at bounding box center [689, 187] width 240 height 327
type textarea "hero.moveDown()"
type textarea "h"
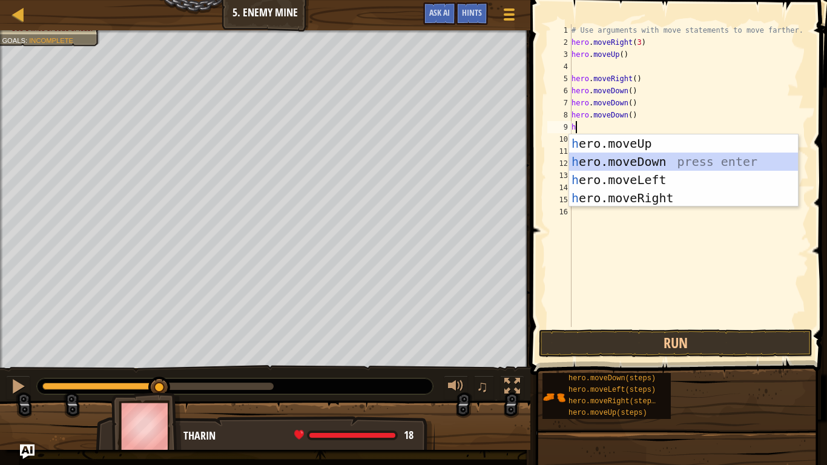
click at [637, 164] on div "h ero.moveUp press enter h ero.moveDown press enter h ero.moveLeft press enter …" at bounding box center [683, 188] width 229 height 109
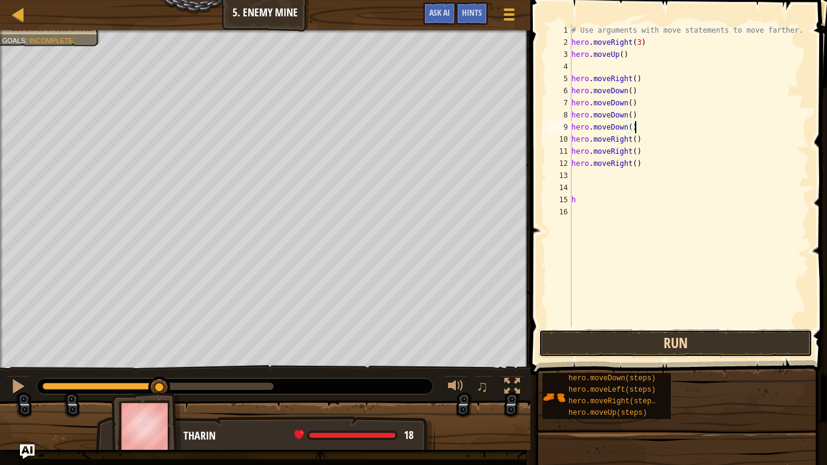
click at [609, 339] on button "Run" at bounding box center [676, 344] width 274 height 28
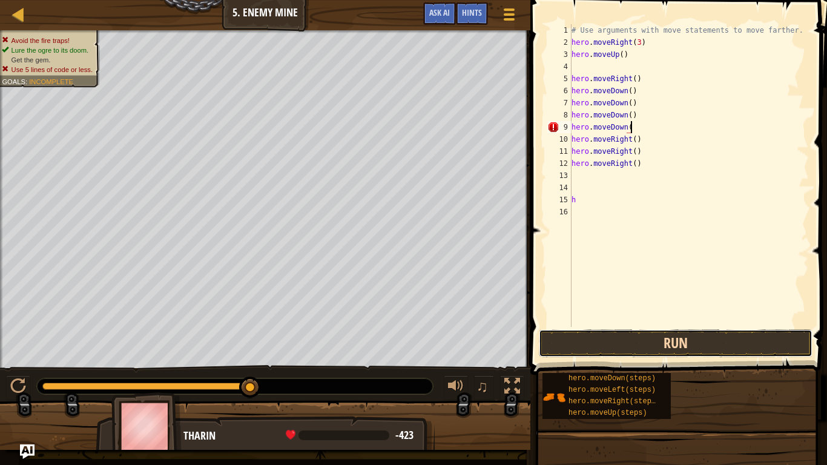
click at [628, 345] on button "Run" at bounding box center [676, 344] width 274 height 28
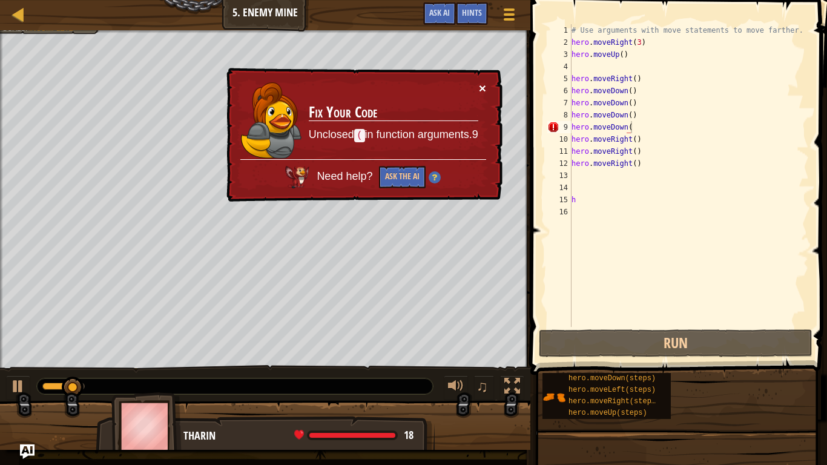
click at [479, 87] on button "×" at bounding box center [482, 88] width 7 height 13
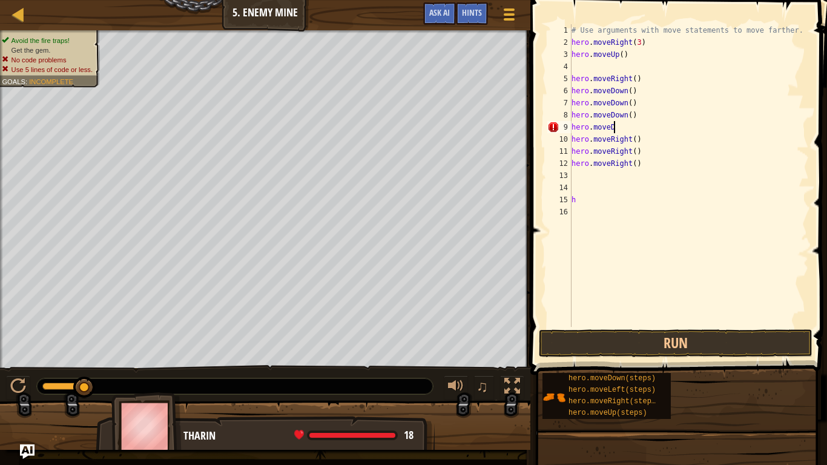
type textarea "h"
type textarea "hero.moveDown()"
click at [613, 348] on button "Run" at bounding box center [676, 344] width 274 height 28
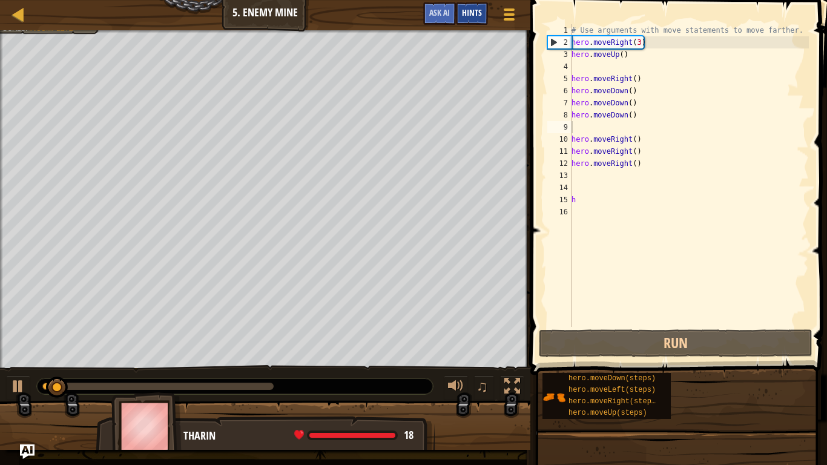
click at [473, 10] on span "Hints" at bounding box center [472, 13] width 20 height 12
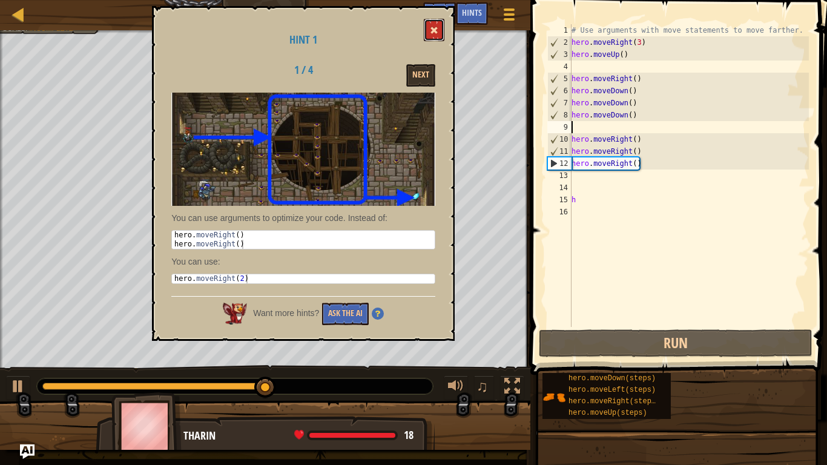
click at [436, 33] on span at bounding box center [434, 30] width 8 height 8
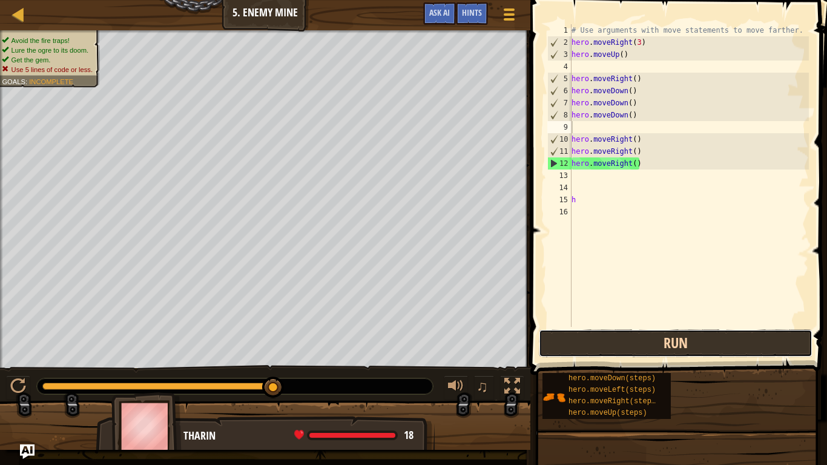
click at [619, 346] on button "Run" at bounding box center [676, 344] width 274 height 28
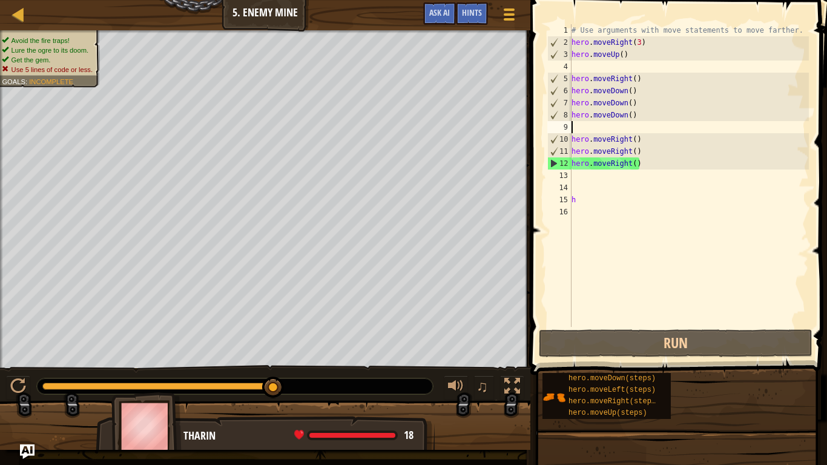
type textarea "hero.moveDown()"
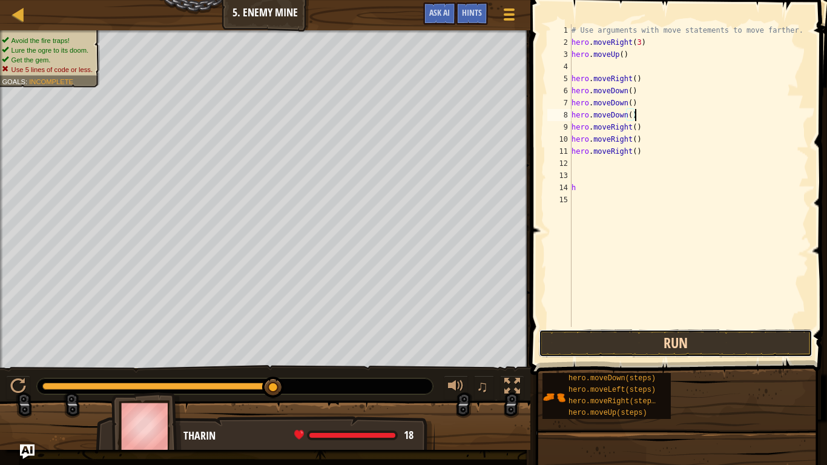
click at [567, 346] on button "Run" at bounding box center [676, 344] width 274 height 28
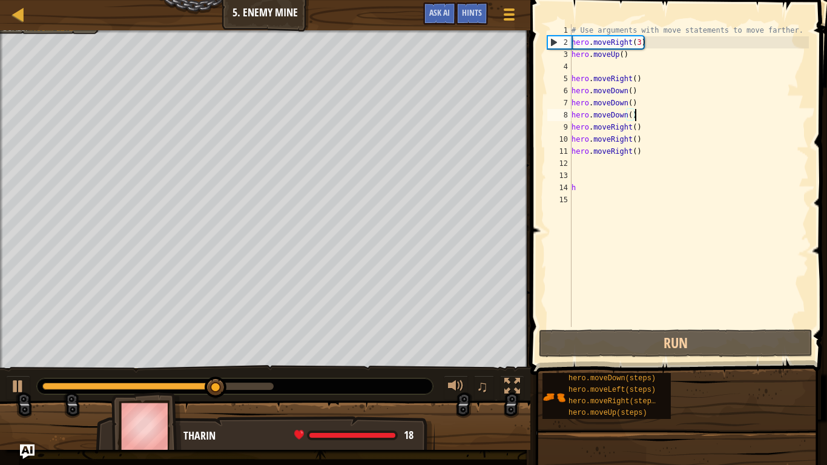
click at [584, 64] on div "# Use arguments with move statements to move farther. hero . moveRight ( 3 ) he…" at bounding box center [689, 187] width 240 height 327
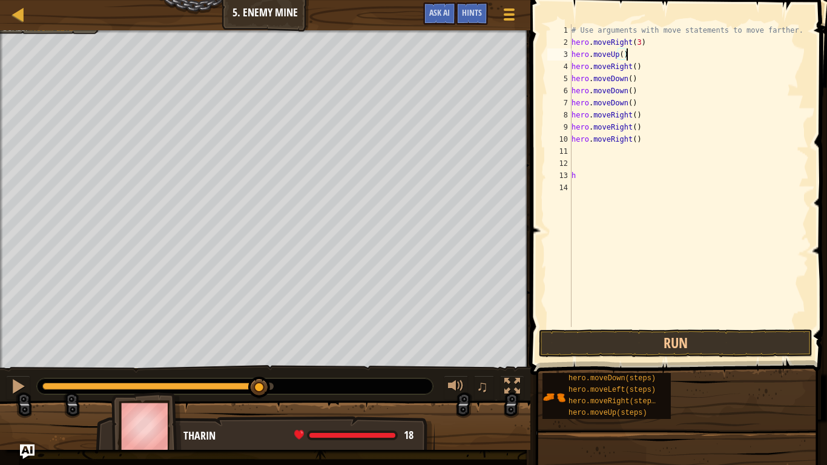
click at [580, 181] on div "# Use arguments with move statements to move farther. hero . moveRight ( 3 ) he…" at bounding box center [689, 187] width 240 height 327
type textarea "h"
click at [575, 354] on button "Run" at bounding box center [676, 344] width 274 height 28
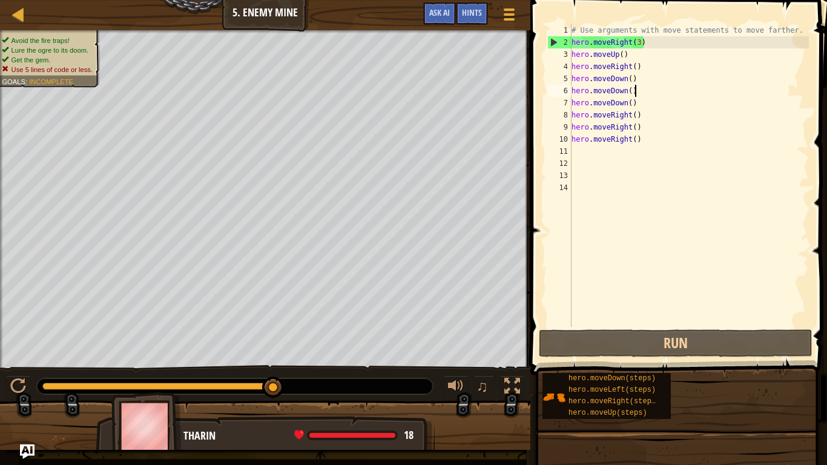
click at [638, 94] on div "# Use arguments with move statements to move farther. hero . moveRight ( 3 ) he…" at bounding box center [689, 187] width 240 height 327
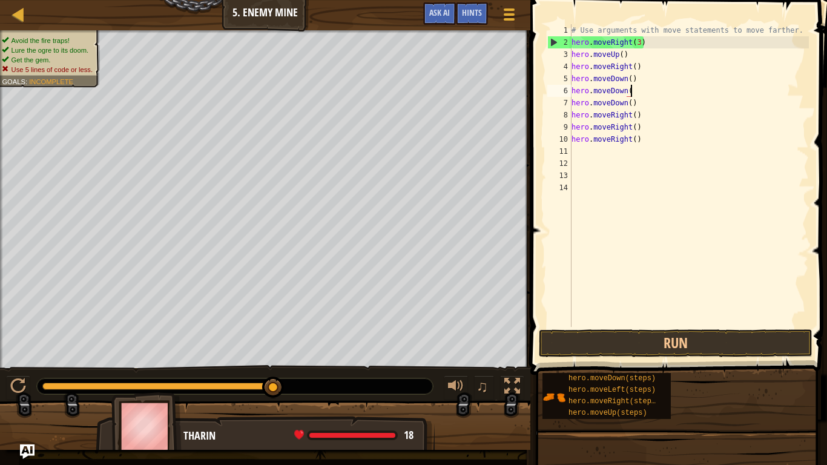
type textarea "h"
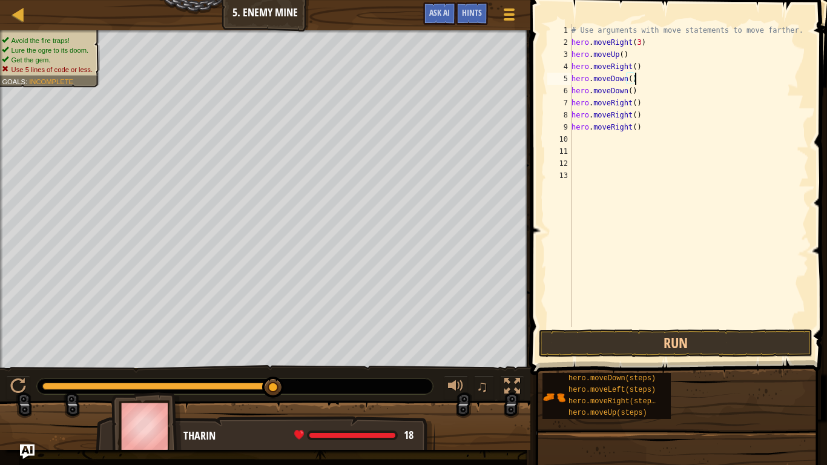
click at [638, 90] on div "# Use arguments with move statements to move farther. hero . moveRight ( 3 ) he…" at bounding box center [689, 187] width 240 height 327
type textarea "h"
click at [642, 106] on div "# Use arguments with move statements to move farther. hero . moveRight ( 3 ) he…" at bounding box center [689, 187] width 240 height 327
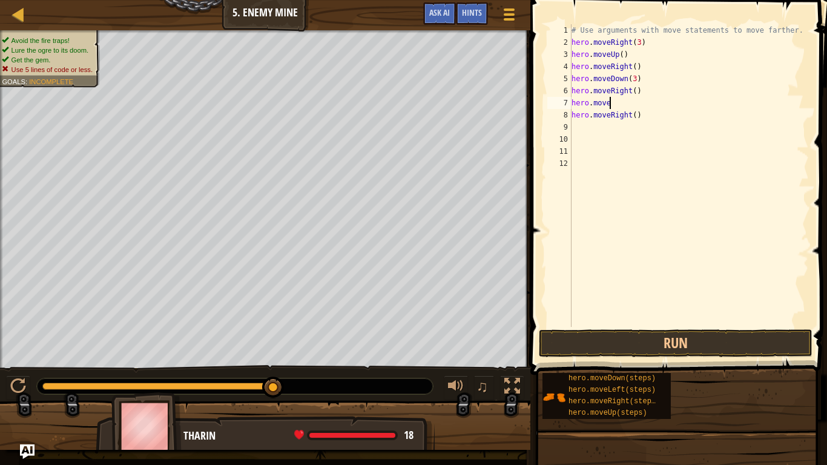
type textarea "h"
click at [655, 121] on div "# Use arguments with move statements to move farther. hero . moveRight ( 3 ) he…" at bounding box center [689, 187] width 240 height 327
click at [641, 116] on div "# Use arguments with move statements to move farther. hero . moveRight ( 3 ) he…" at bounding box center [689, 187] width 240 height 327
type textarea "h"
click at [637, 98] on div "# Use arguments with move statements to move farther. hero . moveRight ( 3 ) he…" at bounding box center [689, 187] width 240 height 327
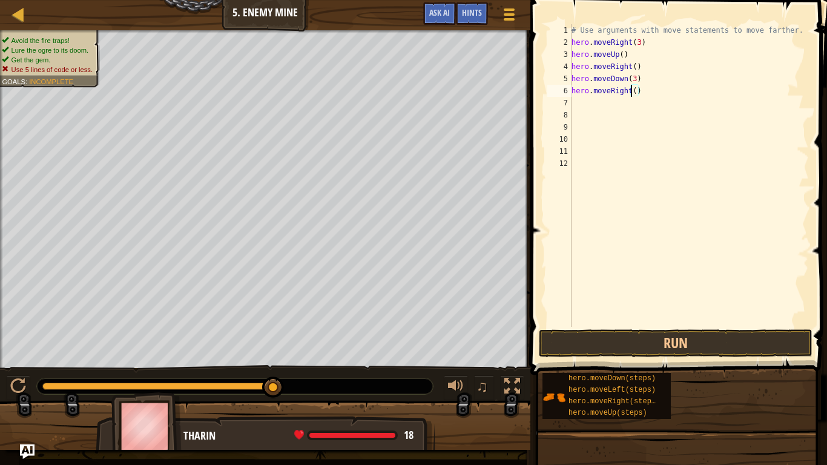
click at [632, 94] on div "# Use arguments with move statements to move farther. hero . moveRight ( 3 ) he…" at bounding box center [689, 187] width 240 height 327
click at [638, 94] on div "# Use arguments with move statements to move farther. hero . moveRight ( 3 ) he…" at bounding box center [689, 187] width 240 height 327
click at [637, 96] on div "# Use arguments with move statements to move farther. hero . moveRight ( 3 ) he…" at bounding box center [689, 187] width 240 height 327
type textarea "hero.moveRight(3)"
click at [680, 346] on button "Run" at bounding box center [676, 344] width 274 height 28
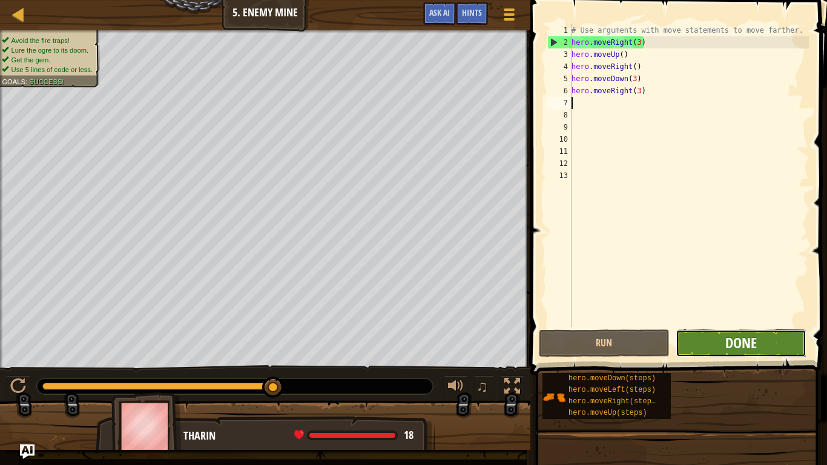
click at [743, 342] on span "Done" at bounding box center [742, 342] width 32 height 19
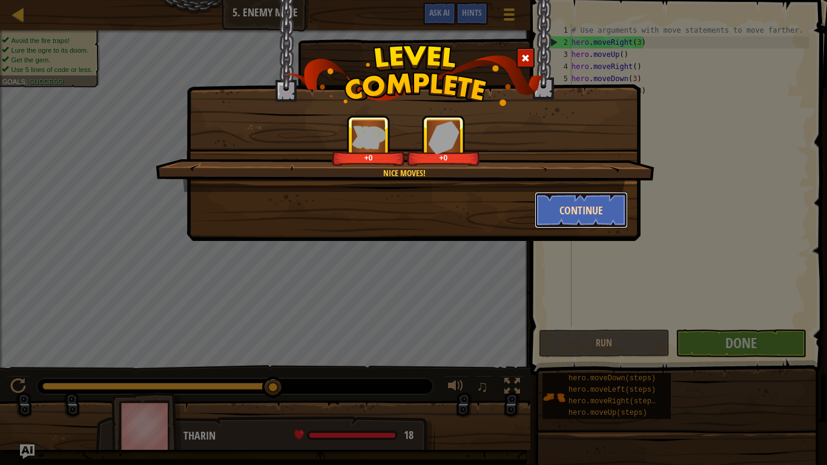
click at [574, 225] on button "Continue" at bounding box center [582, 210] width 94 height 36
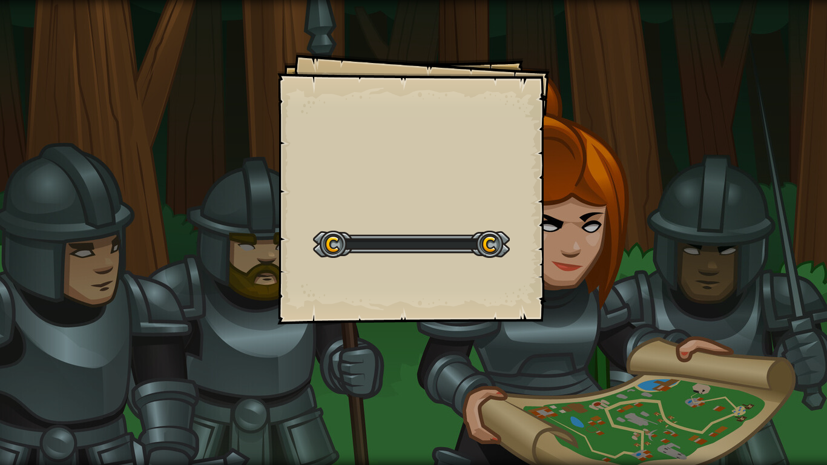
click at [588, 211] on div "Goals Start Level Error loading from server. Try refreshing the page. You'll ne…" at bounding box center [413, 232] width 827 height 465
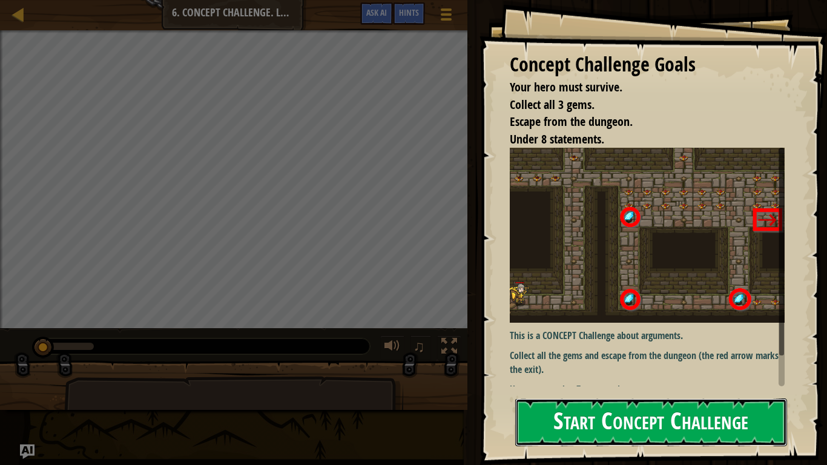
click at [603, 420] on button "Start Concept Challenge" at bounding box center [652, 423] width 272 height 48
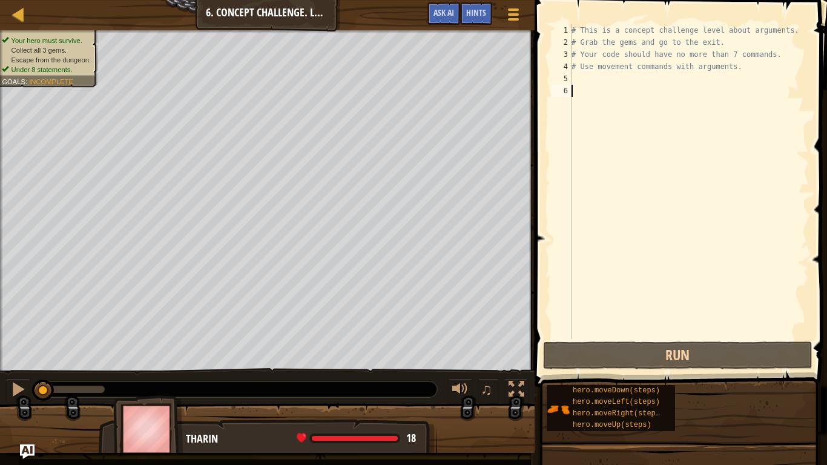
type textarea "h"
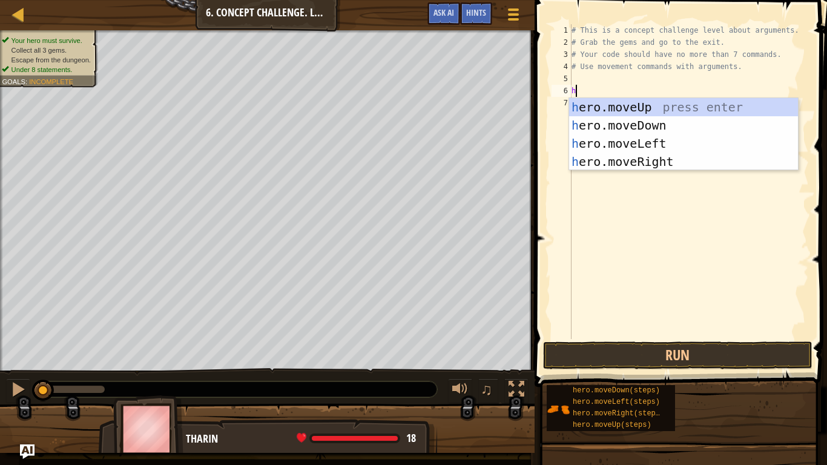
scroll to position [5, 0]
click at [633, 164] on div "h ero.moveUp press enter h ero.moveDown press enter h ero.moveLeft press enter …" at bounding box center [683, 152] width 229 height 109
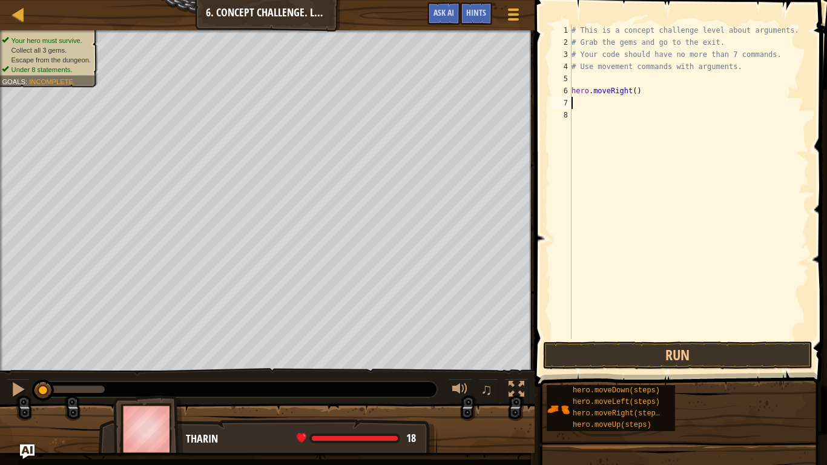
type textarea "h"
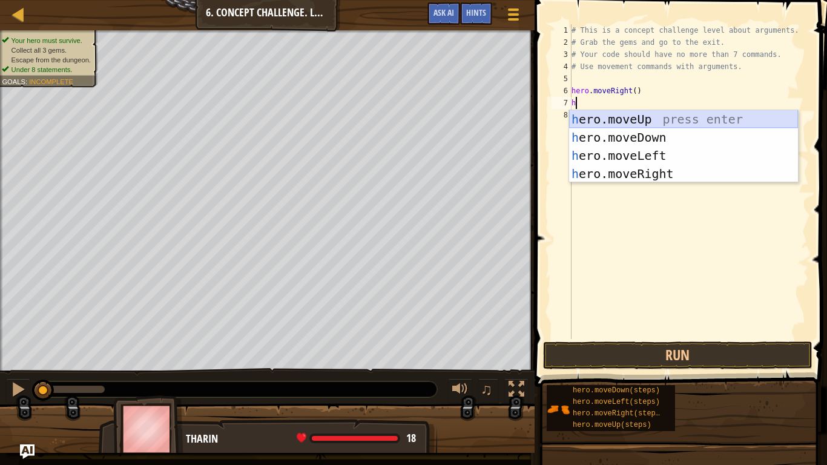
click at [640, 119] on div "h ero.moveUp press enter h ero.moveDown press enter h ero.moveLeft press enter …" at bounding box center [683, 164] width 229 height 109
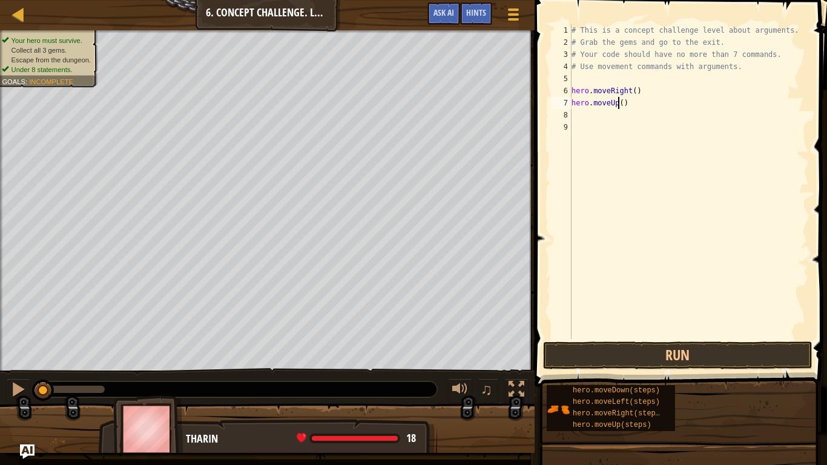
click at [620, 102] on div "# This is a concept challenge level about arguments. # Grab the gems and go to …" at bounding box center [689, 193] width 240 height 339
click at [627, 108] on div "# This is a concept challenge level about arguments. # Grab the gems and go to …" at bounding box center [689, 193] width 240 height 339
click at [624, 106] on div "# This is a concept challenge level about arguments. # Grab the gems and go to …" at bounding box center [689, 193] width 240 height 339
type textarea "hero.moveUp(3)"
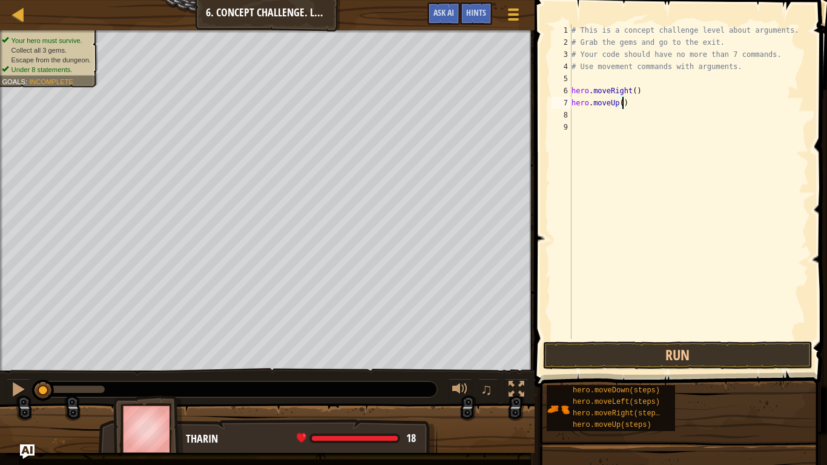
scroll to position [5, 8]
click at [578, 113] on div "# This is a concept challenge level about arguments. # Grab the gems and go to …" at bounding box center [689, 193] width 240 height 339
type textarea "h"
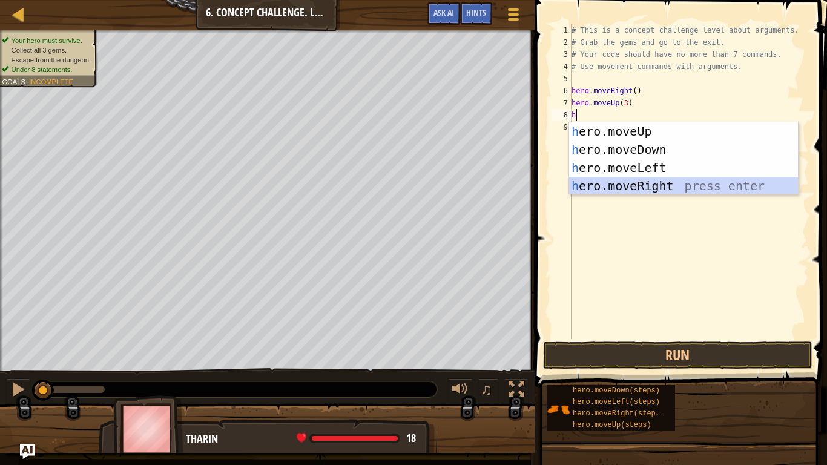
click at [650, 187] on div "h ero.moveUp press enter h ero.moveDown press enter h ero.moveLeft press enter …" at bounding box center [683, 176] width 229 height 109
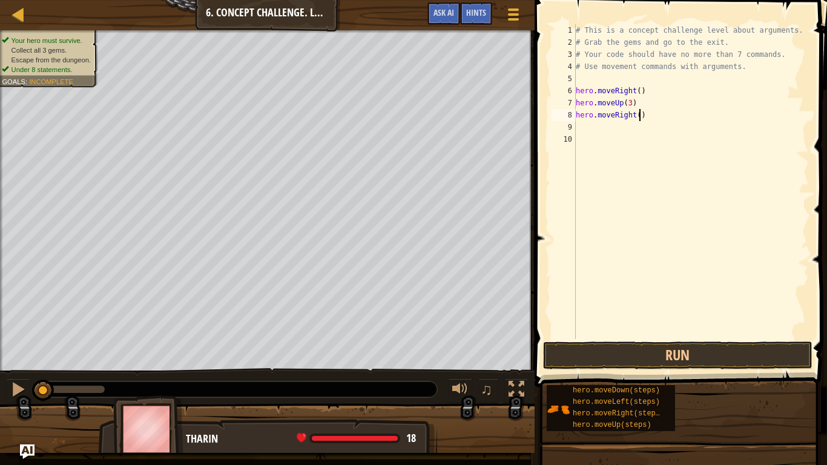
click at [641, 119] on div "# This is a concept challenge level about arguments. # Grab the gems and go to …" at bounding box center [692, 193] width 236 height 339
type textarea "hero.moveRight(2)"
click at [593, 133] on div "# This is a concept challenge level about arguments. # Grab the gems and go to …" at bounding box center [692, 193] width 236 height 339
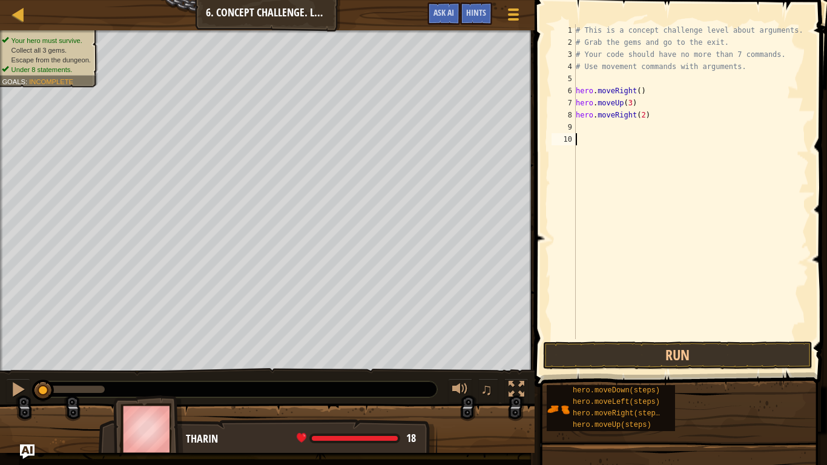
click at [580, 125] on div "# This is a concept challenge level about arguments. # Grab the gems and go to …" at bounding box center [692, 193] width 236 height 339
type textarea "h"
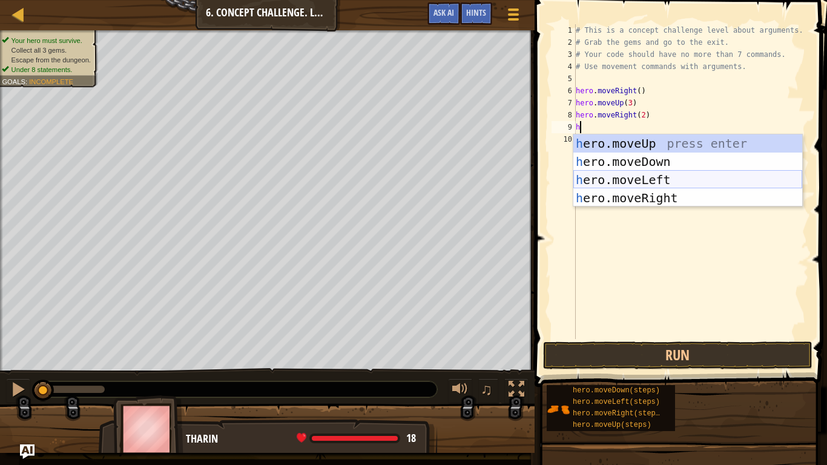
click at [638, 184] on div "h ero.moveUp press enter h ero.moveDown press enter h ero.moveLeft press enter …" at bounding box center [688, 188] width 229 height 109
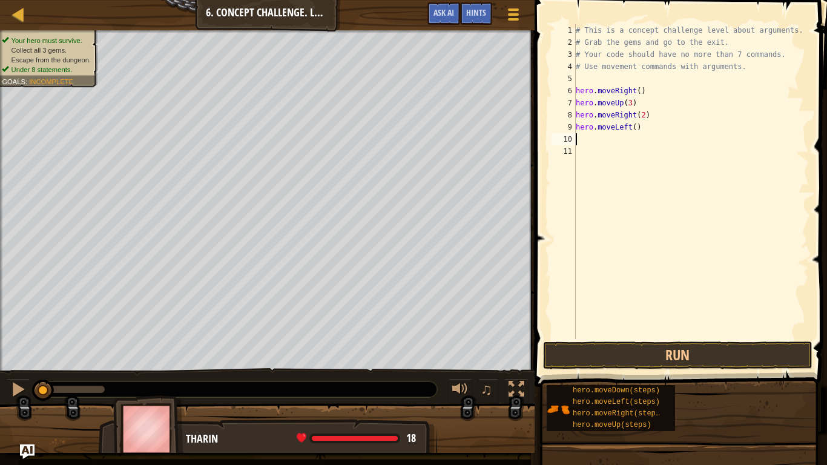
type textarea "h"
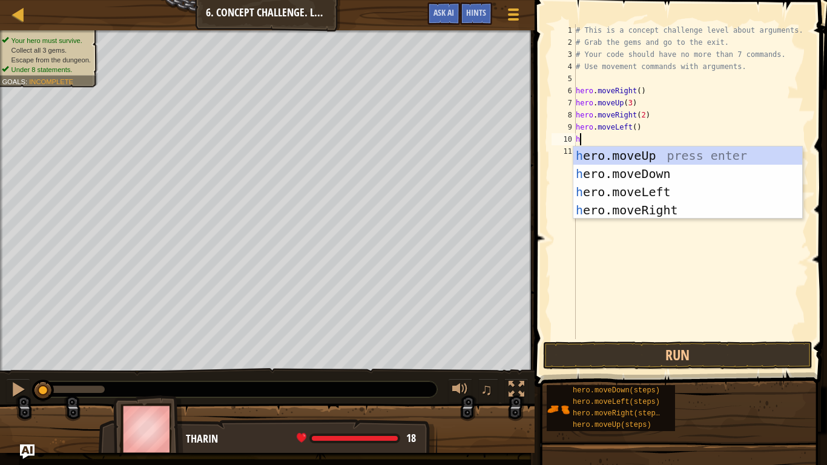
click at [611, 154] on div "h ero.moveUp press enter h ero.moveDown press enter h ero.moveLeft press enter …" at bounding box center [688, 201] width 229 height 109
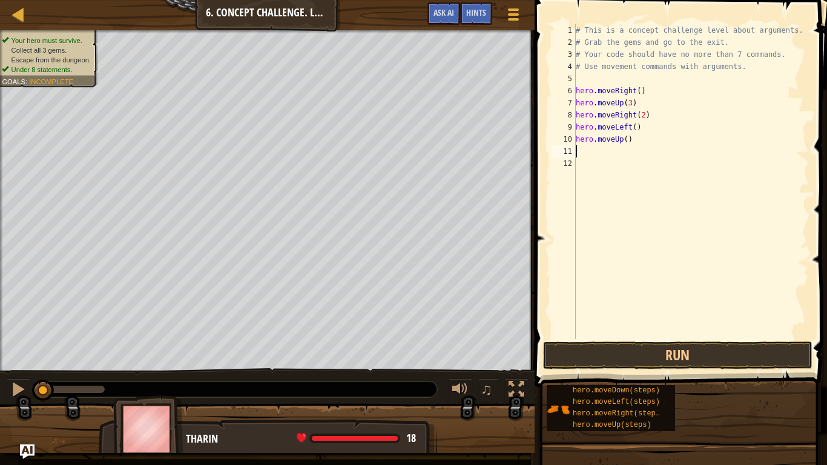
type textarea "h"
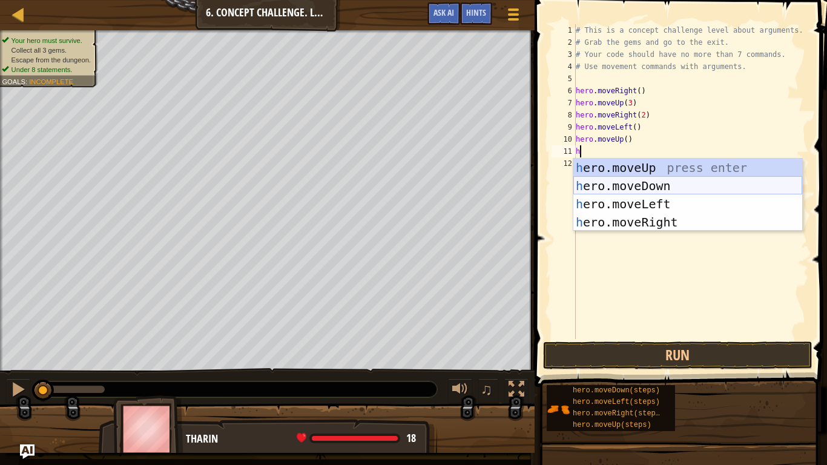
click at [631, 190] on div "h ero.moveUp press enter h ero.moveDown press enter h ero.moveLeft press enter …" at bounding box center [688, 213] width 229 height 109
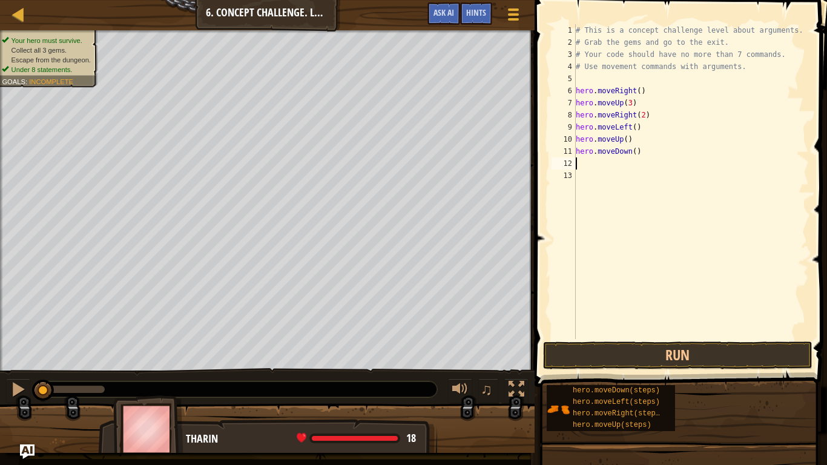
click at [645, 131] on div "# This is a concept challenge level about arguments. # Grab the gems and go to …" at bounding box center [692, 193] width 236 height 339
type textarea "h"
drag, startPoint x: 638, startPoint y: 142, endPoint x: 569, endPoint y: 127, distance: 70.8
click at [569, 127] on div "1 2 3 4 5 6 7 8 9 10 11 12 13 # This is a concept challenge level about argumen…" at bounding box center [679, 181] width 260 height 315
type textarea "hero.moveUp()"
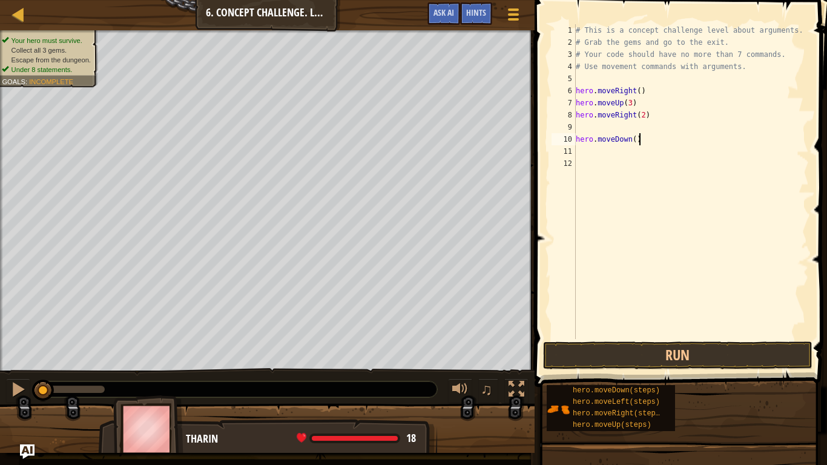
click at [643, 138] on div "# This is a concept challenge level about arguments. # Grab the gems and go to …" at bounding box center [692, 193] width 236 height 339
type textarea "h"
click at [682, 366] on button "Run" at bounding box center [678, 356] width 270 height 28
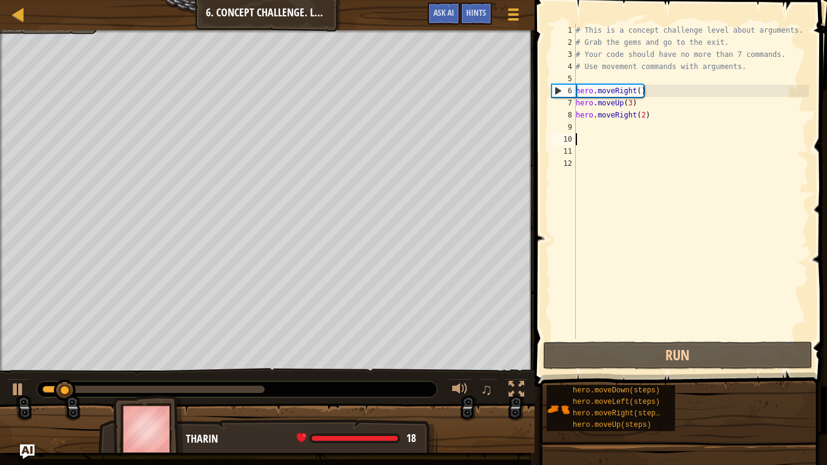
click at [596, 134] on div "# This is a concept challenge level about arguments. # Grab the gems and go to …" at bounding box center [692, 193] width 236 height 339
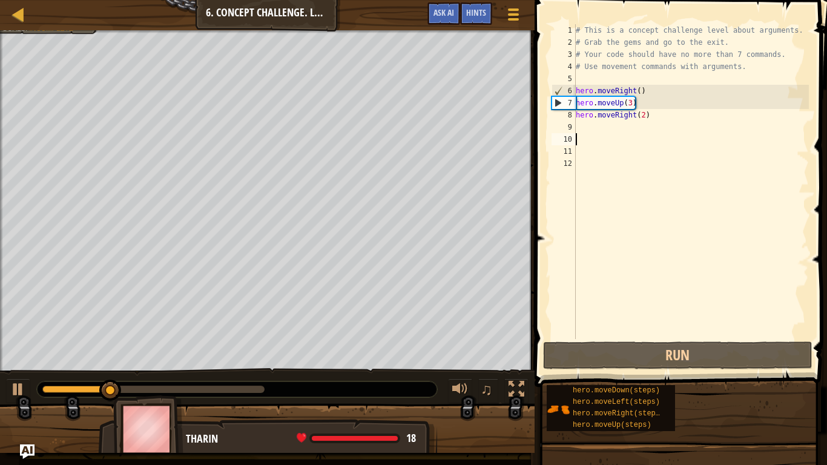
type textarea "h"
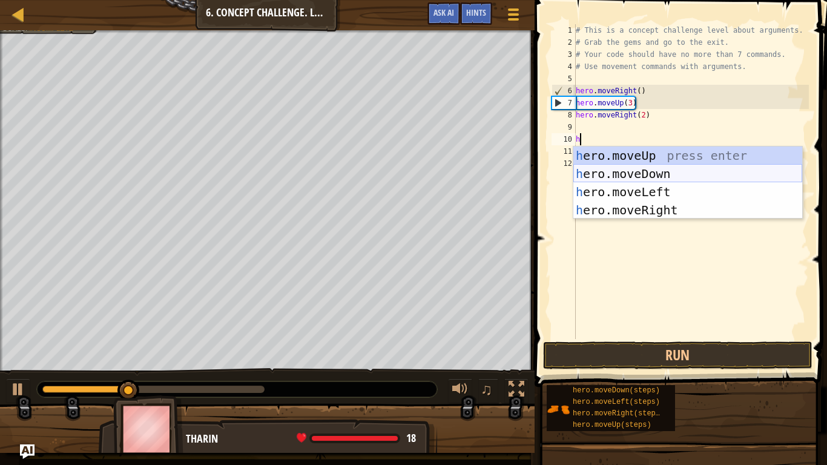
click at [615, 176] on div "h ero.moveUp press enter h ero.moveDown press enter h ero.moveLeft press enter …" at bounding box center [688, 201] width 229 height 109
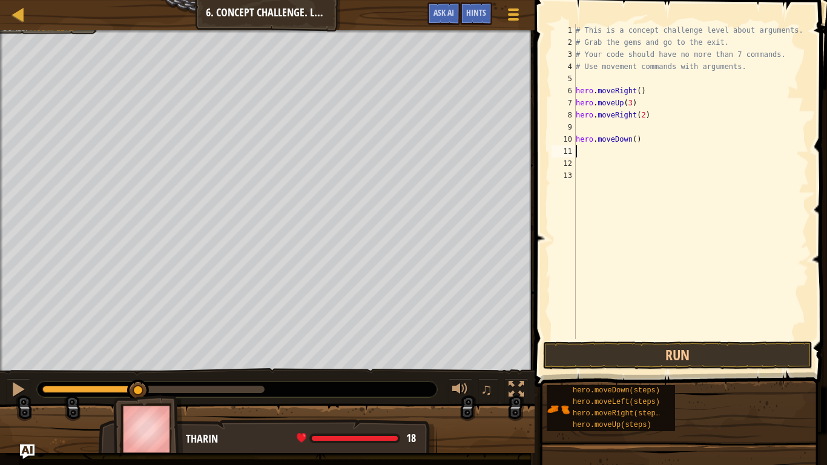
click at [641, 146] on div "# This is a concept challenge level about arguments. # Grab the gems and go to …" at bounding box center [692, 193] width 236 height 339
click at [645, 140] on div "# This is a concept challenge level about arguments. # Grab the gems and go to …" at bounding box center [692, 193] width 236 height 339
type textarea "h"
click at [584, 125] on div "# This is a concept challenge level about arguments. # Grab the gems and go to …" at bounding box center [692, 193] width 236 height 339
click at [630, 105] on div "# This is a concept challenge level about arguments. # Grab the gems and go to …" at bounding box center [692, 193] width 236 height 339
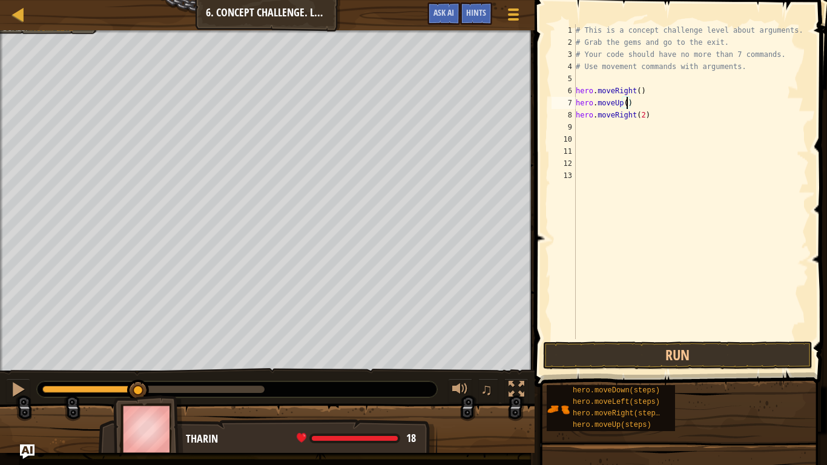
type textarea "hero.moveUp(4)"
click at [715, 362] on button "Run" at bounding box center [678, 356] width 270 height 28
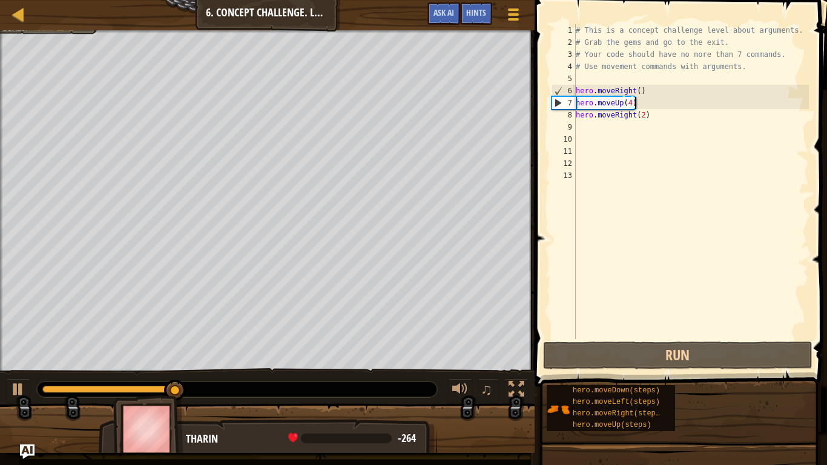
click at [634, 105] on div "# This is a concept challenge level about arguments. # Grab the gems and go to …" at bounding box center [692, 193] width 236 height 339
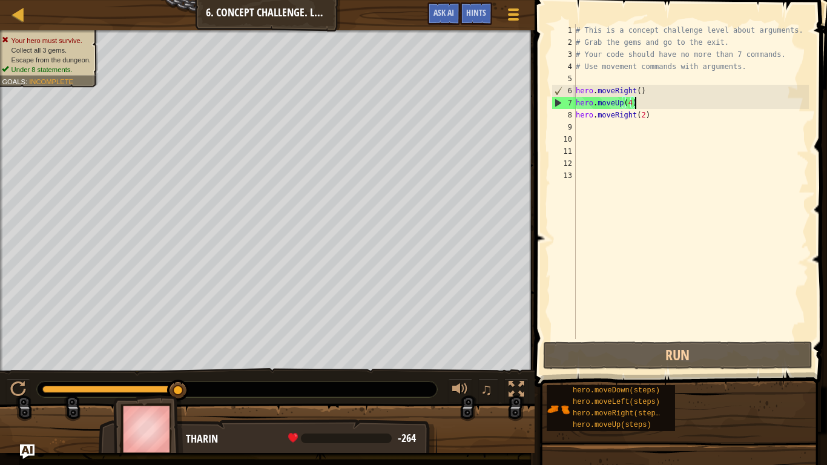
click at [631, 109] on div "# This is a concept challenge level about arguments. # Grab the gems and go to …" at bounding box center [692, 193] width 236 height 339
click at [634, 105] on div "# This is a concept challenge level about arguments. # Grab the gems and go to …" at bounding box center [692, 193] width 236 height 339
click at [631, 105] on div "# This is a concept challenge level about arguments. # Grab the gems and go to …" at bounding box center [692, 193] width 236 height 339
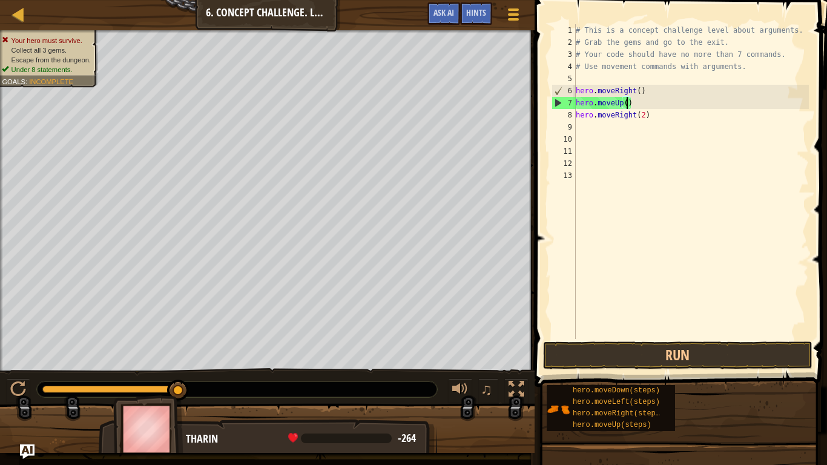
scroll to position [5, 8]
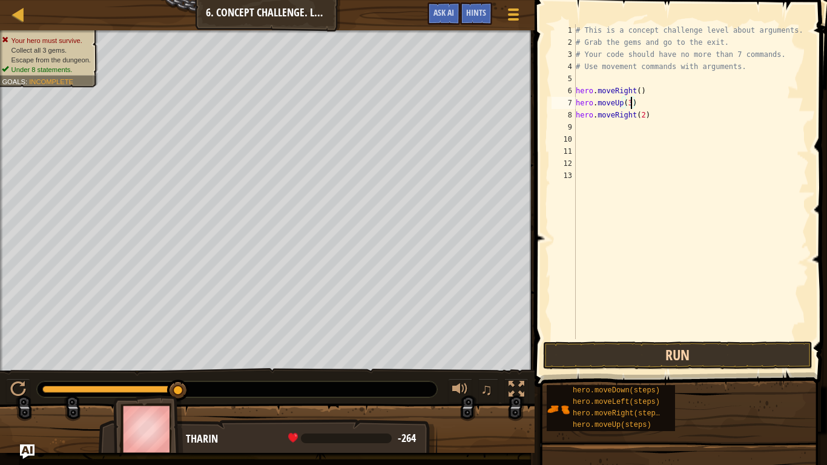
type textarea "hero.moveUp(3)"
click at [597, 359] on button "Run" at bounding box center [678, 356] width 270 height 28
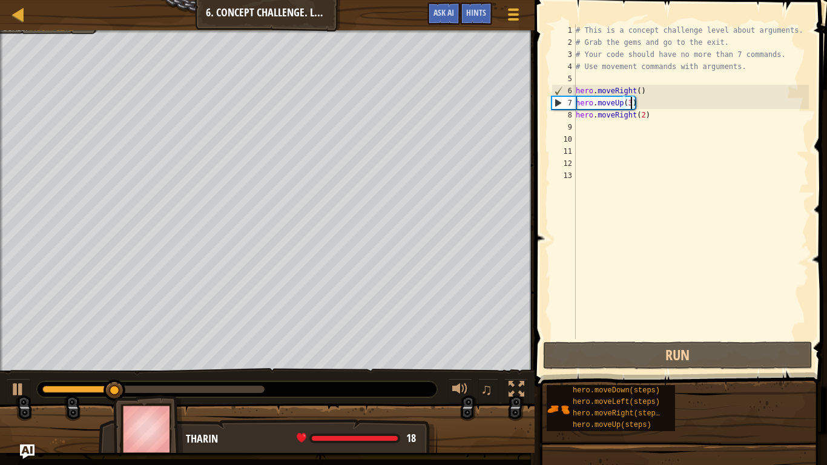
drag, startPoint x: 580, startPoint y: 129, endPoint x: 588, endPoint y: 131, distance: 8.2
click at [582, 129] on div "# This is a concept challenge level about arguments. # Grab the gems and go to …" at bounding box center [692, 193] width 236 height 339
type textarea "h"
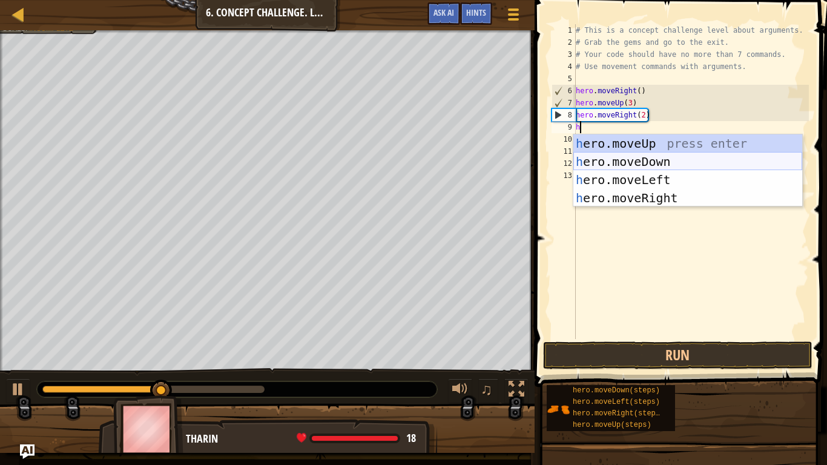
click at [640, 162] on div "h ero.moveUp press enter h ero.moveDown press enter h ero.moveLeft press enter …" at bounding box center [688, 188] width 229 height 109
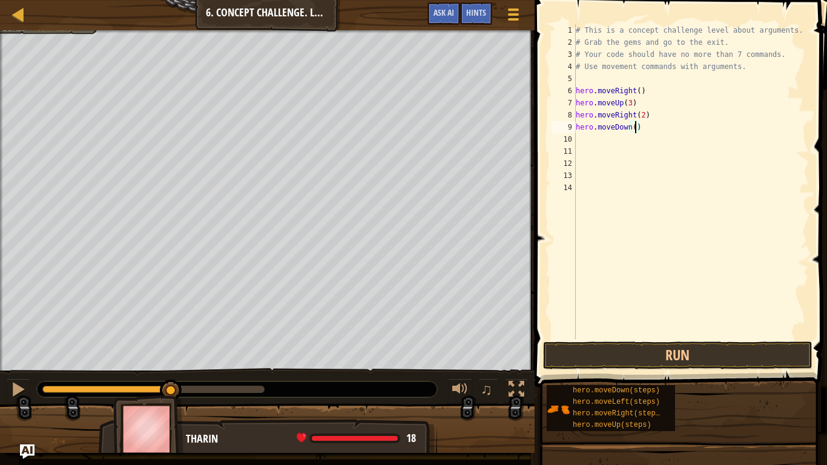
click at [634, 130] on div "# This is a concept challenge level about arguments. # Grab the gems and go to …" at bounding box center [692, 193] width 236 height 339
click at [646, 121] on div "# This is a concept challenge level about arguments. # Grab the gems and go to …" at bounding box center [692, 193] width 236 height 339
click at [645, 122] on div "# This is a concept challenge level about arguments. # Grab the gems and go to …" at bounding box center [692, 193] width 236 height 339
click at [645, 114] on div "# This is a concept challenge level about arguments. # Grab the gems and go to …" at bounding box center [692, 193] width 236 height 339
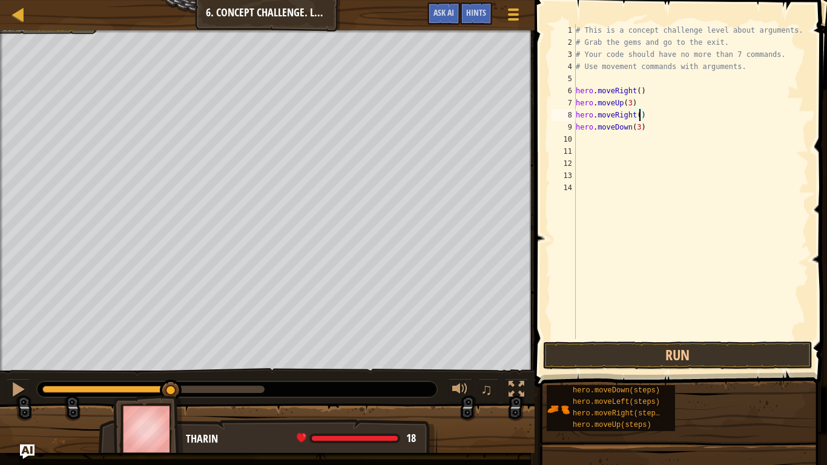
type textarea "hero.moveRight(3)"
click at [644, 135] on div "# This is a concept challenge level about arguments. # Grab the gems and go to …" at bounding box center [692, 193] width 236 height 339
click at [640, 130] on div "# This is a concept challenge level about arguments. # Grab the gems and go to …" at bounding box center [692, 193] width 236 height 339
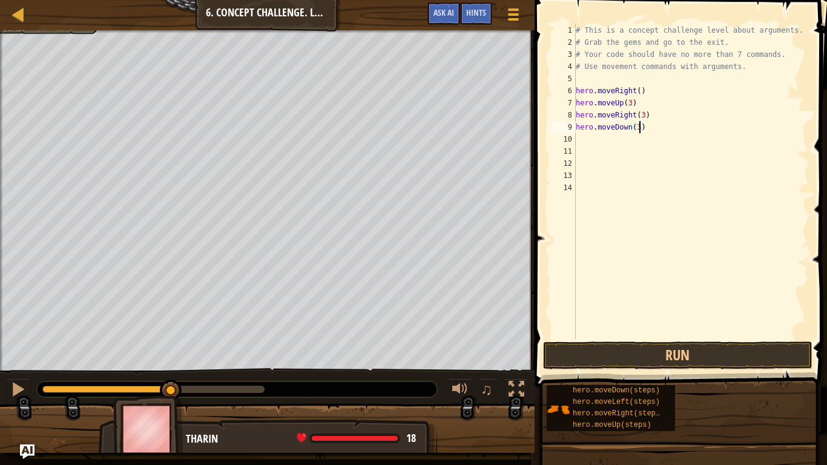
type textarea "hero.moveDown()"
click at [576, 142] on div "# This is a concept challenge level about arguments. # Grab the gems and go to …" at bounding box center [692, 193] width 236 height 339
type textarea "h"
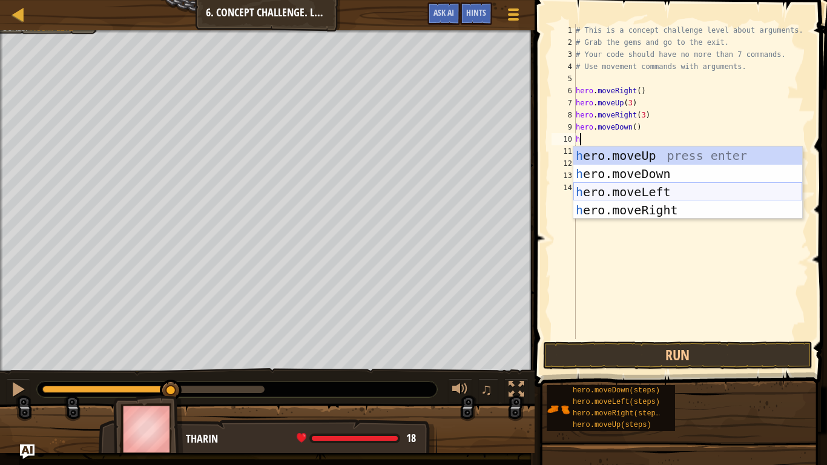
click at [635, 192] on div "h ero.moveUp press enter h ero.moveDown press enter h ero.moveLeft press enter …" at bounding box center [688, 201] width 229 height 109
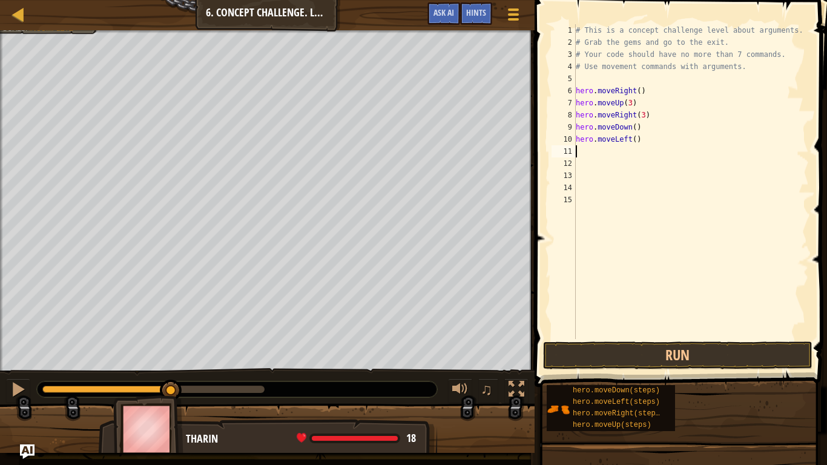
type textarea "h"
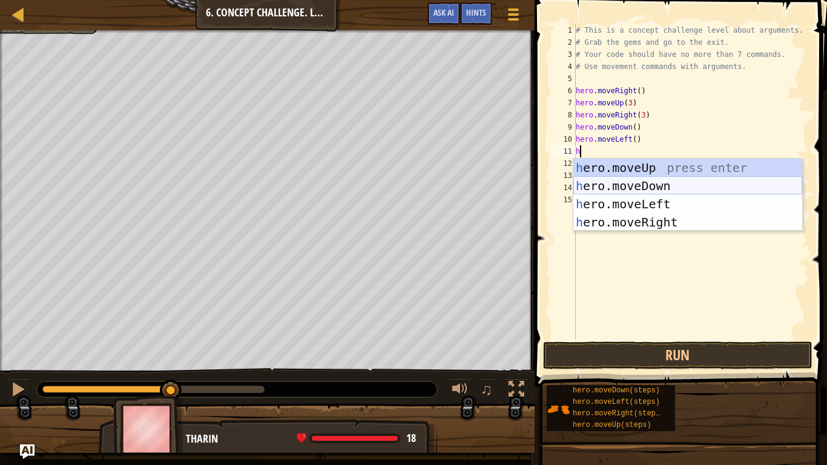
click at [635, 190] on div "h ero.moveUp press enter h ero.moveDown press enter h ero.moveLeft press enter …" at bounding box center [688, 213] width 229 height 109
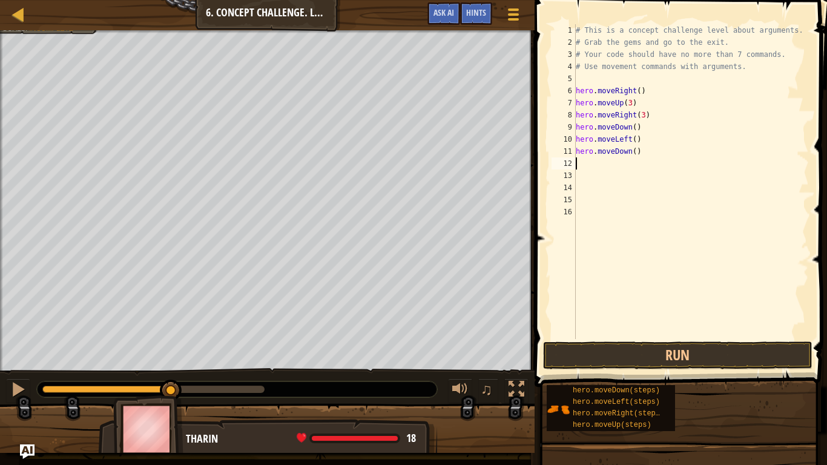
click at [637, 154] on div "# This is a concept challenge level about arguments. # Grab the gems and go to …" at bounding box center [692, 193] width 236 height 339
type textarea "hero.moveDown(2)"
click at [608, 165] on div "# This is a concept challenge level about arguments. # Grab the gems and go to …" at bounding box center [692, 193] width 236 height 339
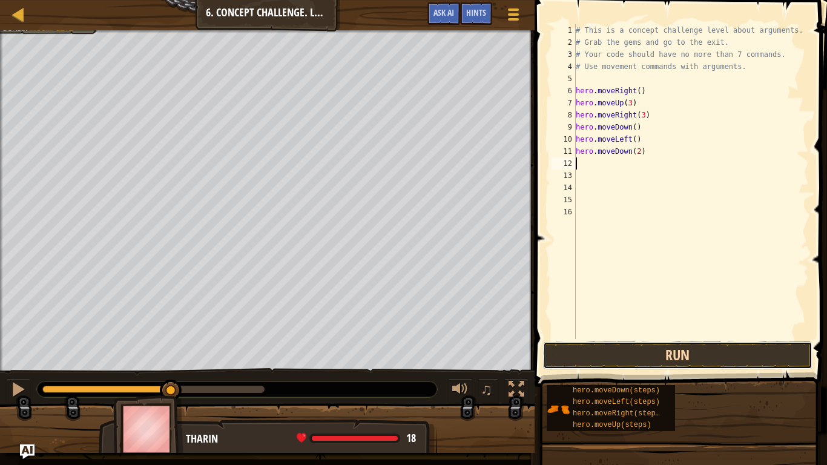
click at [591, 351] on button "Run" at bounding box center [678, 356] width 270 height 28
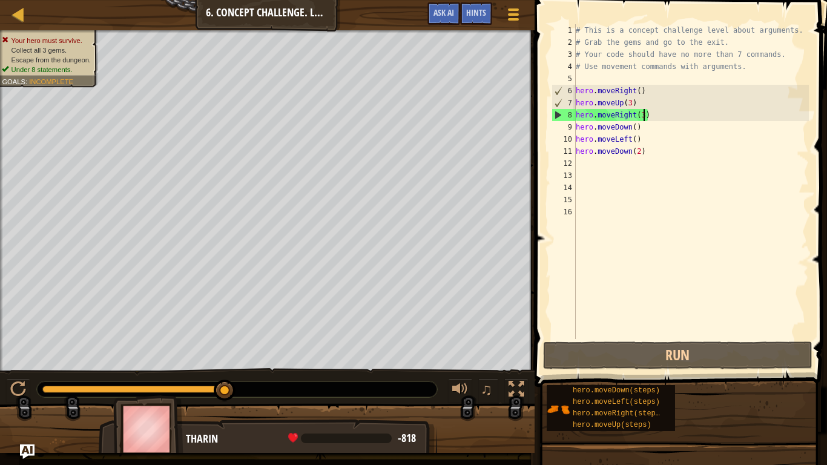
click at [646, 112] on div "# This is a concept challenge level about arguments. # Grab the gems and go to …" at bounding box center [692, 193] width 236 height 339
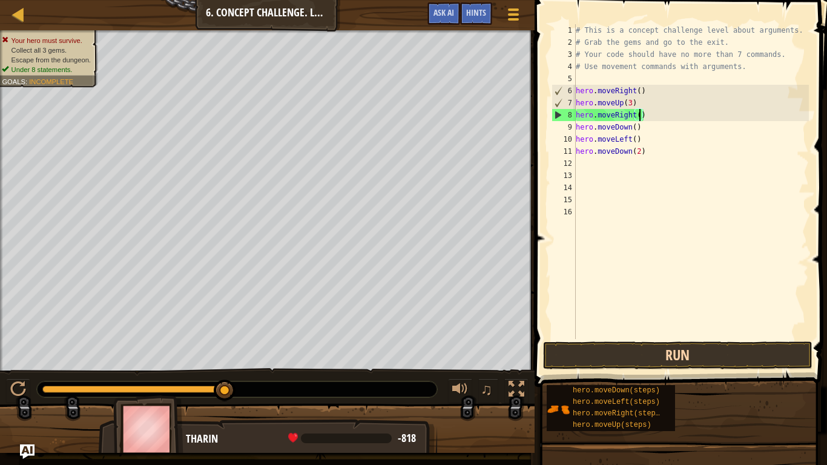
scroll to position [5, 10]
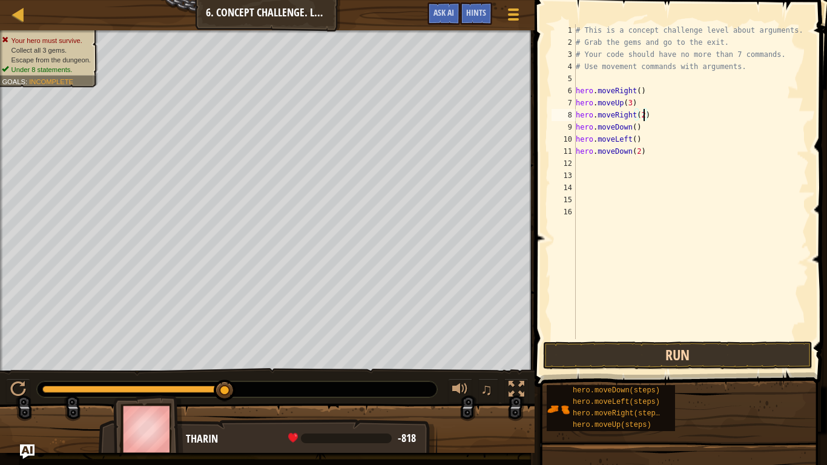
type textarea "hero.moveRight(2)"
click at [666, 357] on button "Run" at bounding box center [678, 356] width 270 height 28
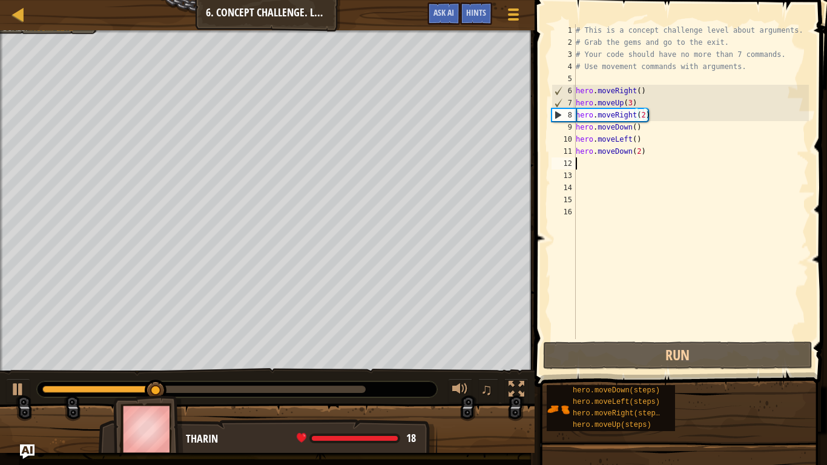
click at [582, 160] on div "# This is a concept challenge level about arguments. # Grab the gems and go to …" at bounding box center [692, 193] width 236 height 339
type textarea "h"
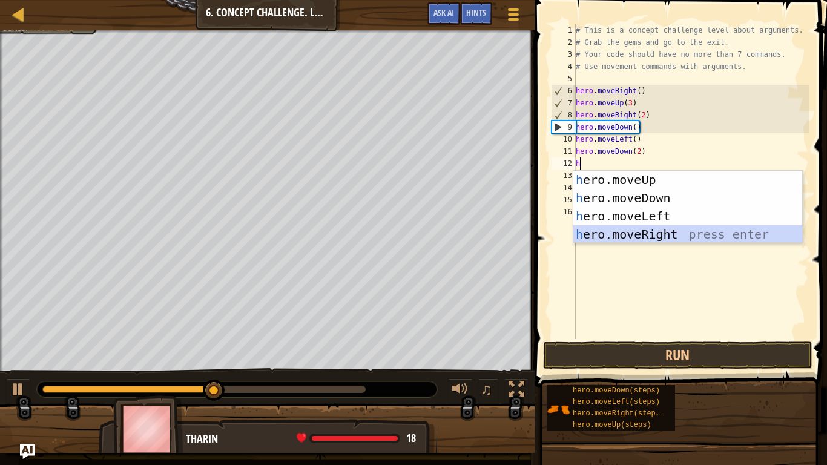
click at [638, 236] on div "h ero.moveUp press enter h ero.moveDown press enter h ero.moveLeft press enter …" at bounding box center [688, 225] width 229 height 109
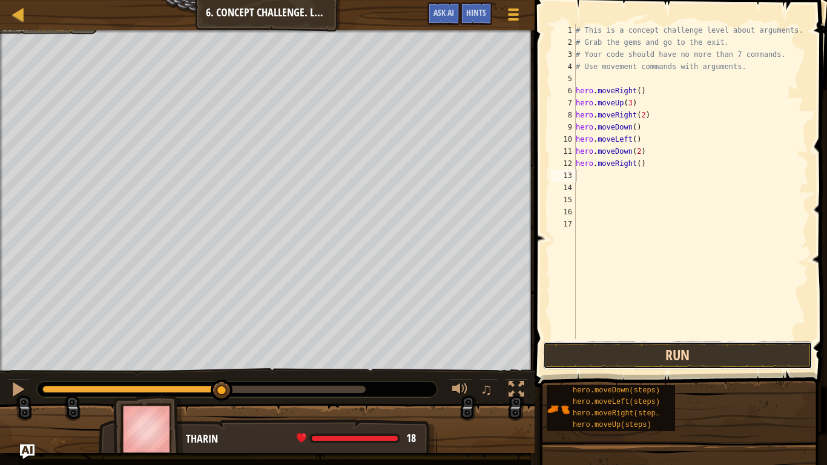
click at [616, 363] on button "Run" at bounding box center [678, 356] width 270 height 28
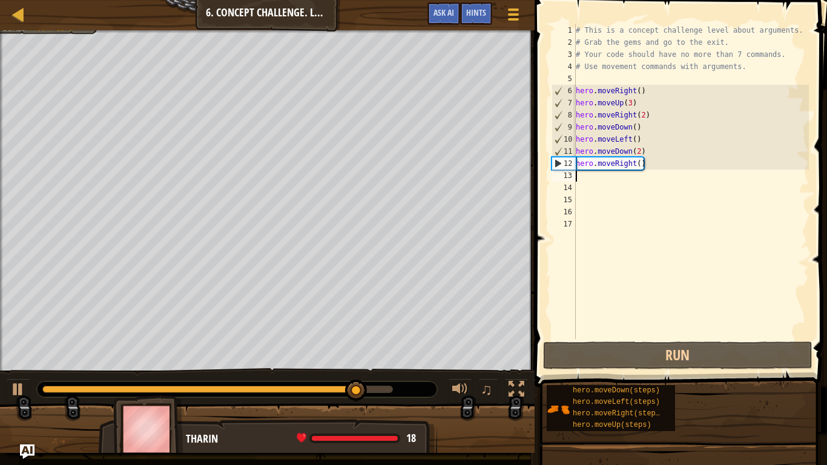
type textarea "h"
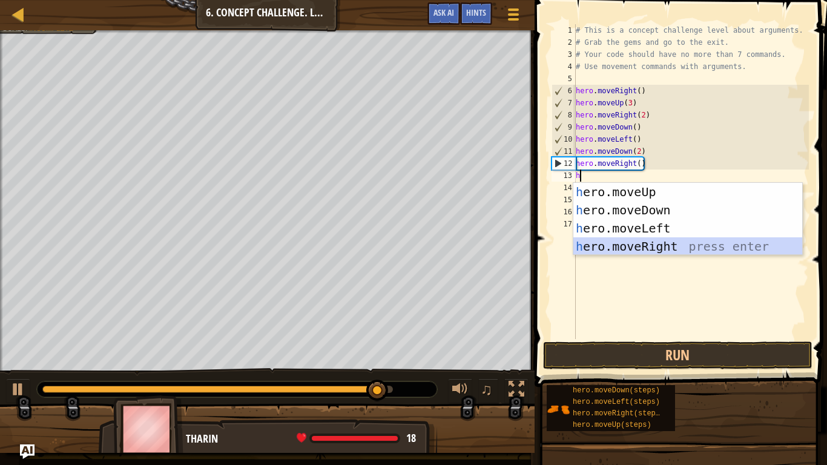
click at [643, 247] on div "h ero.moveUp press enter h ero.moveDown press enter h ero.moveLeft press enter …" at bounding box center [688, 237] width 229 height 109
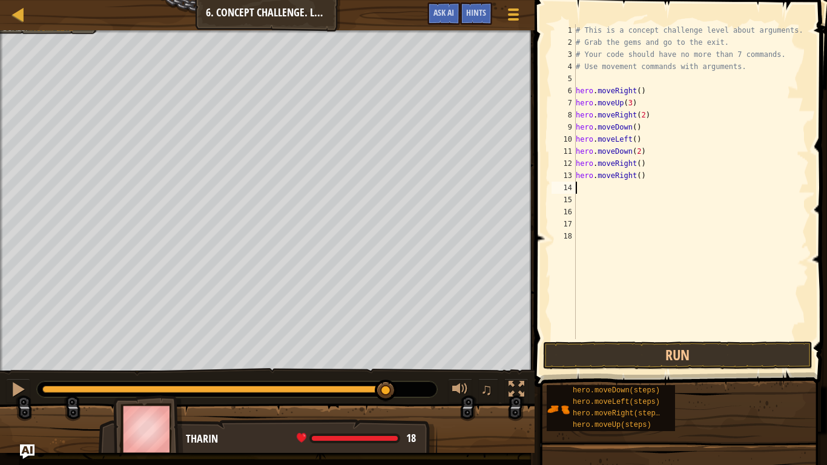
type textarea "h"
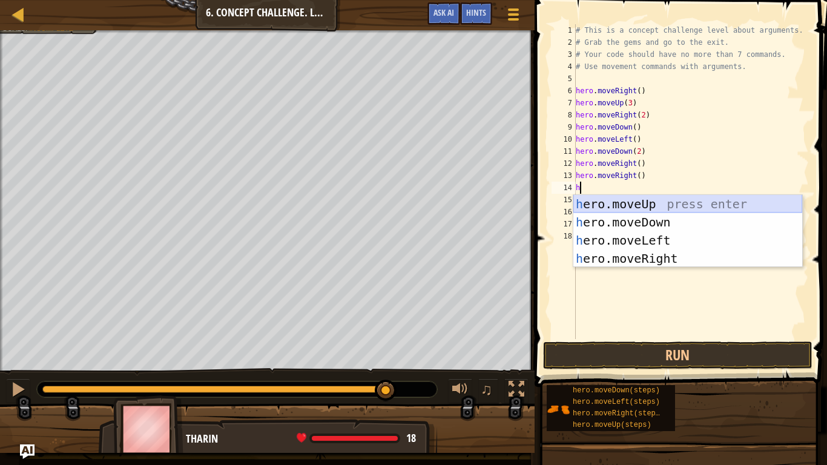
click at [646, 202] on div "h ero.moveUp press enter h ero.moveDown press enter h ero.moveLeft press enter …" at bounding box center [688, 249] width 229 height 109
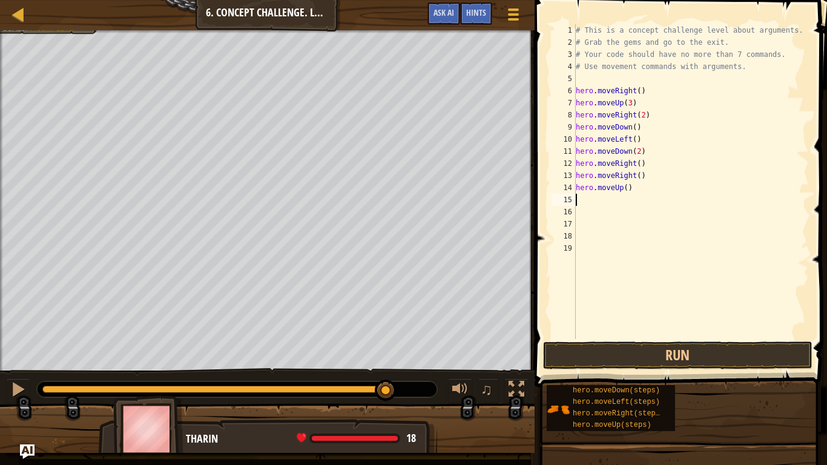
type textarea "h"
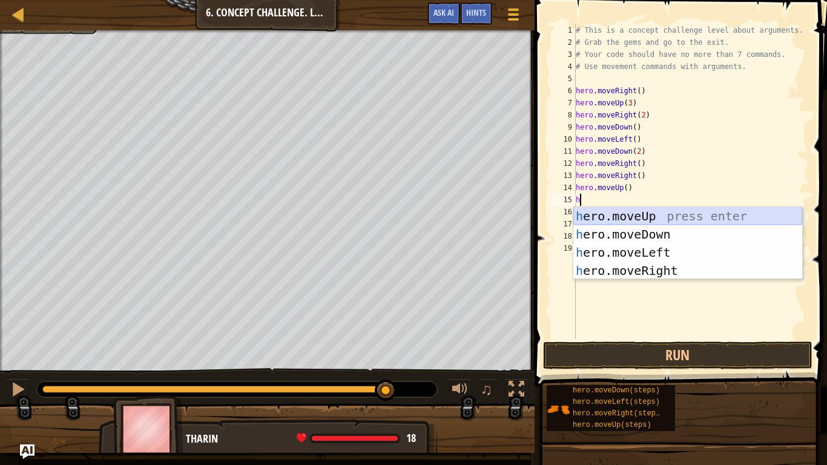
click at [603, 219] on div "h ero.moveUp press enter h ero.moveDown press enter h ero.moveLeft press enter …" at bounding box center [688, 261] width 229 height 109
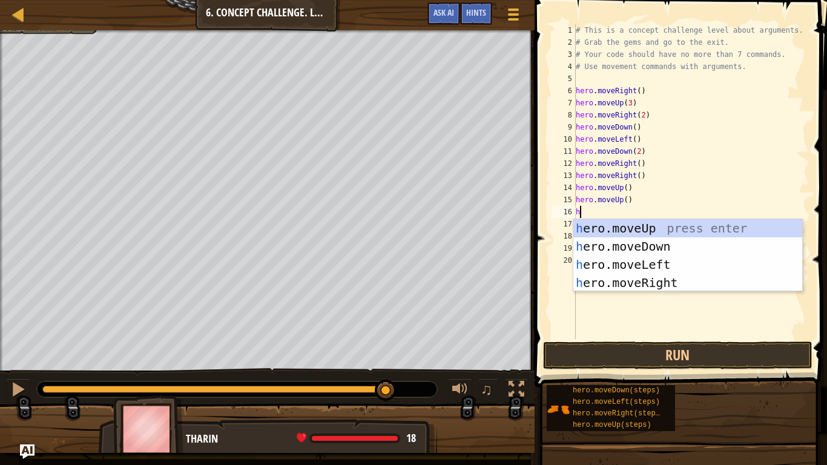
type textarea "h"
click at [623, 230] on div "h ero.moveUp press enter h ero.moveDown press enter h ero.moveLeft press enter …" at bounding box center [688, 273] width 229 height 109
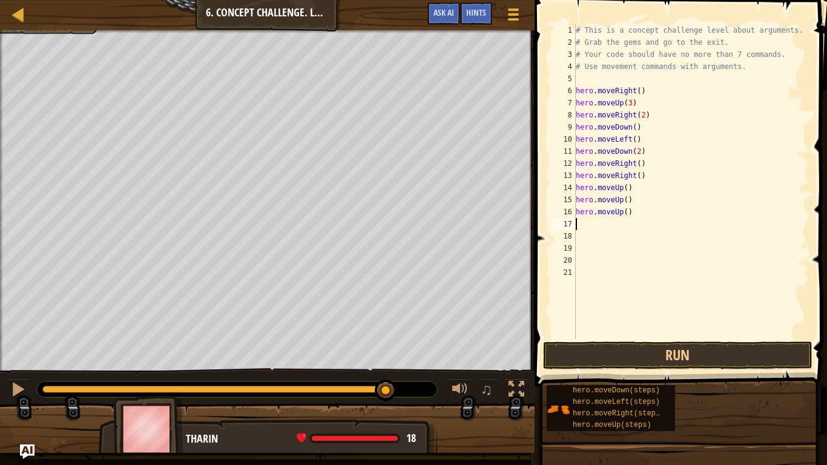
type textarea "h"
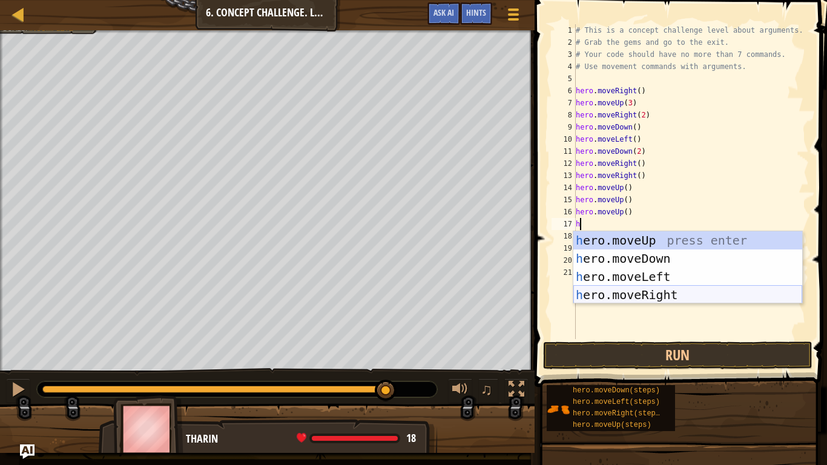
click at [642, 300] on div "h ero.moveUp press enter h ero.moveDown press enter h ero.moveLeft press enter …" at bounding box center [688, 285] width 229 height 109
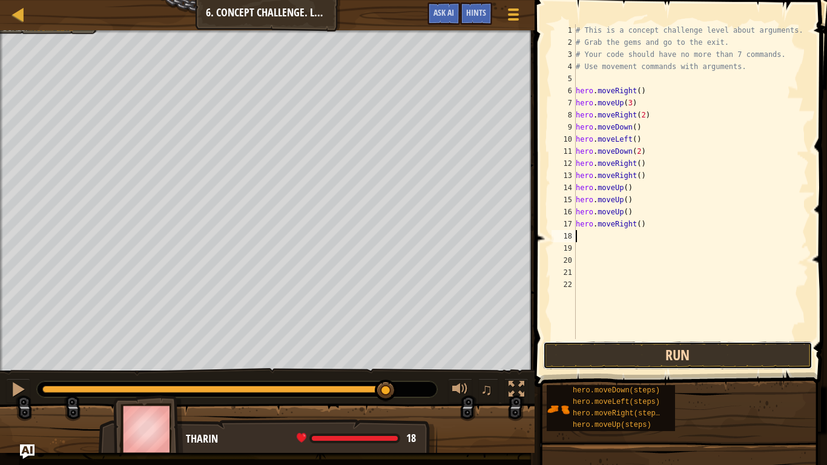
click at [658, 355] on button "Run" at bounding box center [678, 356] width 270 height 28
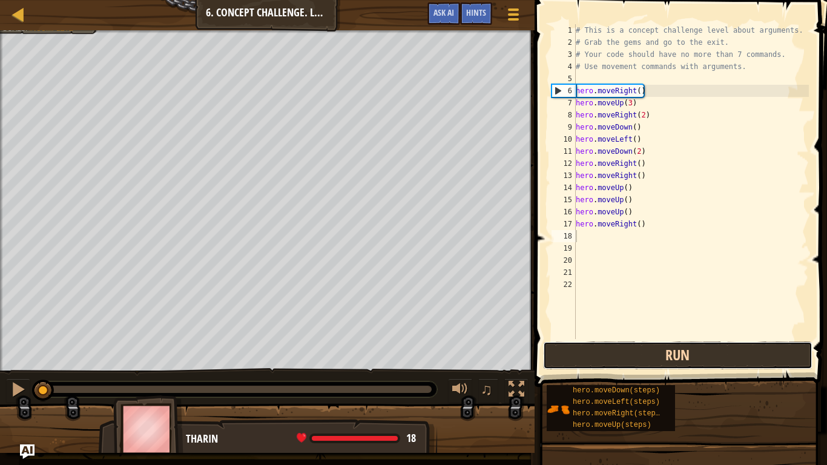
click at [665, 363] on button "Run" at bounding box center [678, 356] width 270 height 28
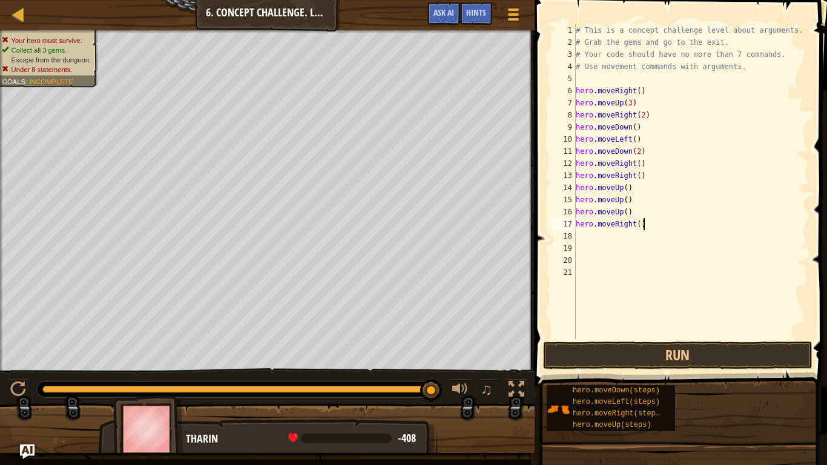
click at [631, 214] on div "# This is a concept challenge level about arguments. # Grab the gems and go to …" at bounding box center [692, 193] width 236 height 339
type textarea "h"
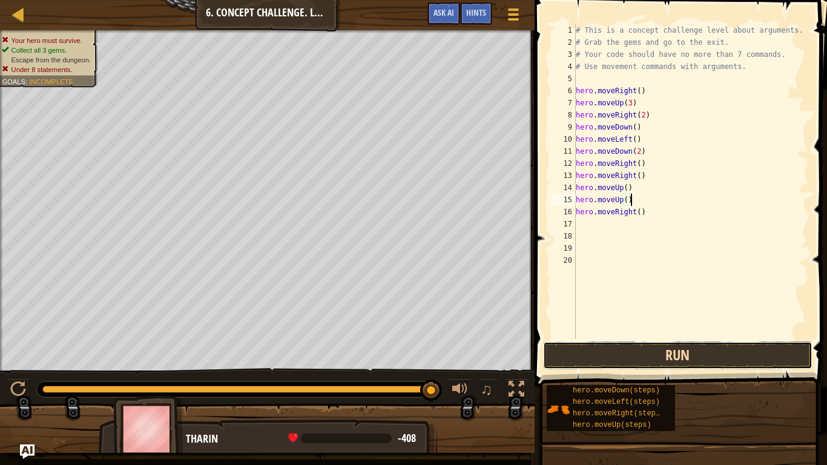
click at [695, 360] on button "Run" at bounding box center [678, 356] width 270 height 28
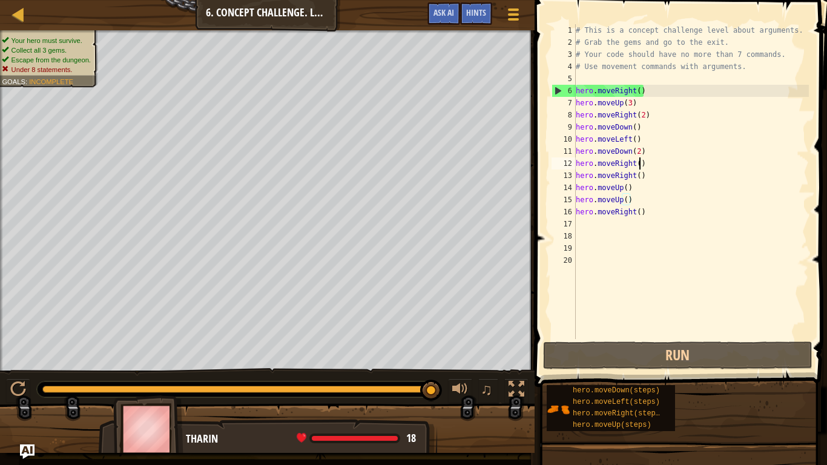
click at [641, 164] on div "# This is a concept challenge level about arguments. # Grab the gems and go to …" at bounding box center [692, 193] width 236 height 339
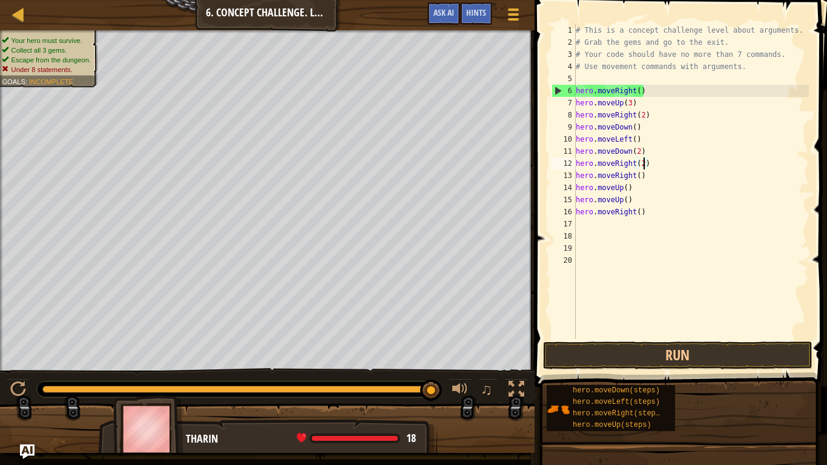
click at [647, 182] on div "# This is a concept challenge level about arguments. # Grab the gems and go to …" at bounding box center [692, 193] width 236 height 339
click at [645, 177] on div "# This is a concept challenge level about arguments. # Grab the gems and go to …" at bounding box center [692, 193] width 236 height 339
type textarea "h"
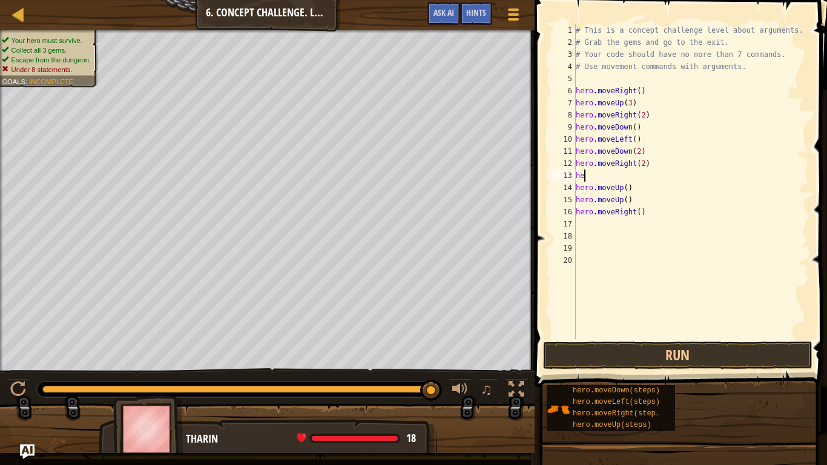
scroll to position [5, 0]
click at [629, 191] on div "# This is a concept challenge level about arguments. # Grab the gems and go to …" at bounding box center [692, 193] width 236 height 339
click at [635, 201] on div "# This is a concept challenge level about arguments. # Grab the gems and go to …" at bounding box center [692, 193] width 236 height 339
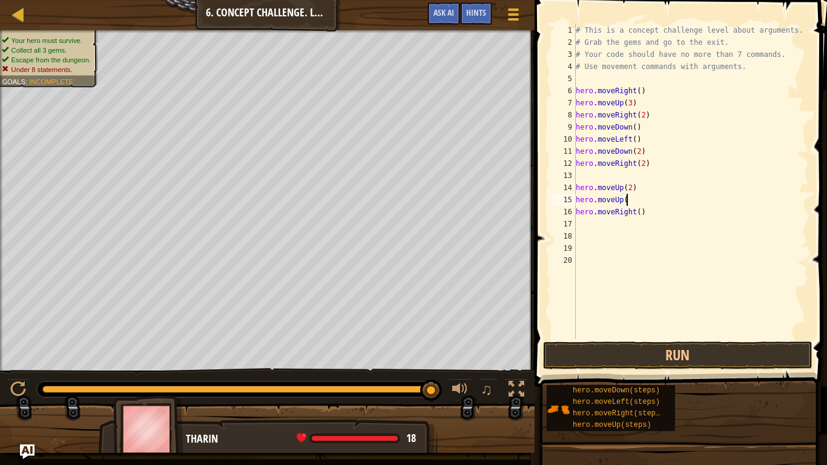
scroll to position [5, 2]
type textarea "h"
click at [586, 182] on div "# This is a concept challenge level about arguments. # Grab the gems and go to …" at bounding box center [692, 193] width 236 height 339
type textarea "hero.moveUp(2)"
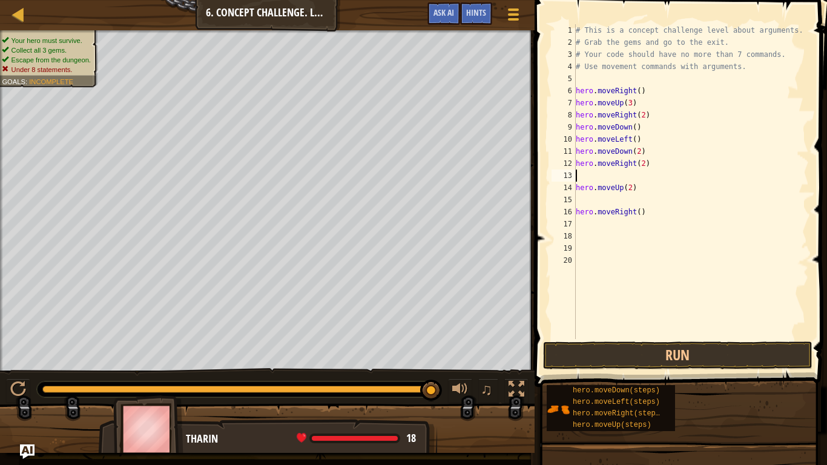
click at [587, 172] on div "# This is a concept challenge level about arguments. # Grab the gems and go to …" at bounding box center [692, 193] width 236 height 339
type textarea "hero.moveRight(2)"
click at [587, 188] on div "# This is a concept challenge level about arguments. # Grab the gems and go to …" at bounding box center [692, 193] width 236 height 339
type textarea "hero.moveUp(2)"
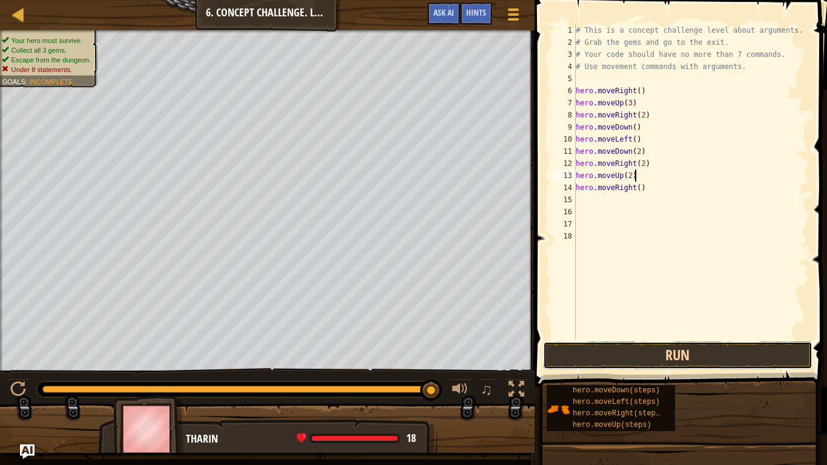
click at [639, 361] on button "Run" at bounding box center [678, 356] width 270 height 28
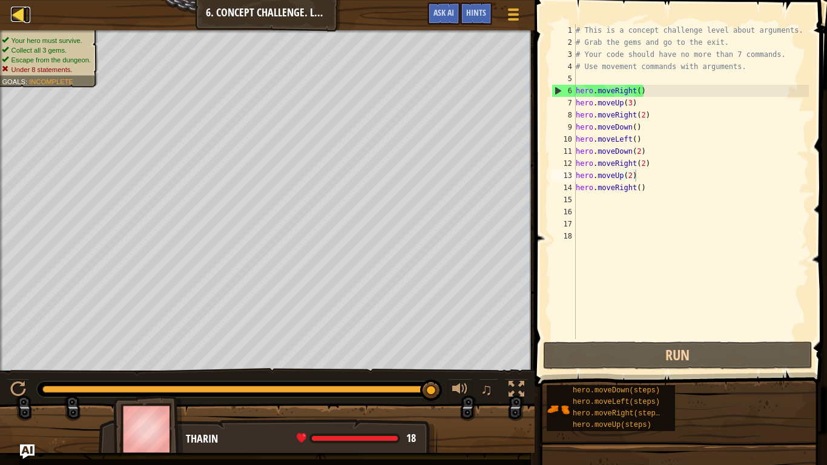
click at [11, 11] on div at bounding box center [18, 14] width 15 height 15
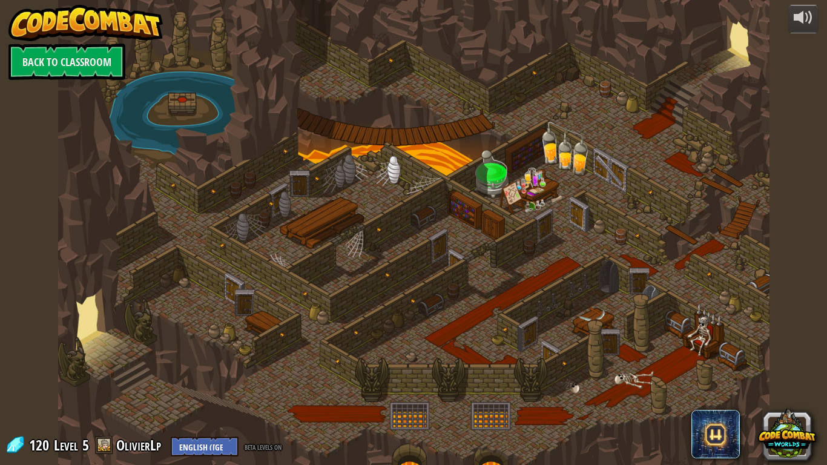
click at [28, 24] on img at bounding box center [85, 23] width 155 height 36
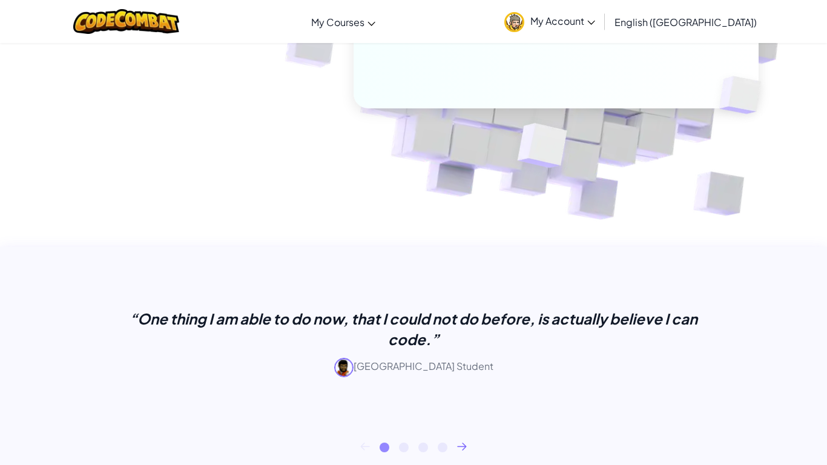
scroll to position [206, 0]
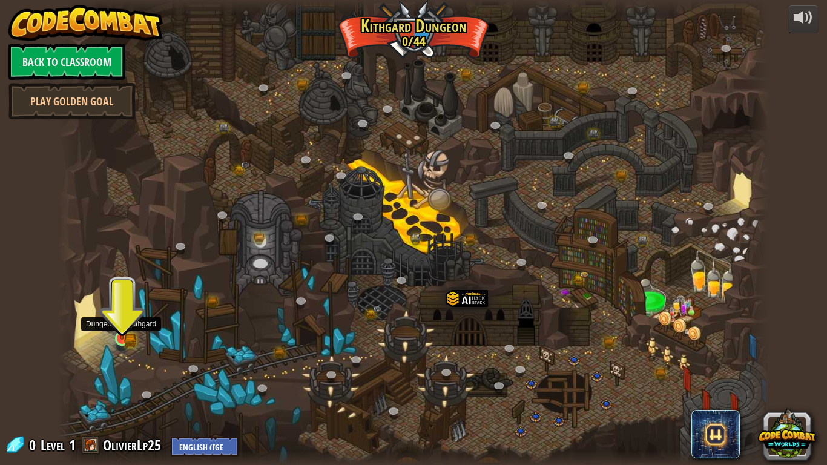
click at [119, 333] on img at bounding box center [122, 319] width 18 height 39
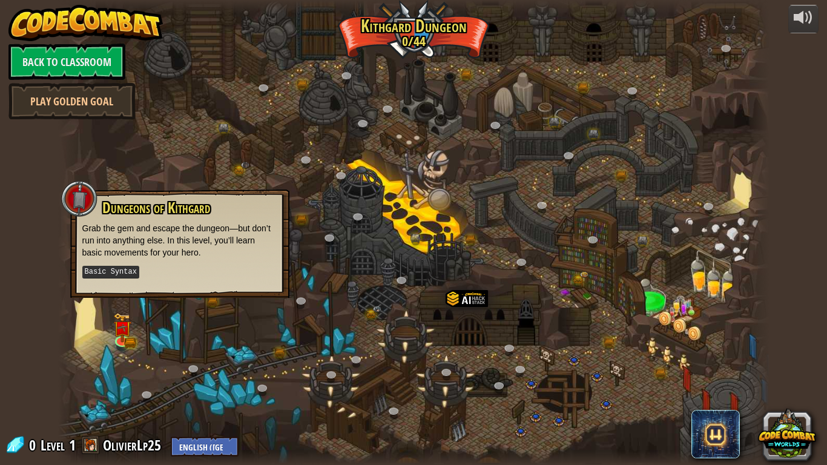
click at [130, 272] on kbd "Basic Syntax" at bounding box center [110, 272] width 57 height 13
click at [127, 327] on img at bounding box center [122, 319] width 18 height 39
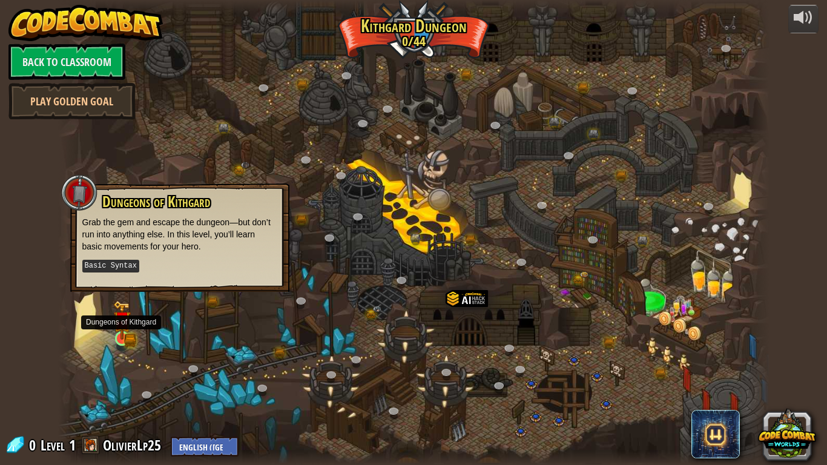
click at [121, 331] on img at bounding box center [122, 319] width 18 height 39
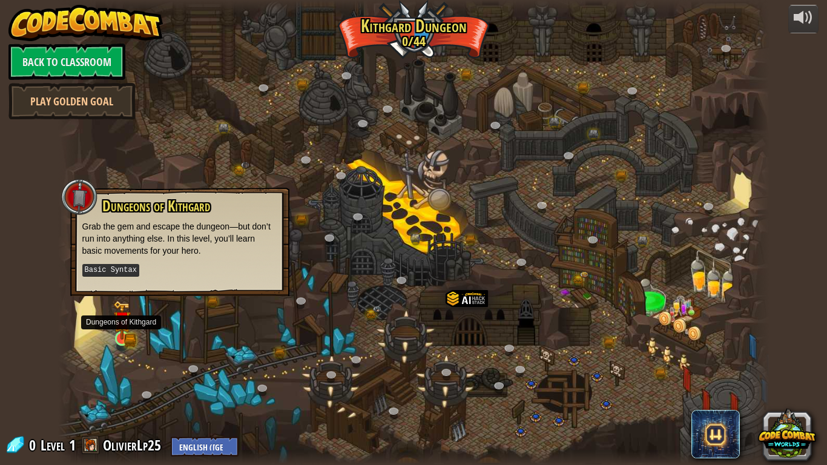
click at [121, 331] on img at bounding box center [122, 319] width 18 height 39
click at [560, 171] on div at bounding box center [414, 232] width 712 height 465
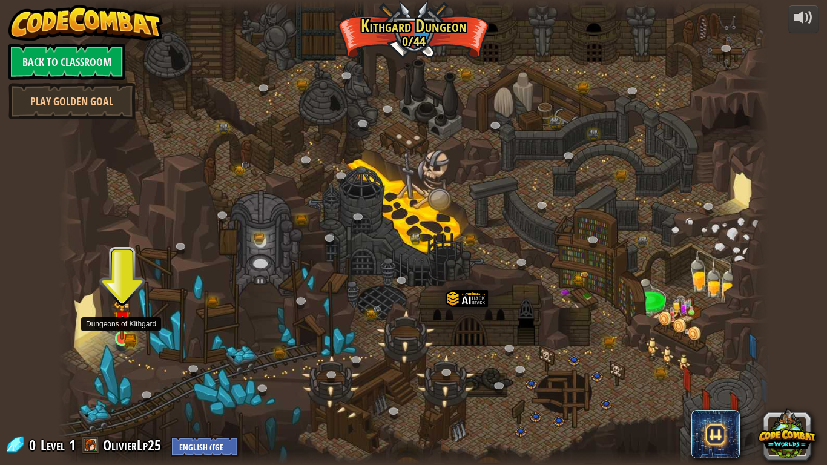
click at [121, 323] on img at bounding box center [122, 321] width 11 height 11
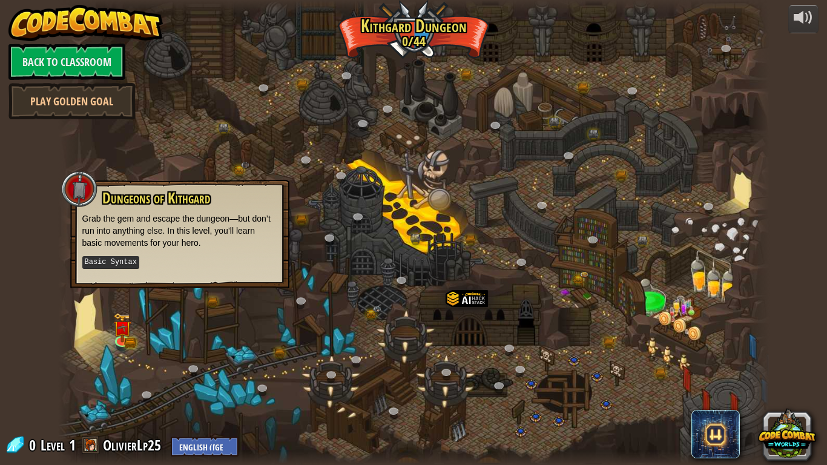
click at [110, 265] on kbd "Basic Syntax" at bounding box center [110, 262] width 57 height 13
click at [135, 201] on span "Dungeons of Kithgard" at bounding box center [156, 198] width 108 height 21
click at [98, 196] on div "Dungeons of Kithgard Grab the gem and escape the dungeon—but don’t run into any…" at bounding box center [179, 230] width 195 height 80
click at [414, 264] on div at bounding box center [414, 232] width 712 height 465
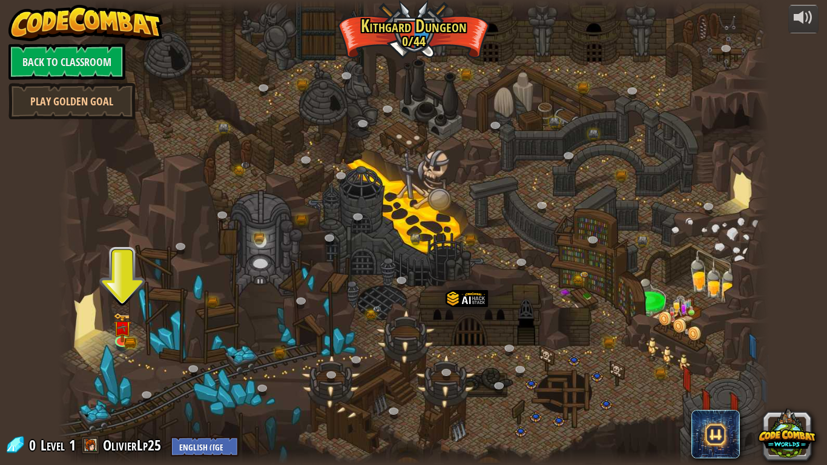
click at [134, 356] on div at bounding box center [414, 232] width 712 height 465
click at [119, 334] on img at bounding box center [122, 319] width 18 height 39
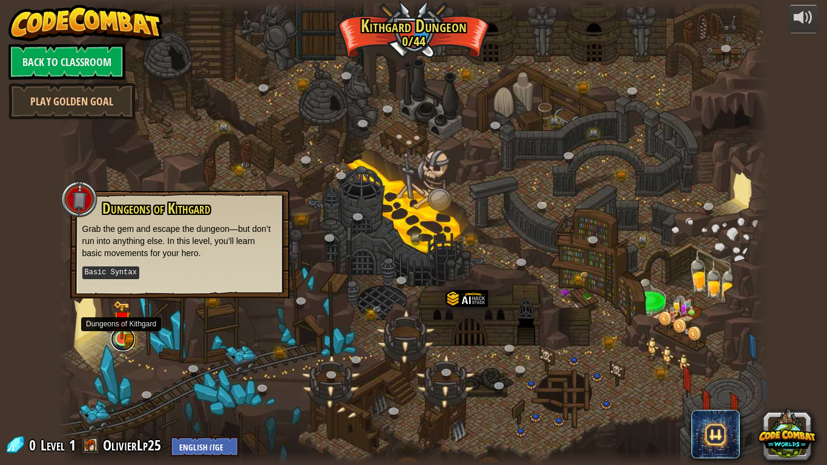
click at [122, 342] on link at bounding box center [123, 339] width 24 height 24
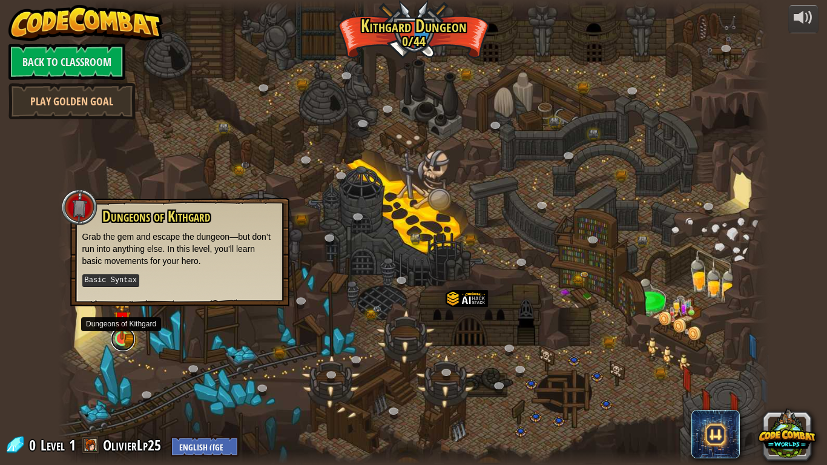
click at [122, 342] on link at bounding box center [123, 339] width 24 height 24
